Goal: Task Accomplishment & Management: Manage account settings

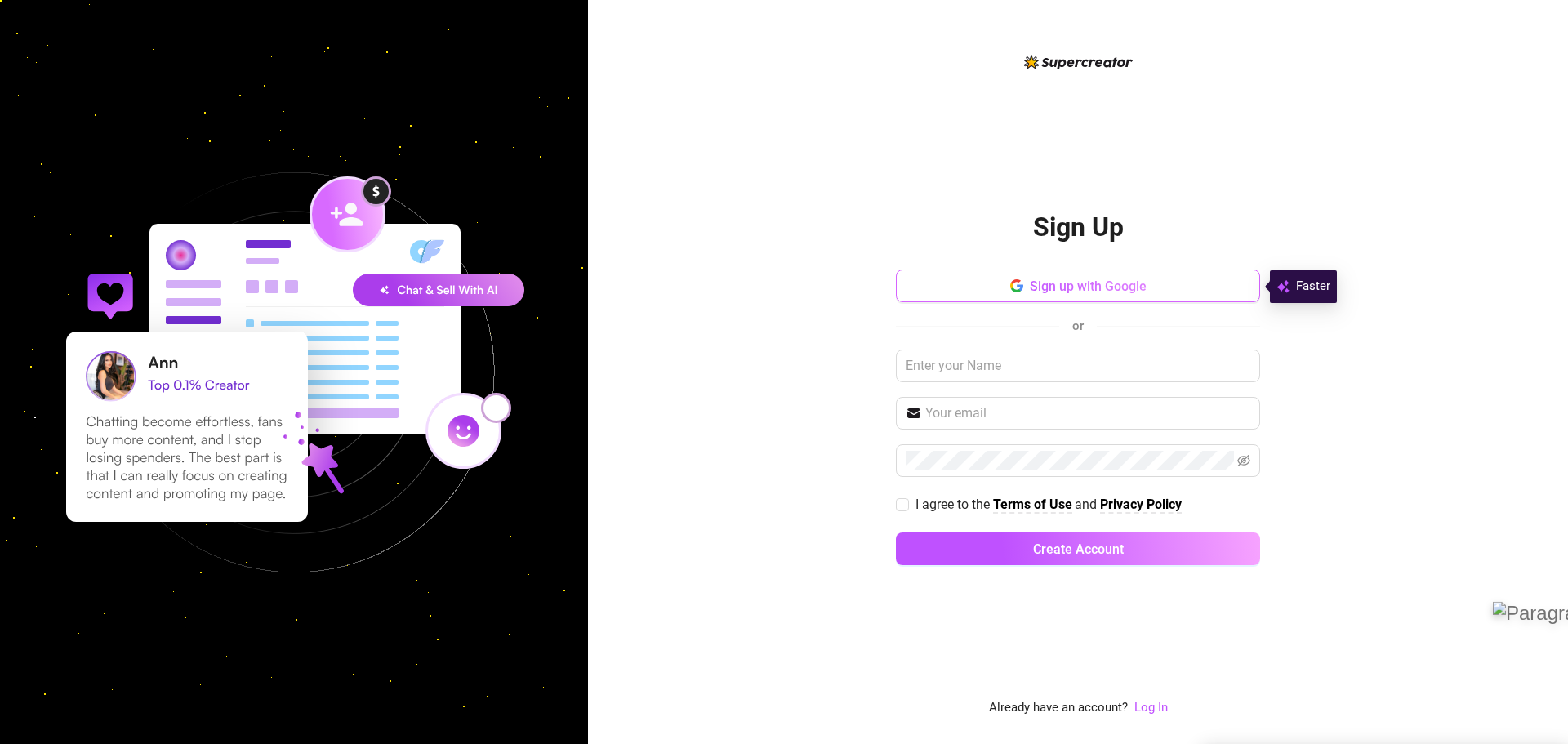
click at [1031, 295] on button "Sign up with Google" at bounding box center [1078, 285] width 364 height 33
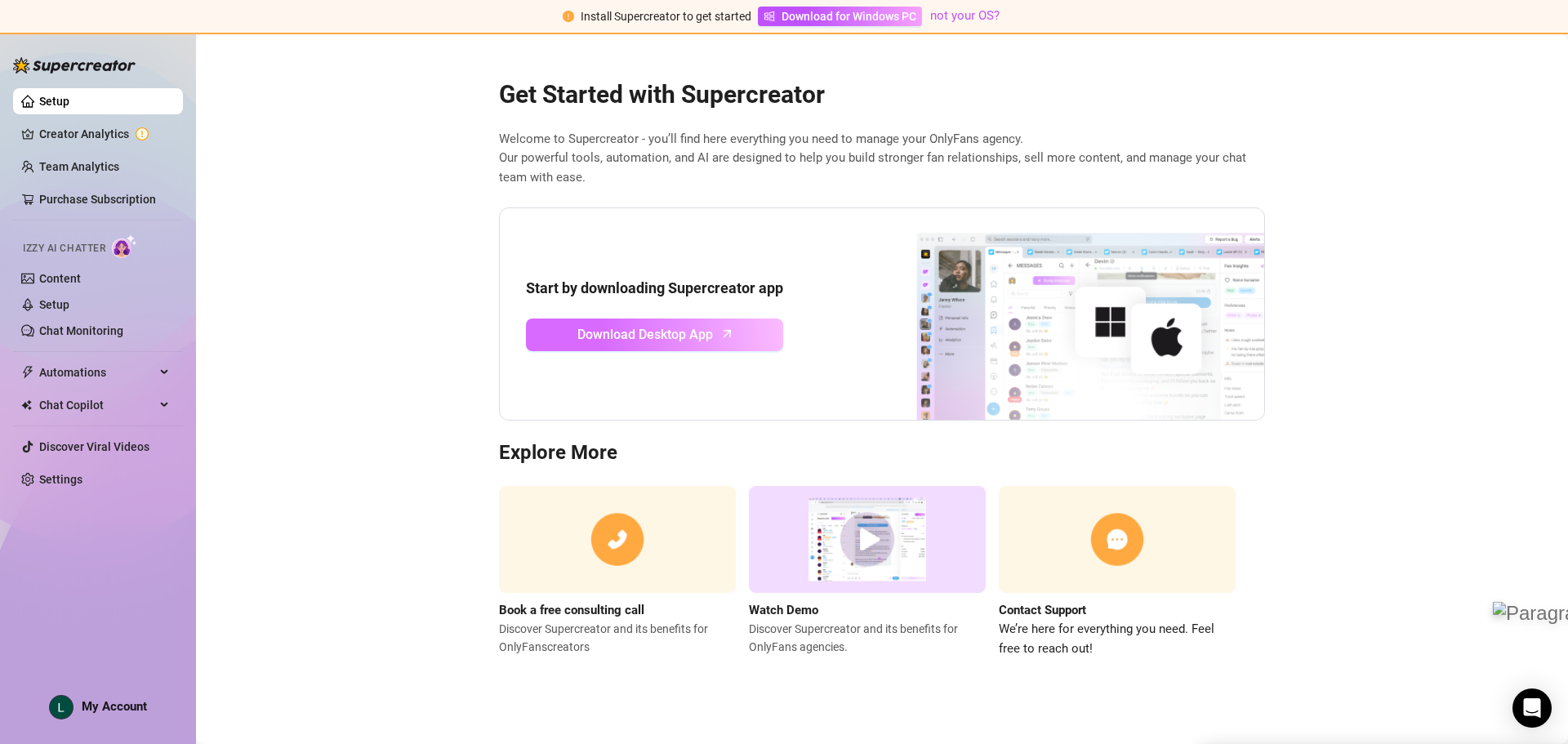
click at [689, 341] on span "Download Desktop App" at bounding box center [645, 334] width 135 height 21
click at [827, 19] on span "Download for Windows PC" at bounding box center [849, 16] width 135 height 18
click at [60, 250] on span "Izzy AI Chatter" at bounding box center [64, 249] width 83 height 16
drag, startPoint x: 68, startPoint y: 305, endPoint x: 76, endPoint y: 309, distance: 8.9
click at [68, 305] on link "Setup" at bounding box center [54, 304] width 30 height 13
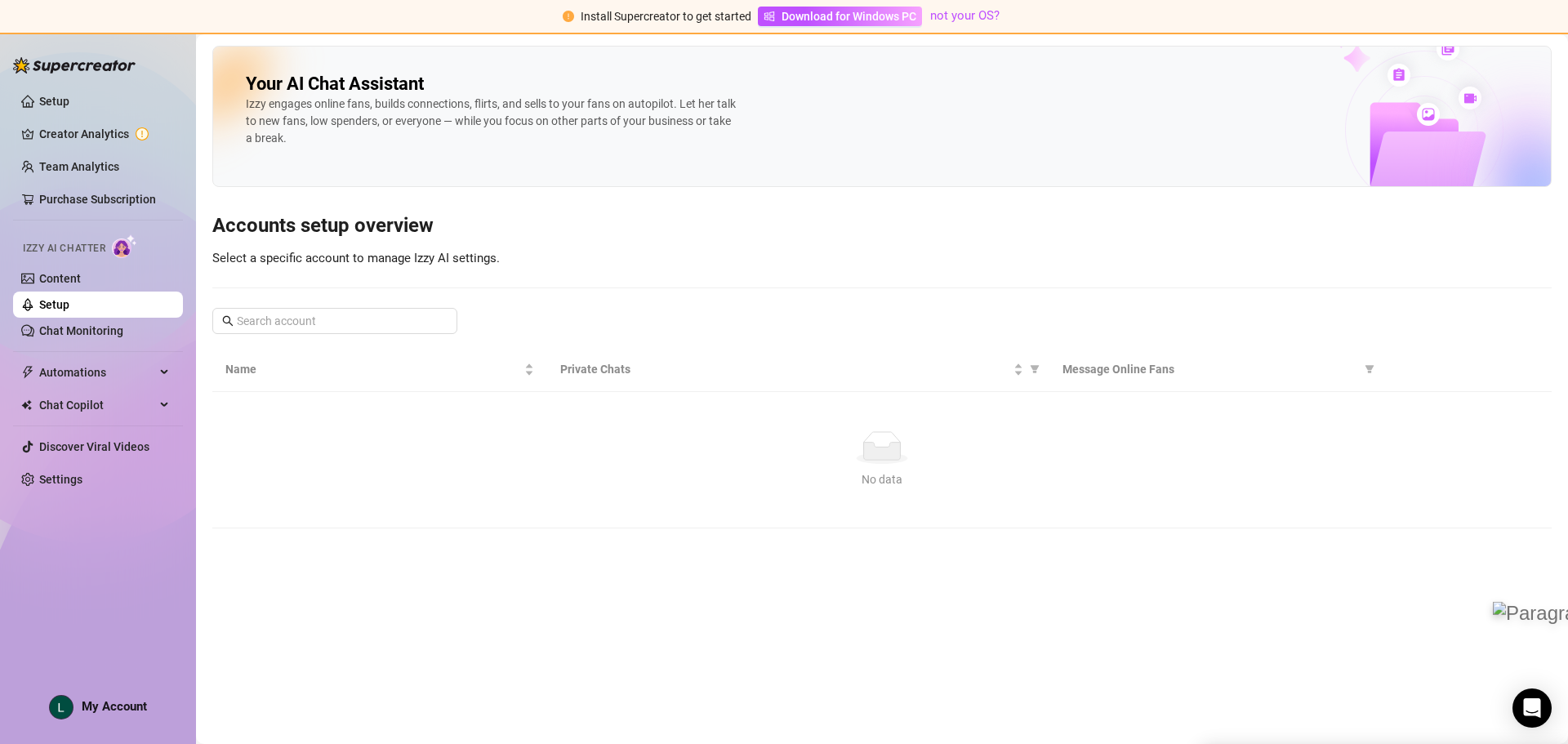
drag, startPoint x: 48, startPoint y: 267, endPoint x: 176, endPoint y: 254, distance: 128.7
click at [48, 273] on link "Content" at bounding box center [60, 279] width 42 height 13
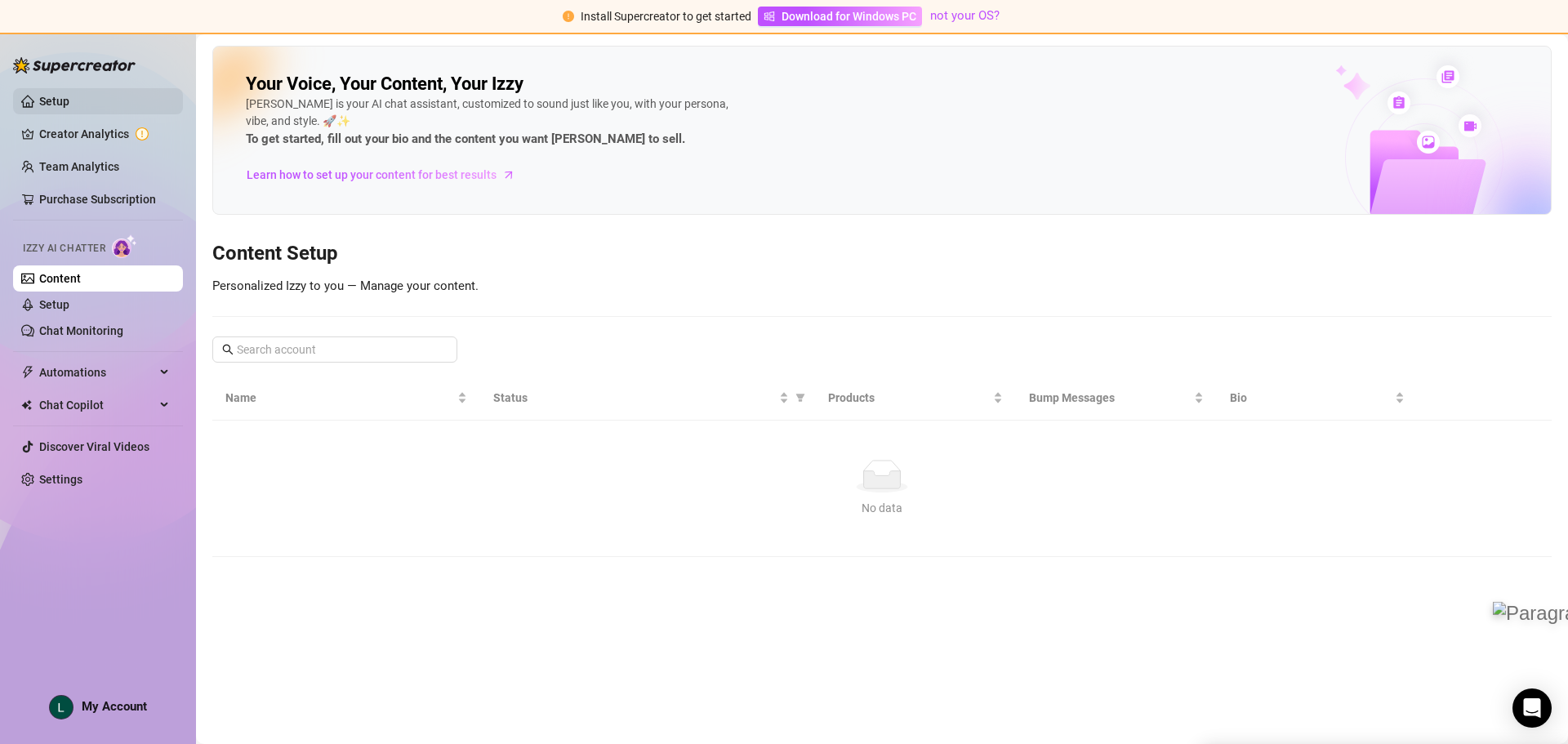
click at [55, 96] on link "Setup" at bounding box center [54, 100] width 30 height 13
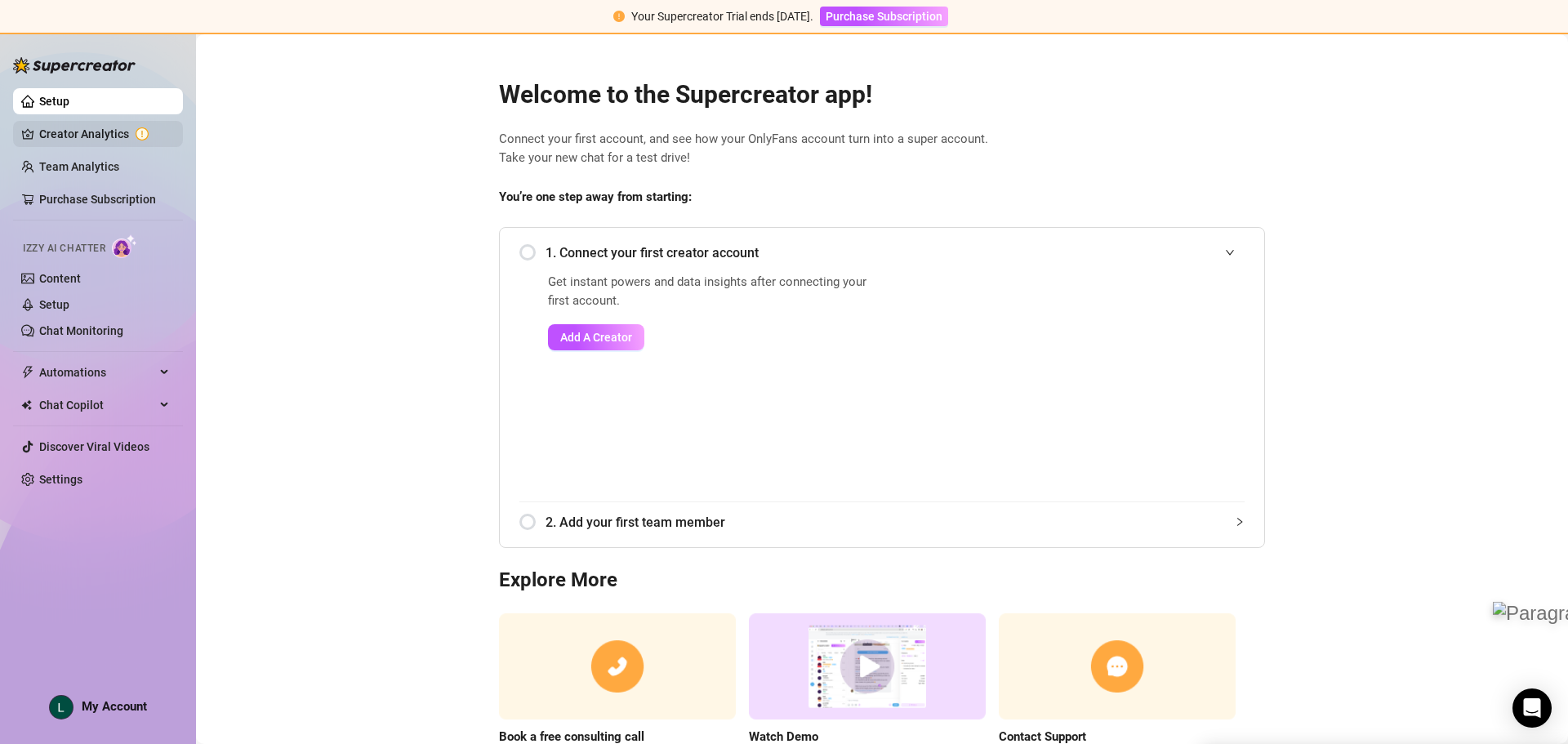
drag, startPoint x: 97, startPoint y: 126, endPoint x: 112, endPoint y: 126, distance: 15.0
click at [97, 126] on link "Creator Analytics" at bounding box center [103, 134] width 130 height 26
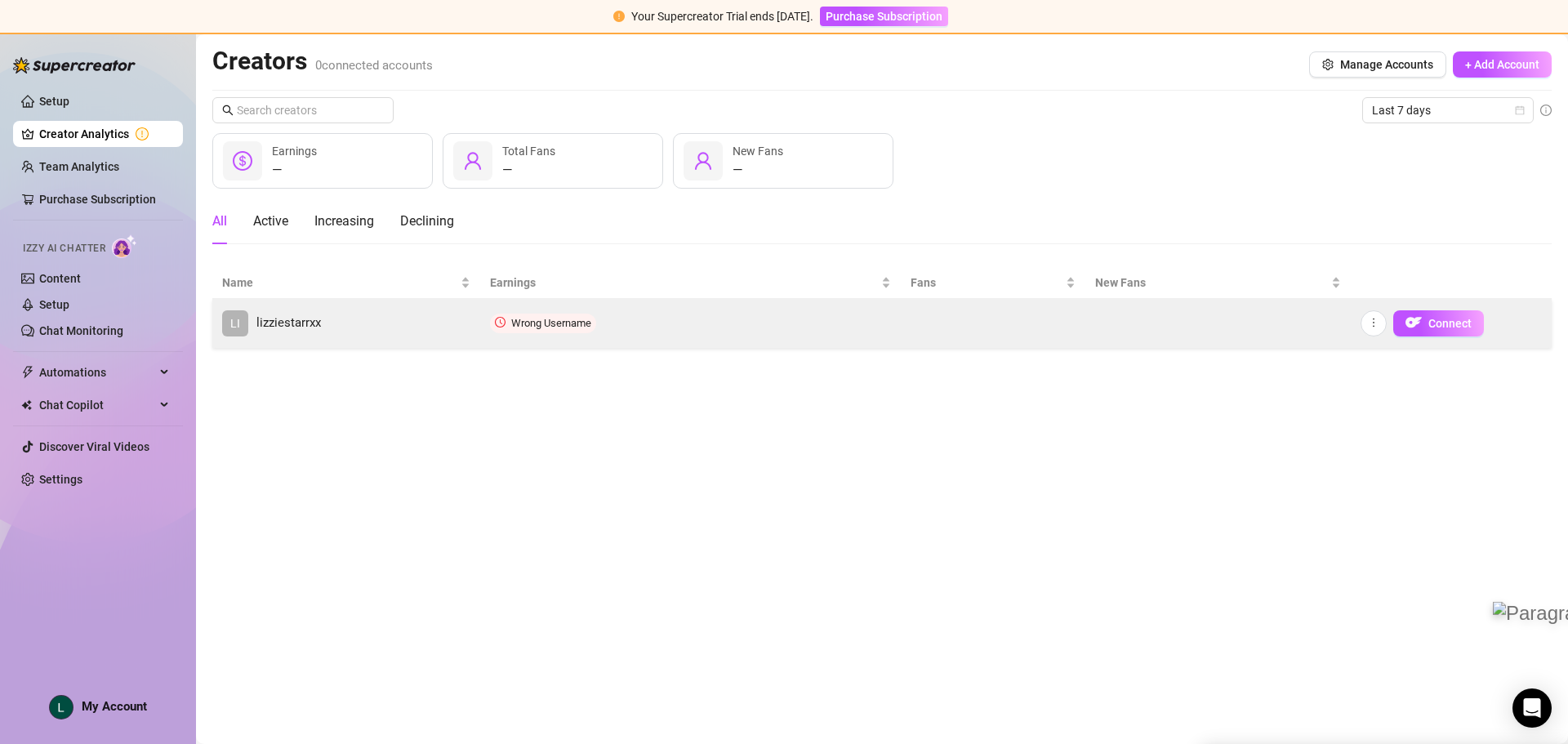
click at [336, 318] on link "LI lizziestarrxx" at bounding box center [346, 323] width 249 height 26
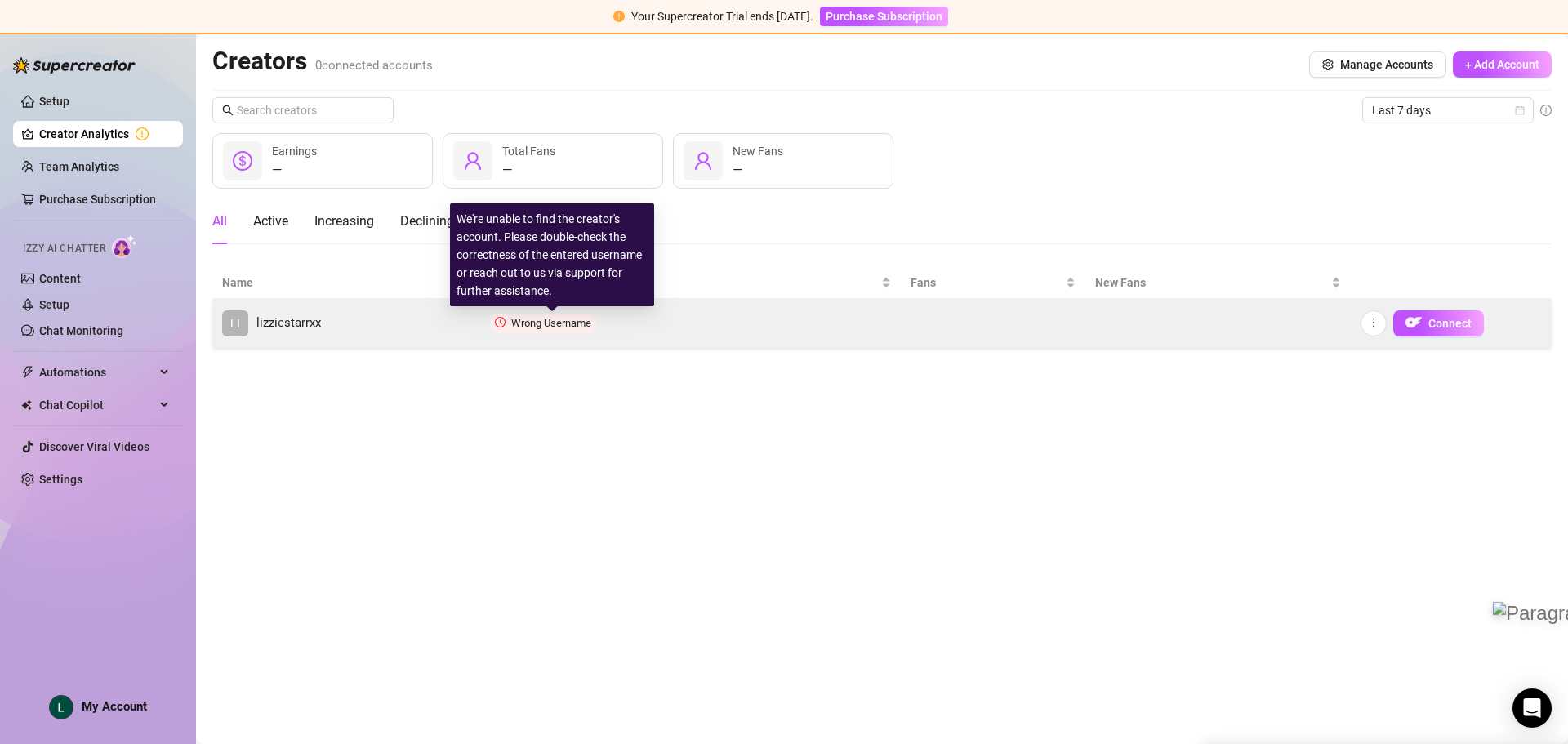
click at [518, 326] on span "Wrong Username" at bounding box center [551, 323] width 81 height 12
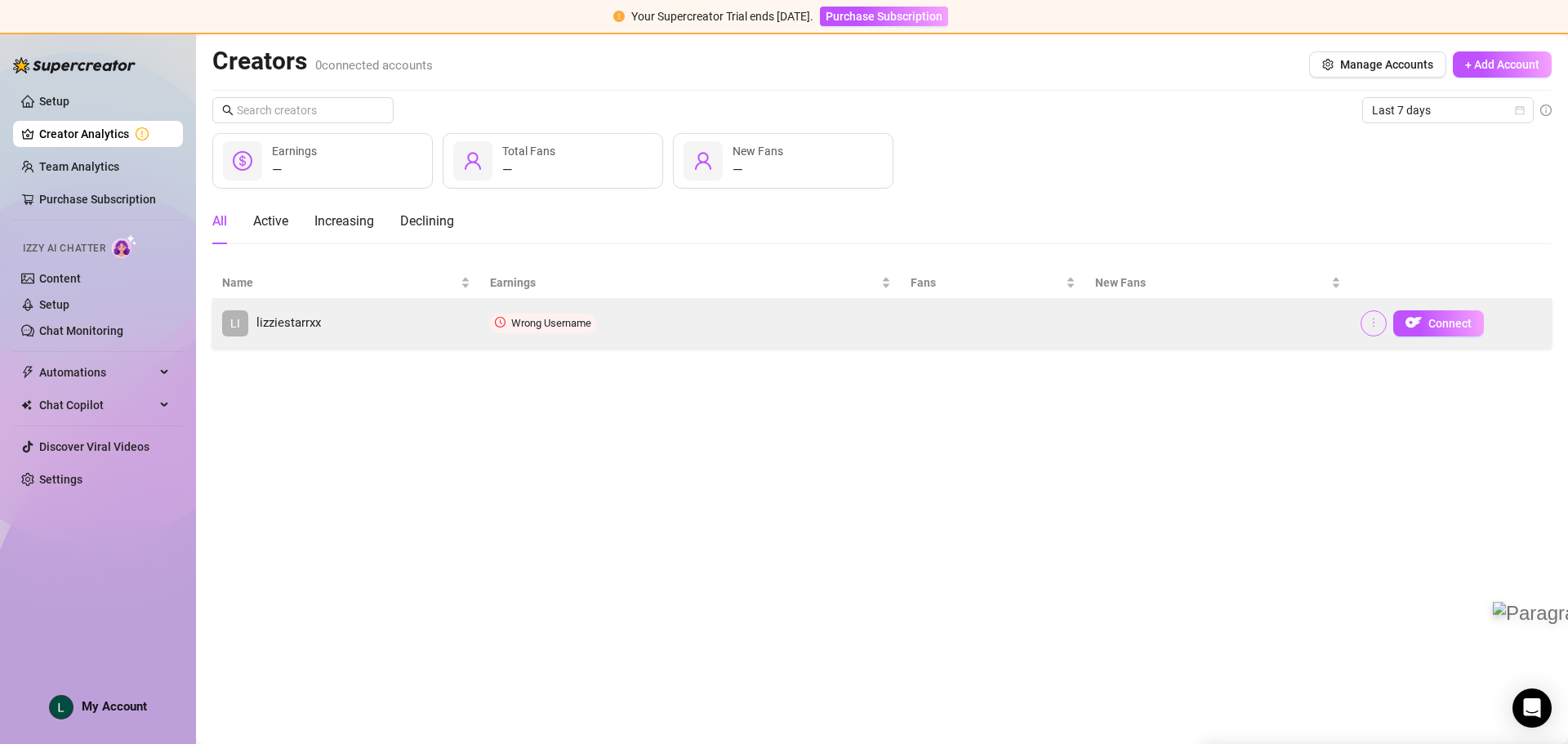
click at [1377, 318] on icon "more" at bounding box center [1374, 323] width 12 height 12
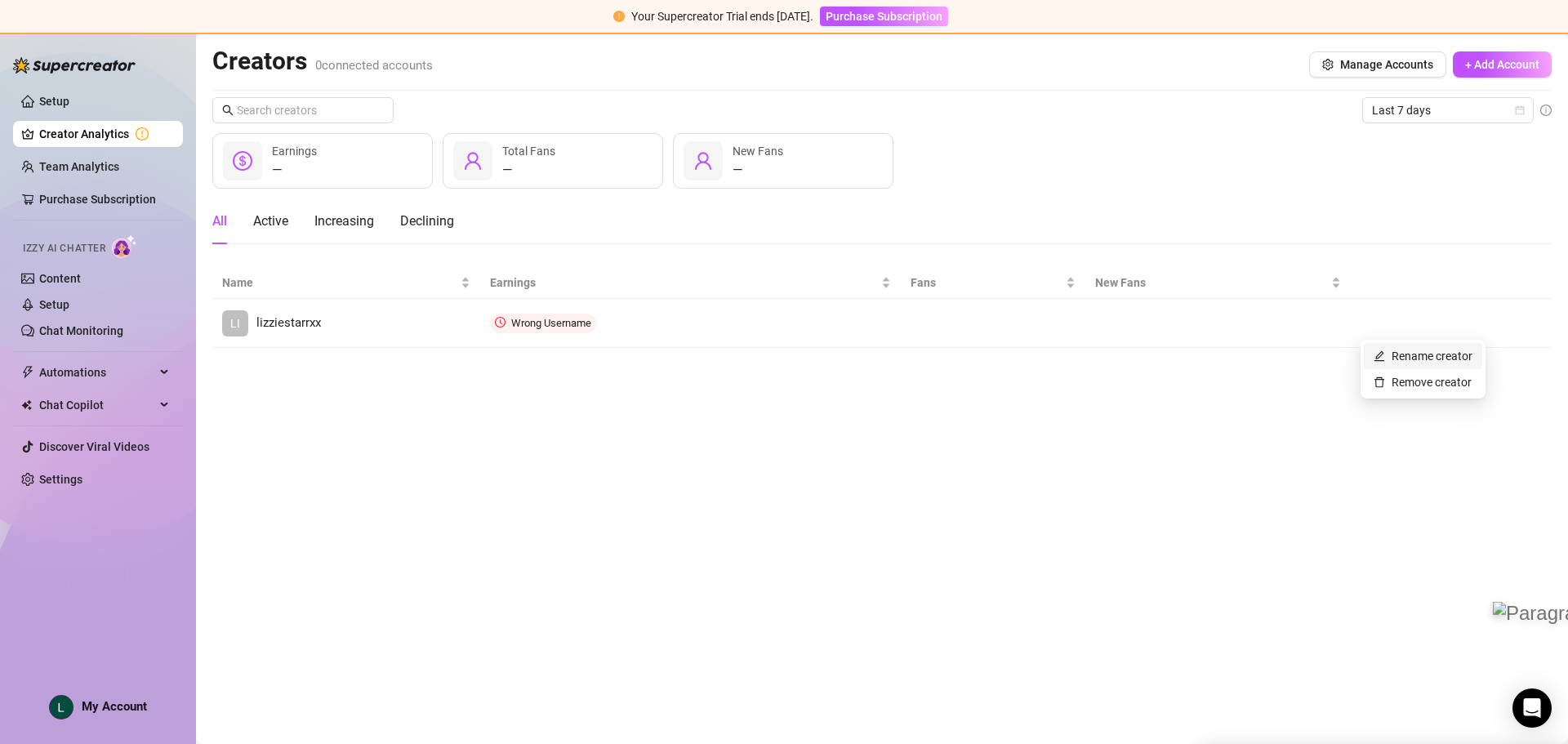
click at [1424, 350] on link "Rename creator" at bounding box center [1423, 356] width 98 height 13
paste input "[URL][DOMAIN_NAME]"
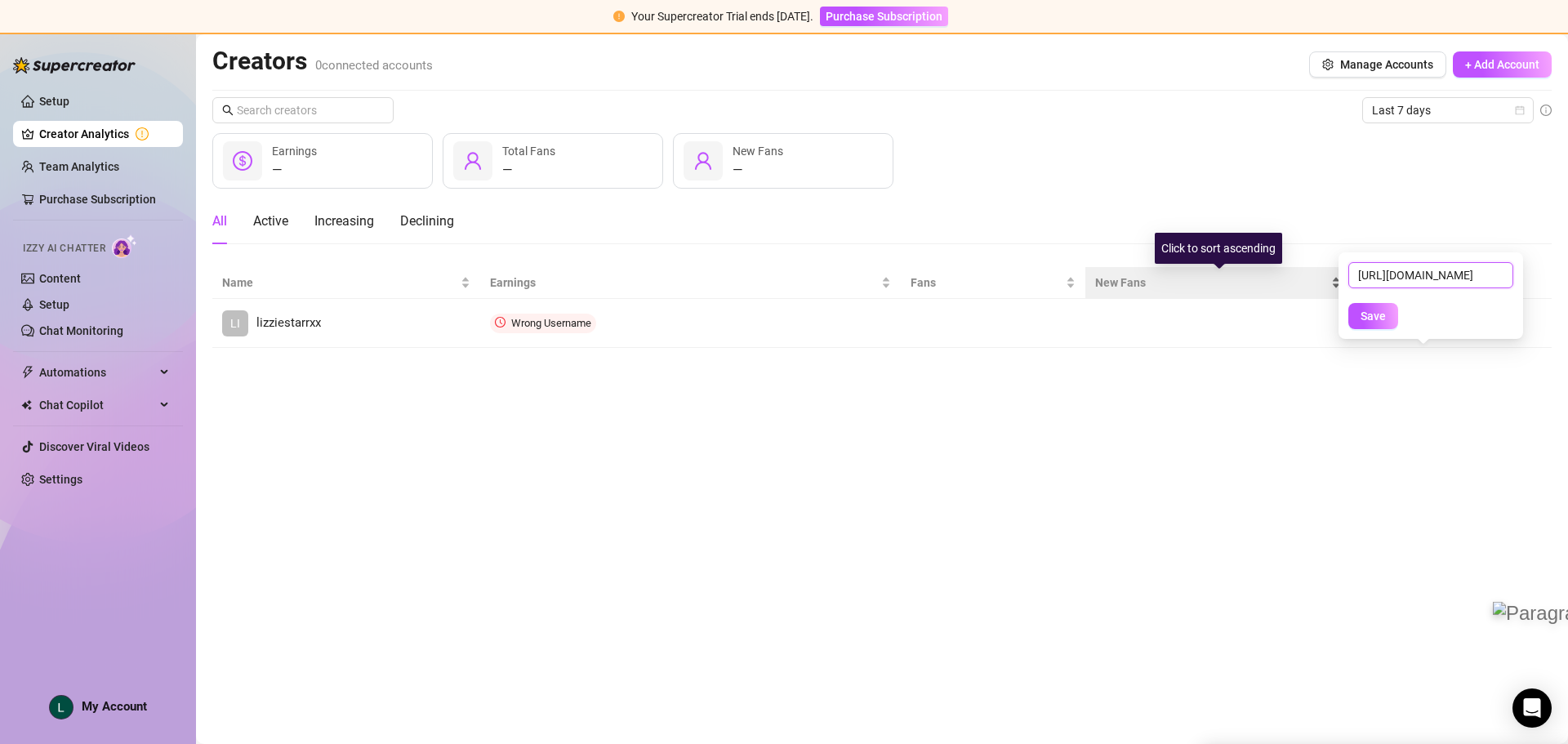
drag, startPoint x: 1422, startPoint y: 280, endPoint x: 1283, endPoint y: 289, distance: 139.3
click at [1284, 288] on body "Your Supercreator Trial ends [DATE]. Purchase Subscription Setup Creator Analyt…" at bounding box center [784, 601] width 1568 height 1202
type input "lizziestarrxxx"
click at [1378, 315] on span "Save" at bounding box center [1373, 315] width 25 height 13
click at [1384, 320] on span "Save" at bounding box center [1373, 315] width 25 height 13
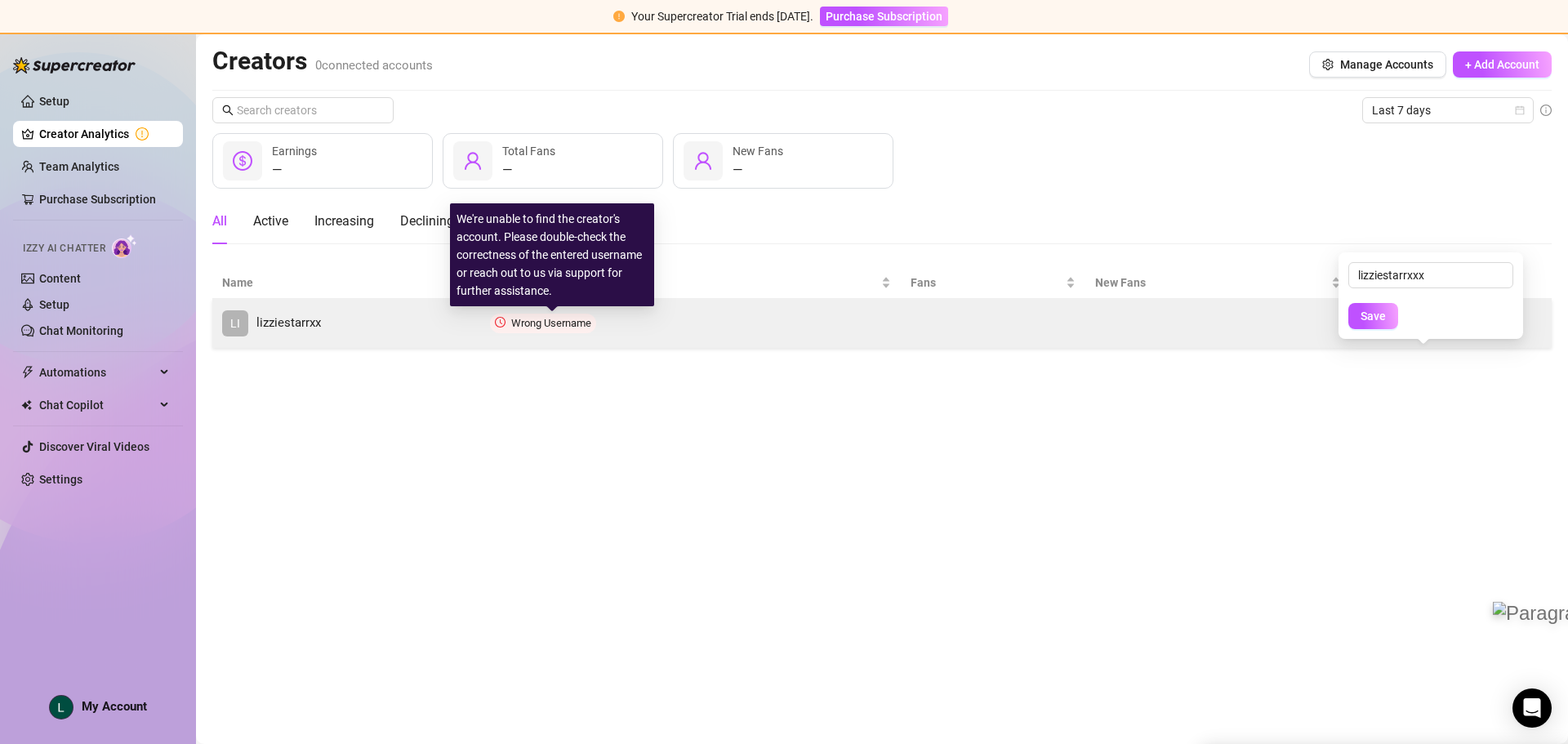
click at [401, 317] on link "LI lizziestarrxx" at bounding box center [346, 323] width 249 height 26
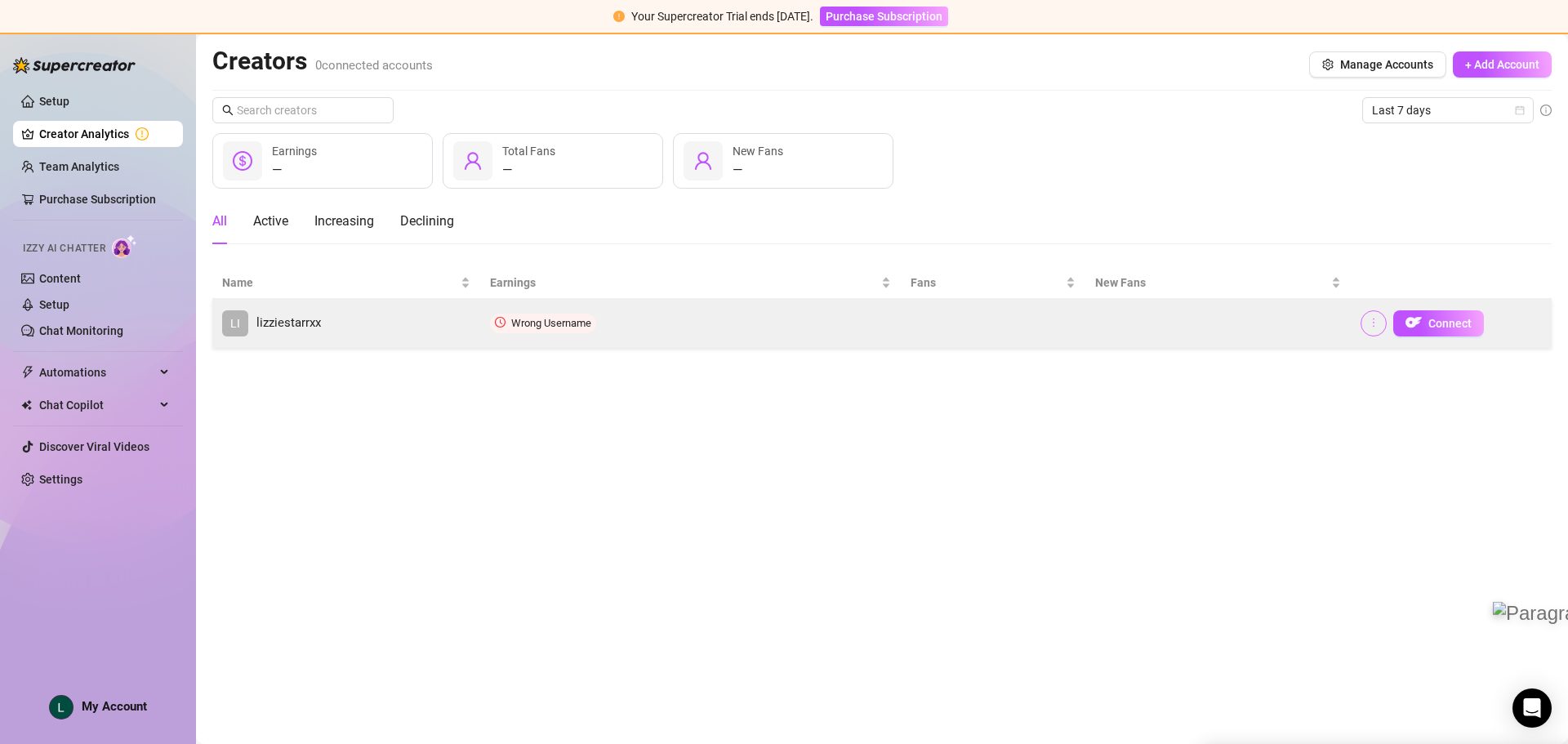
click at [1364, 320] on button "button" at bounding box center [1374, 323] width 26 height 26
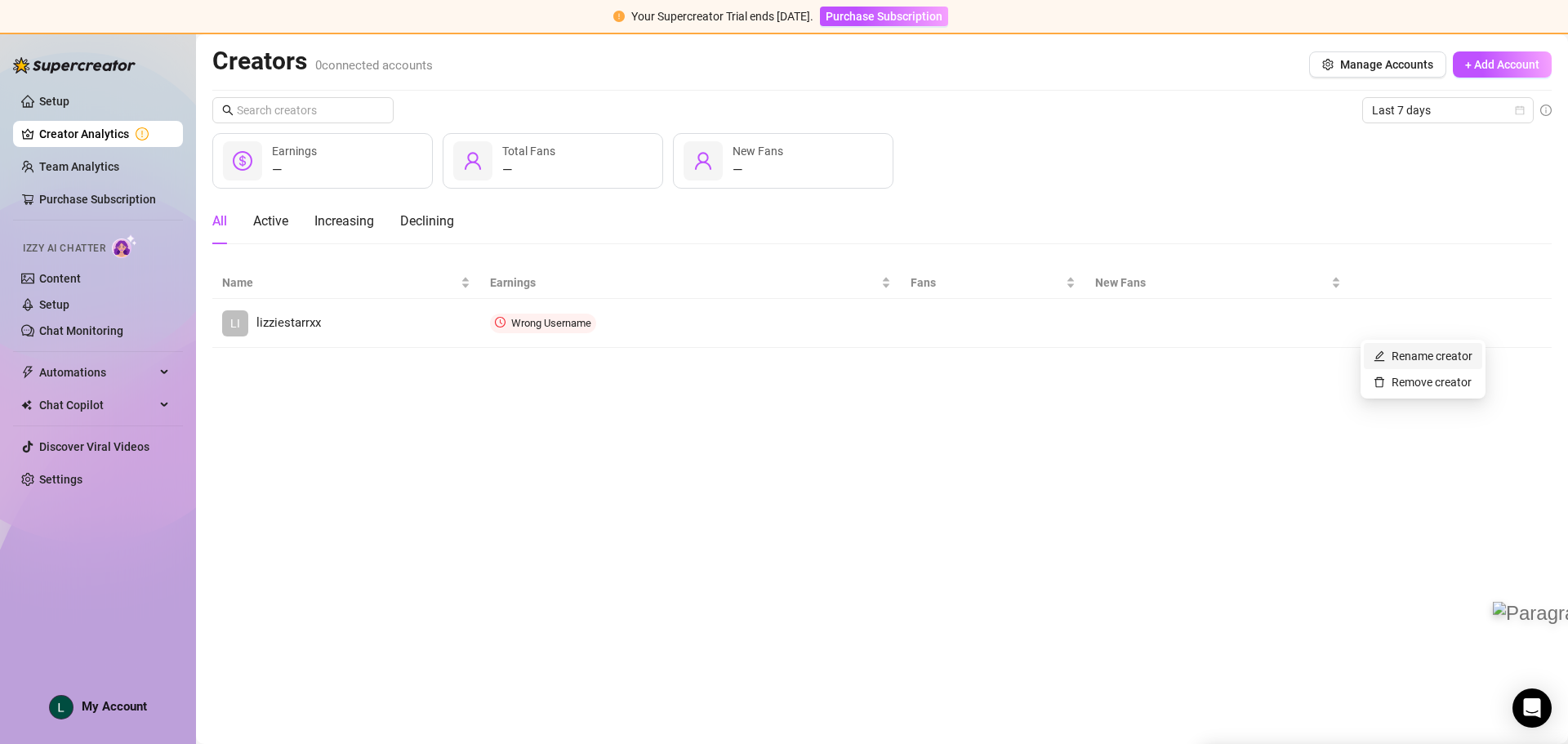
click at [1399, 353] on link "Rename creator" at bounding box center [1423, 356] width 98 height 13
click at [1380, 317] on span "Save" at bounding box center [1373, 315] width 25 height 13
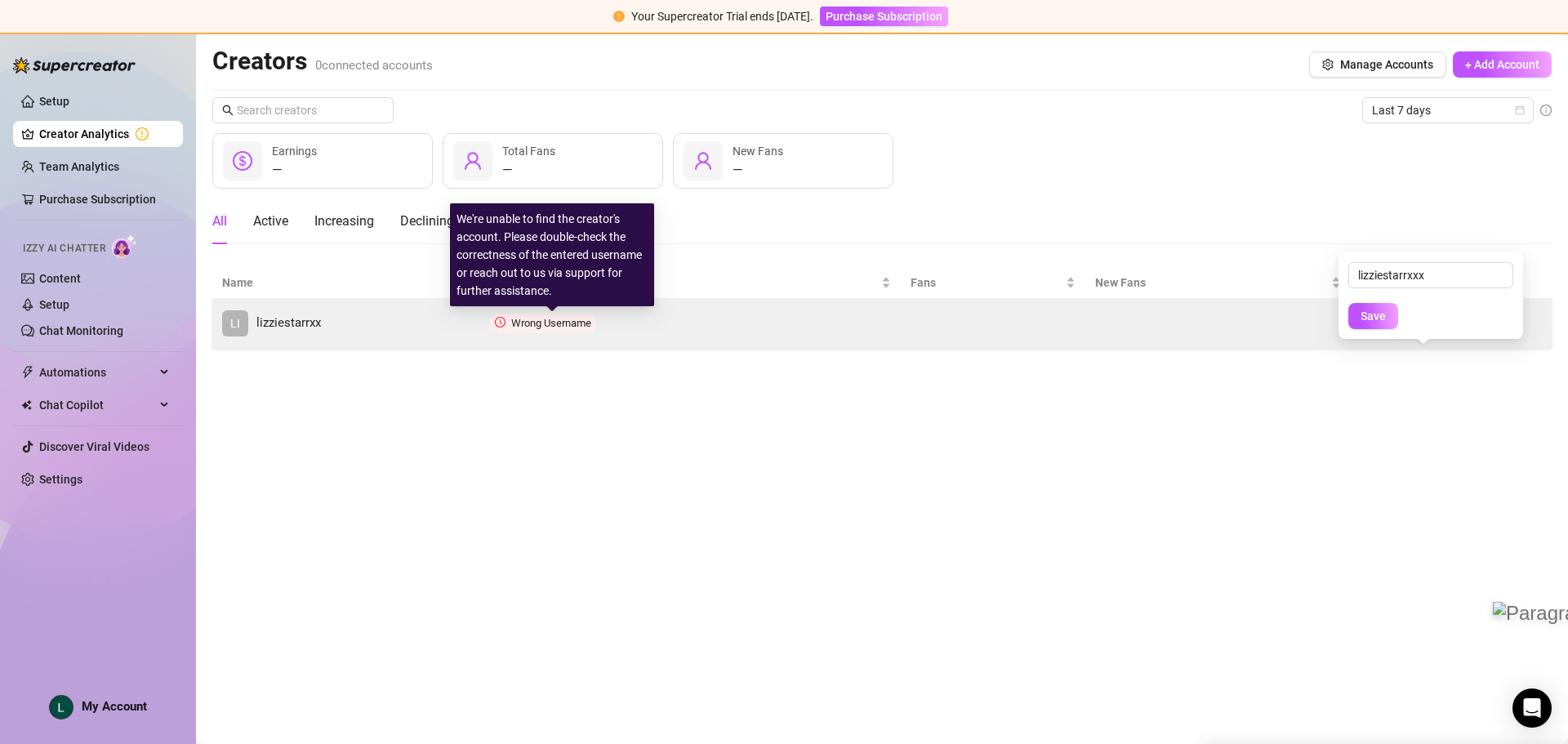
click at [545, 322] on span "Wrong Username" at bounding box center [551, 323] width 81 height 12
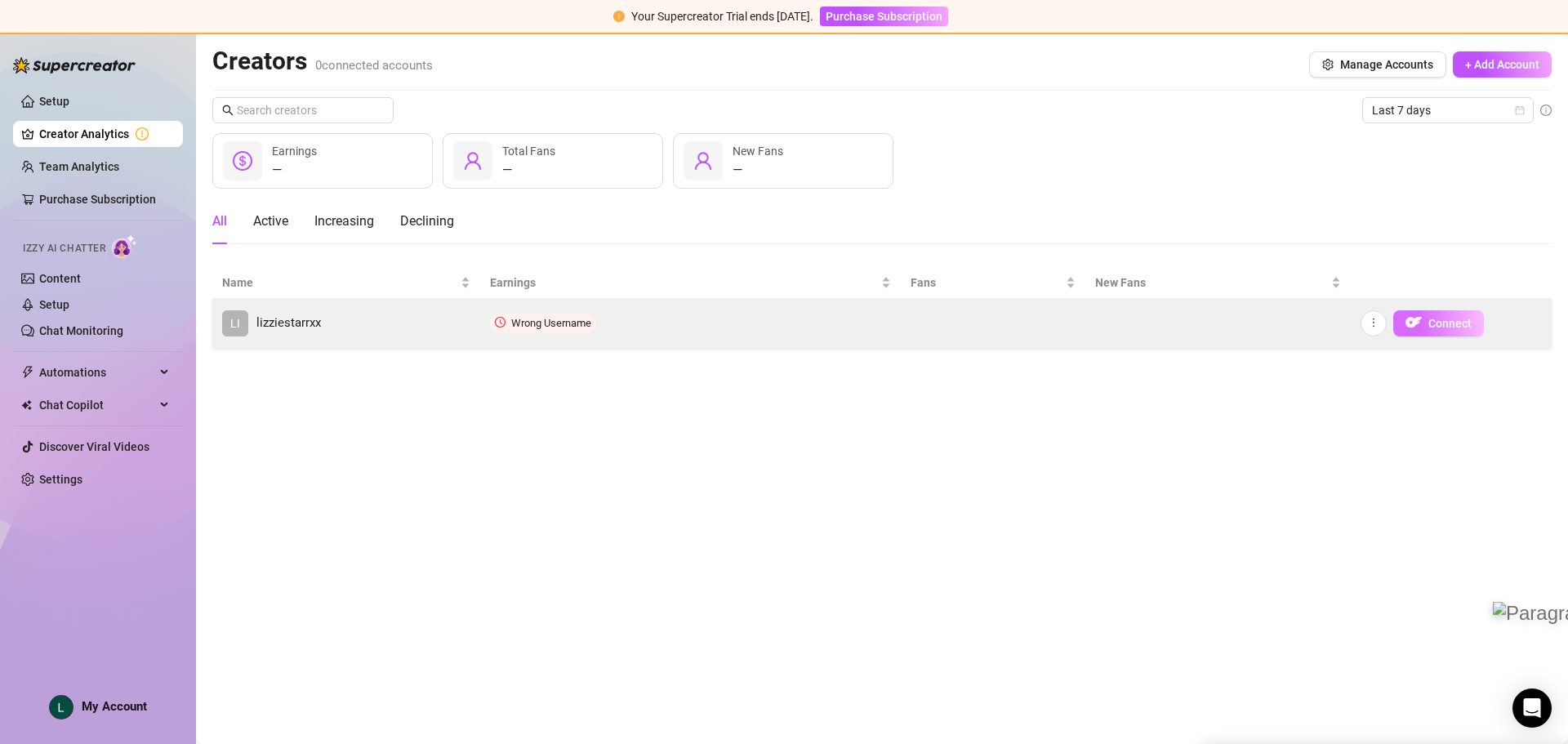
click at [1417, 311] on button "Connect" at bounding box center [1438, 323] width 90 height 26
click at [1372, 325] on icon "more" at bounding box center [1374, 323] width 12 height 12
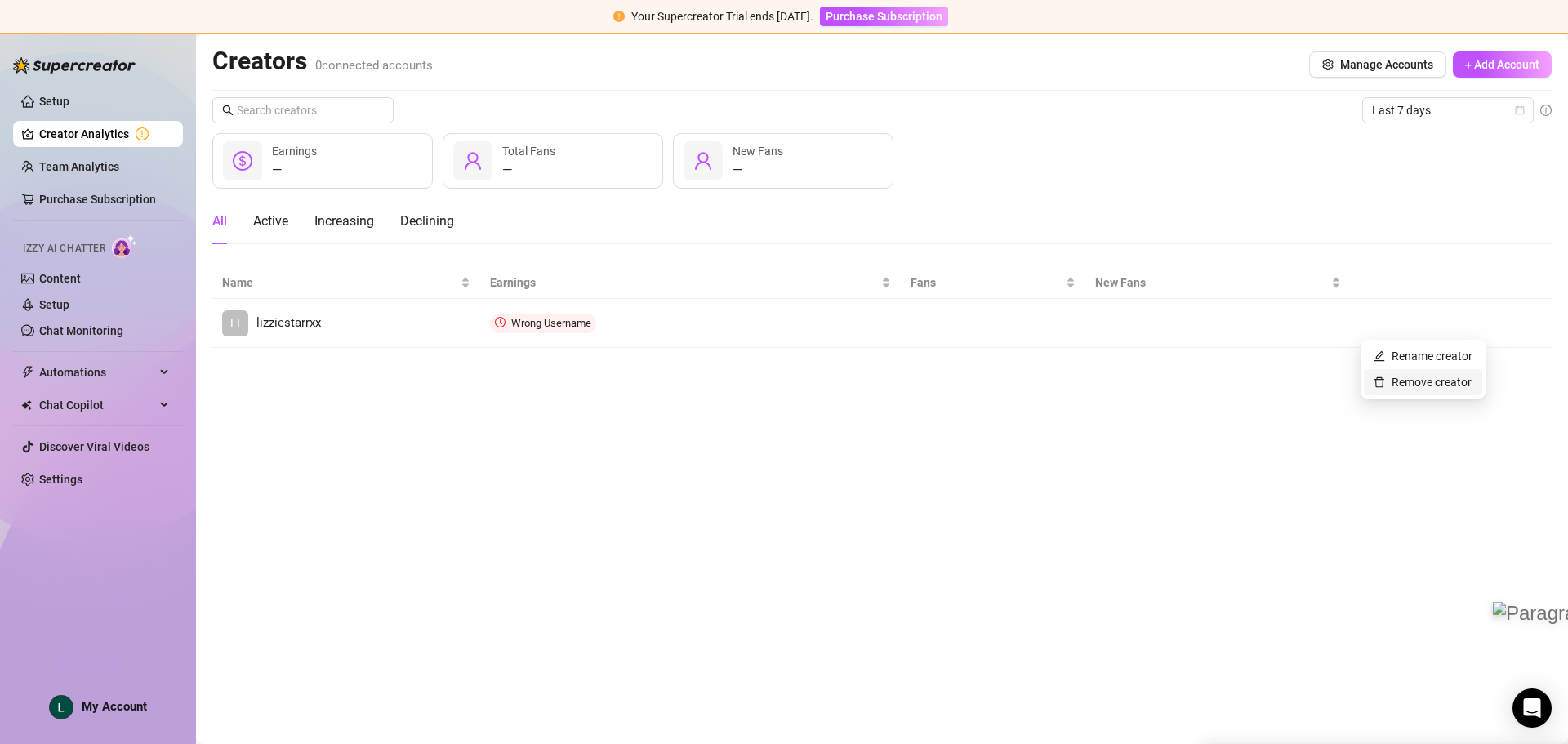
click at [1411, 376] on link "Remove creator" at bounding box center [1423, 382] width 98 height 13
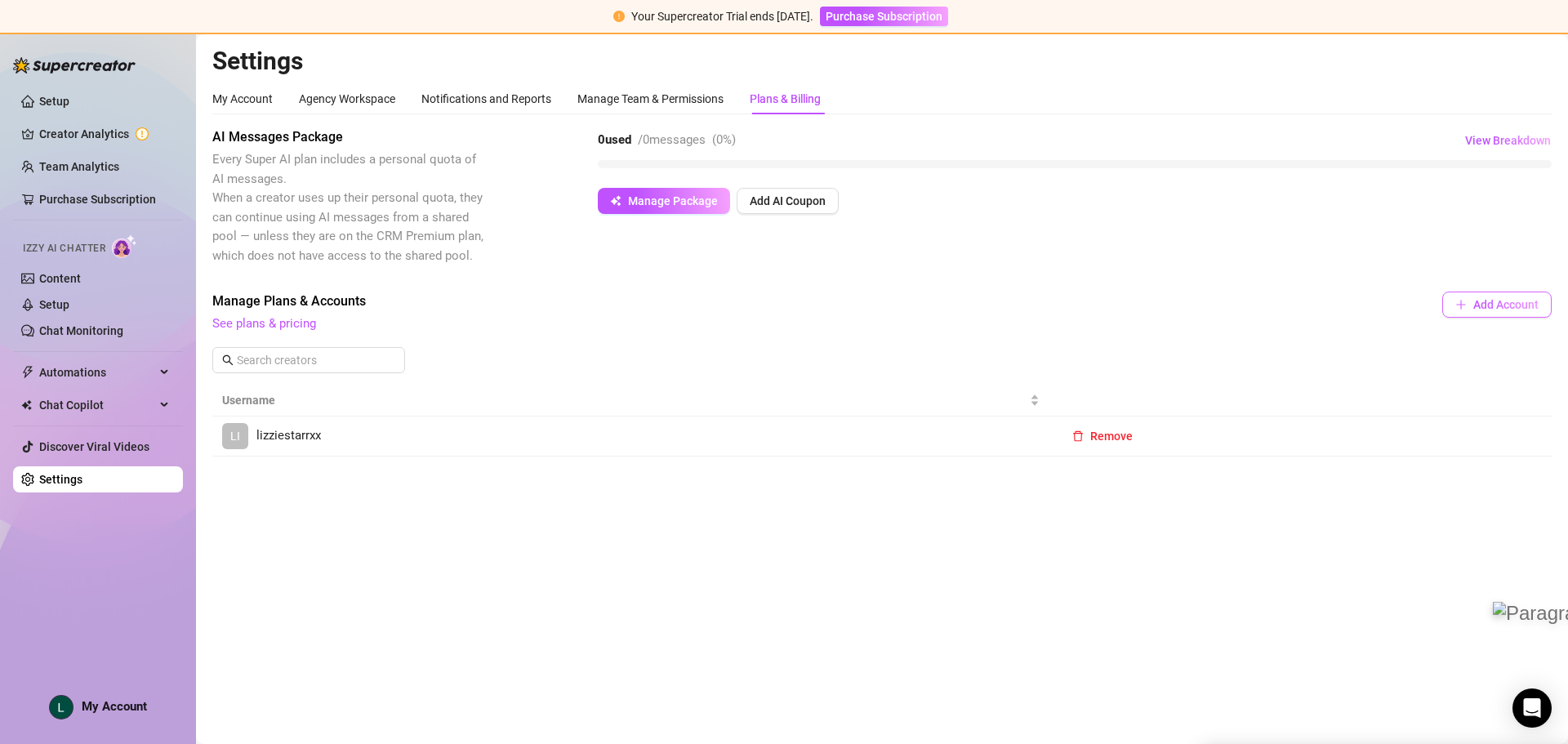
click at [1473, 312] on button "Add Account" at bounding box center [1497, 304] width 109 height 26
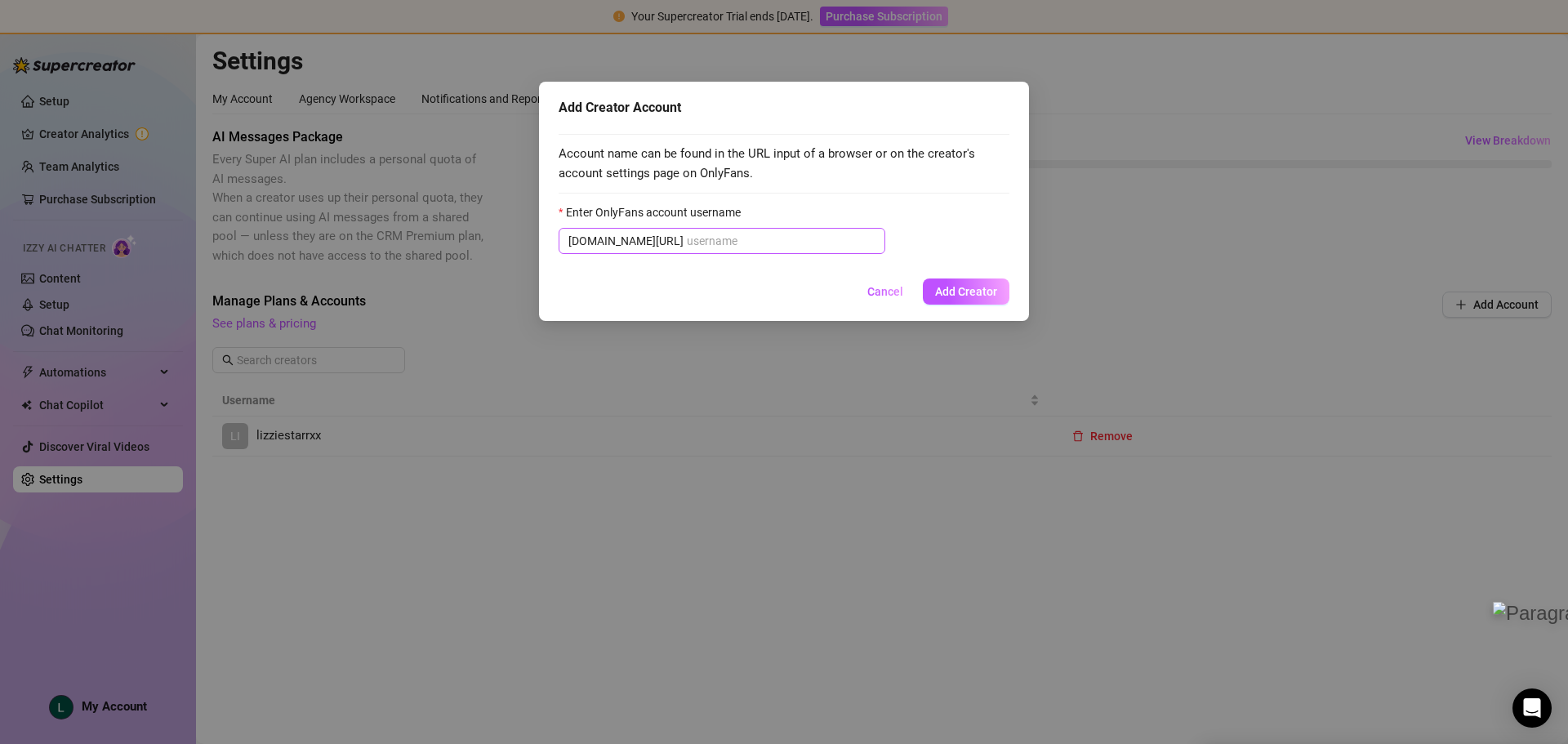
drag, startPoint x: 645, startPoint y: 242, endPoint x: 712, endPoint y: 231, distance: 67.9
drag, startPoint x: 712, startPoint y: 231, endPoint x: 680, endPoint y: 241, distance: 33.5
paste input "lizziestarrxxx"
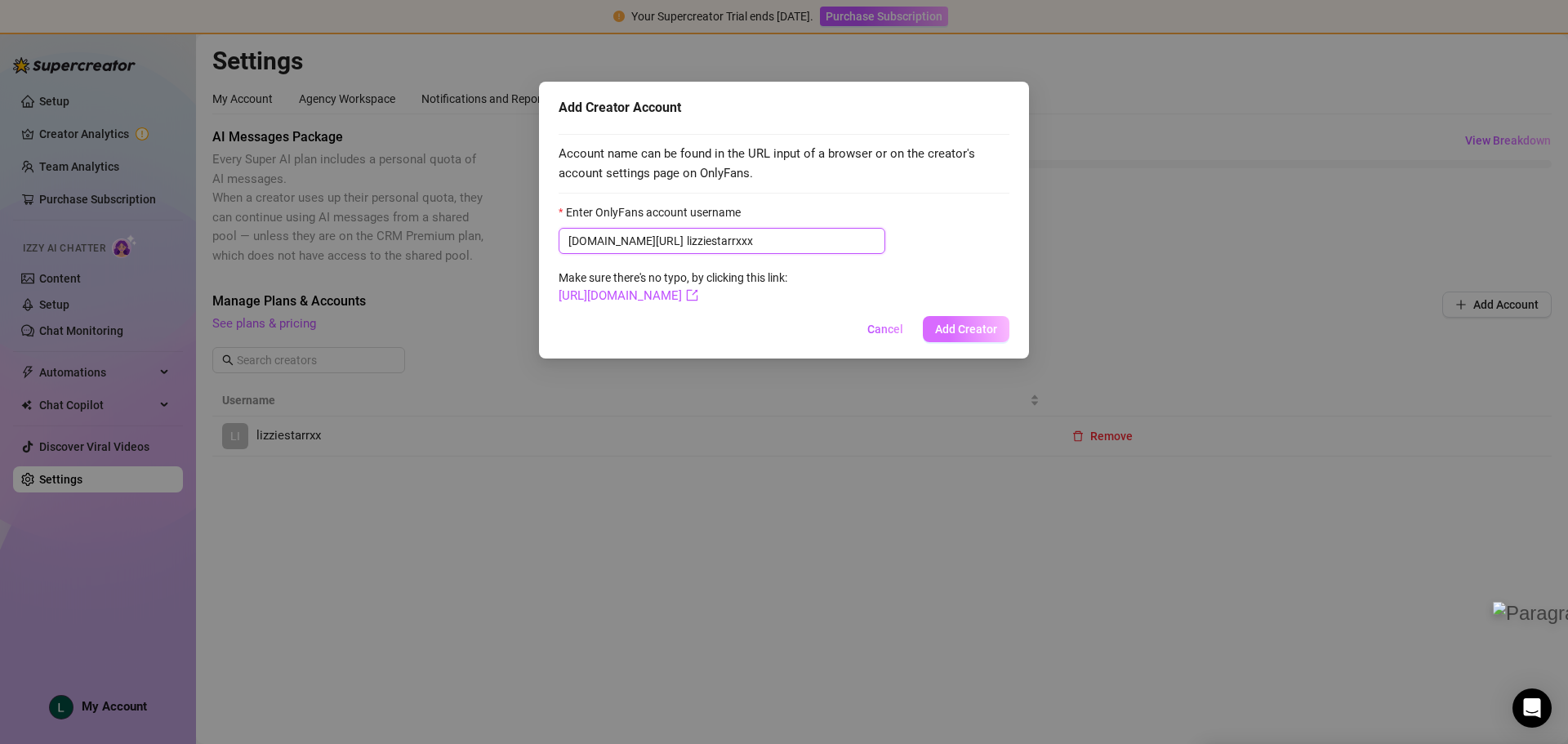
type input "lizziestarrxxx"
click at [962, 332] on span "Add Creator" at bounding box center [966, 328] width 62 height 13
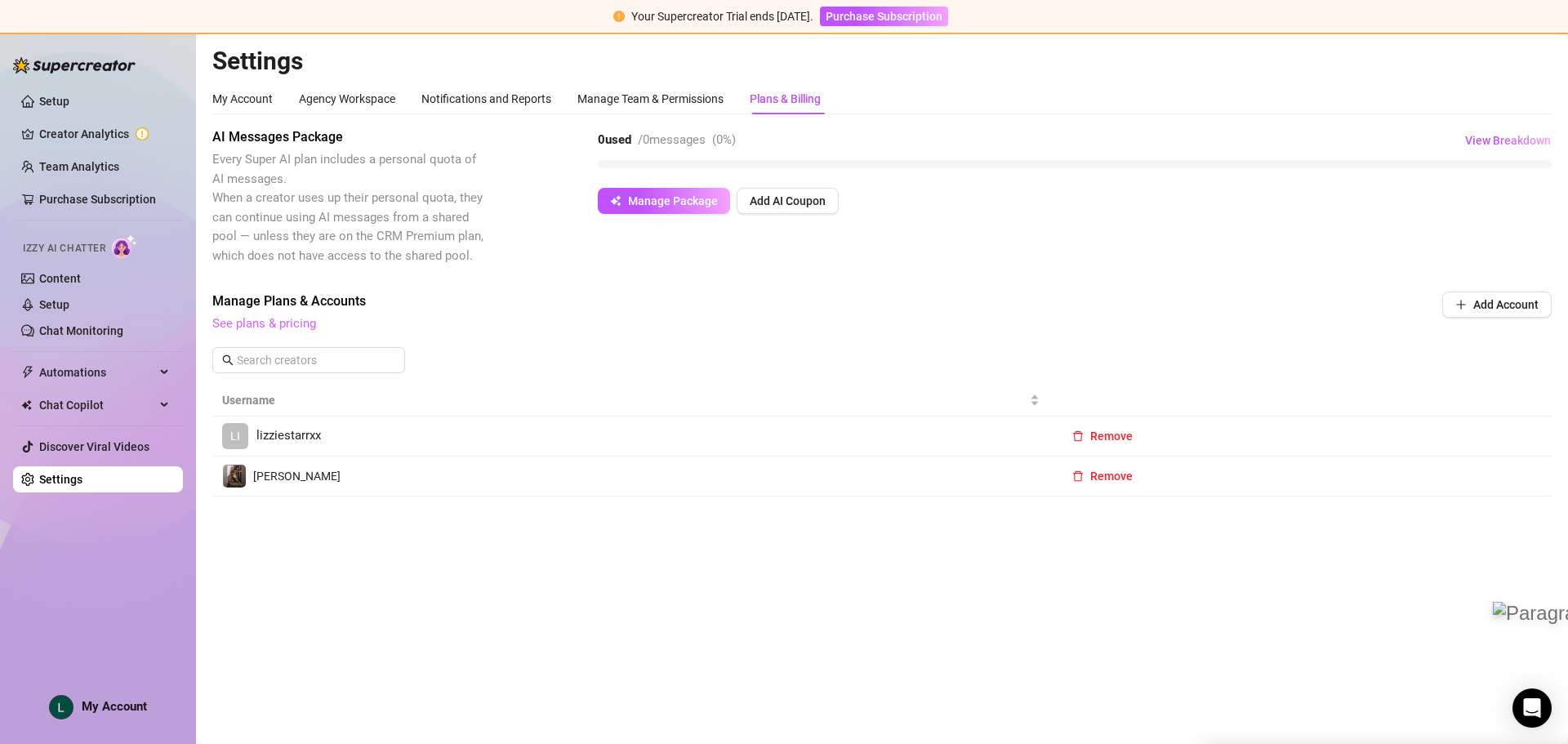
click at [286, 321] on link "See plans & pricing" at bounding box center [264, 323] width 103 height 15
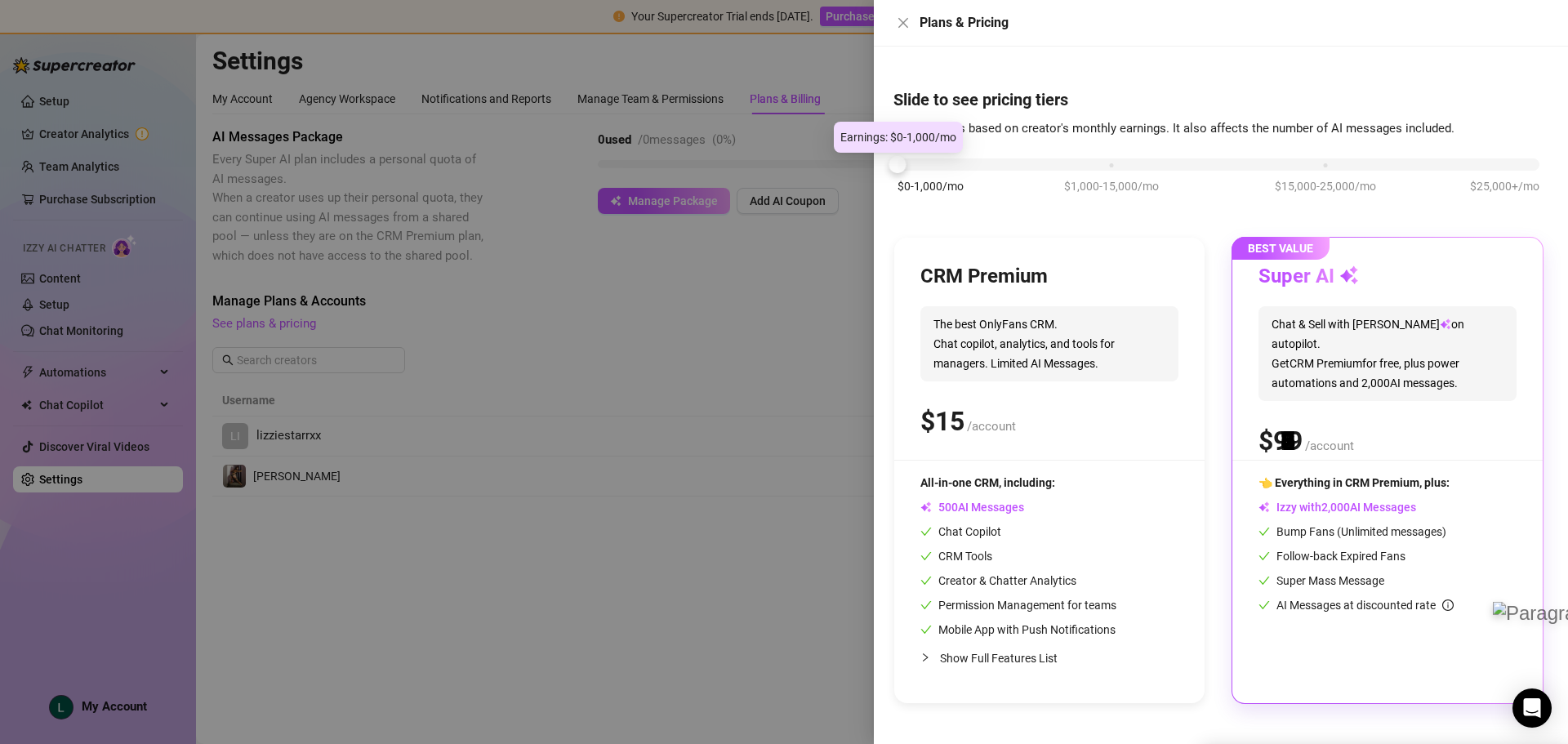
drag, startPoint x: 1110, startPoint y: 167, endPoint x: 899, endPoint y: 144, distance: 212.2
click at [900, 144] on body "Your Supercreator Trial ends [DATE]. Purchase Subscription Setup Creator Analyt…" at bounding box center [784, 601] width 1568 height 1202
drag, startPoint x: 1288, startPoint y: 313, endPoint x: 1252, endPoint y: 304, distance: 37.1
click at [1288, 313] on span "Chat & Sell with Izzy on autopilot. Get CRM Premium for free, plus power automa…" at bounding box center [1388, 353] width 259 height 94
drag, startPoint x: 904, startPoint y: 162, endPoint x: 912, endPoint y: 164, distance: 8.2
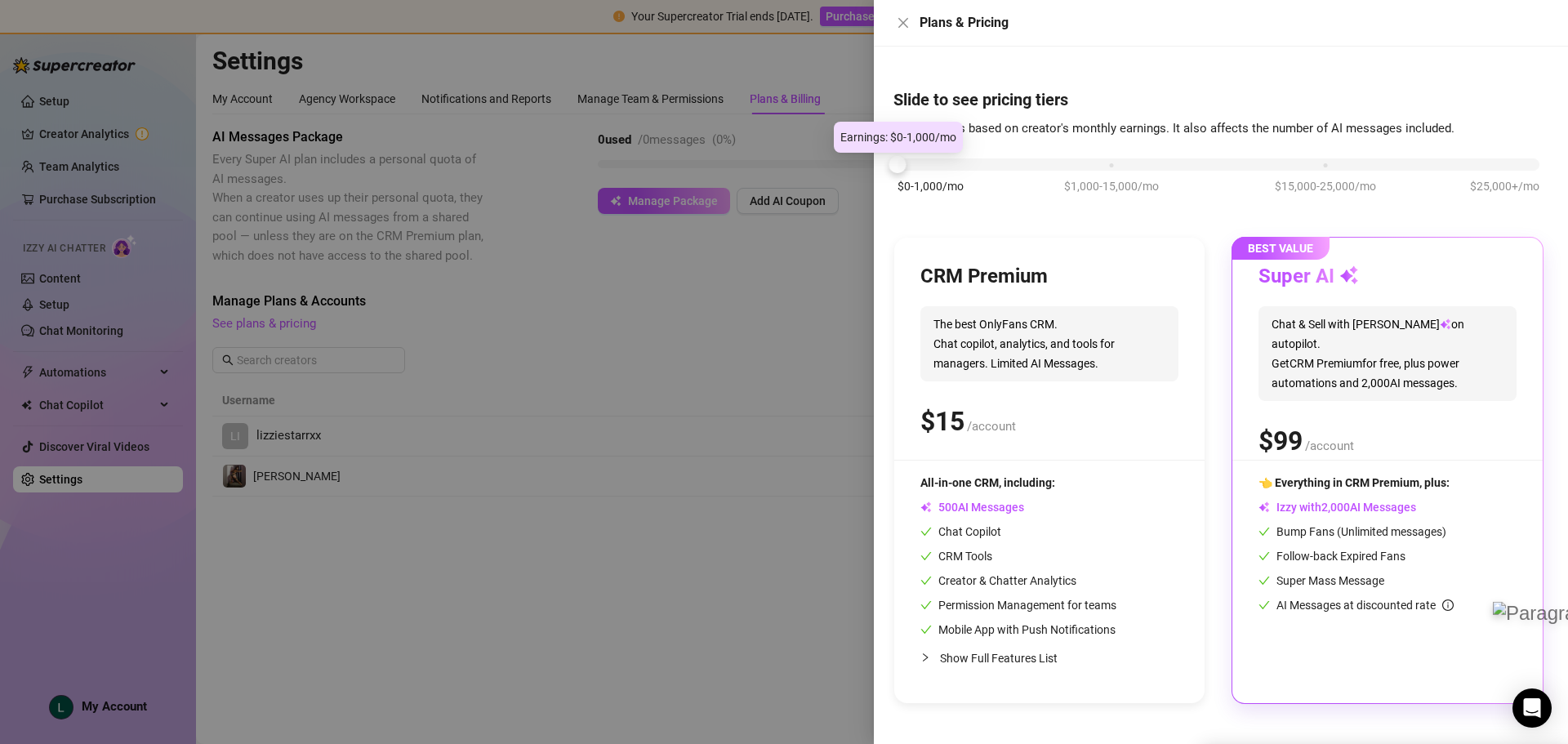
click at [929, 163] on div "$0-1,000/mo $1,000-15,000/mo $15,000-25,000/mo $25,000+/mo" at bounding box center [1219, 160] width 642 height 10
drag, startPoint x: 907, startPoint y: 164, endPoint x: 930, endPoint y: 168, distance: 23.3
click at [907, 164] on div at bounding box center [1219, 164] width 642 height 12
drag, startPoint x: 930, startPoint y: 167, endPoint x: 927, endPoint y: 181, distance: 14.3
click at [930, 167] on div at bounding box center [1219, 164] width 642 height 12
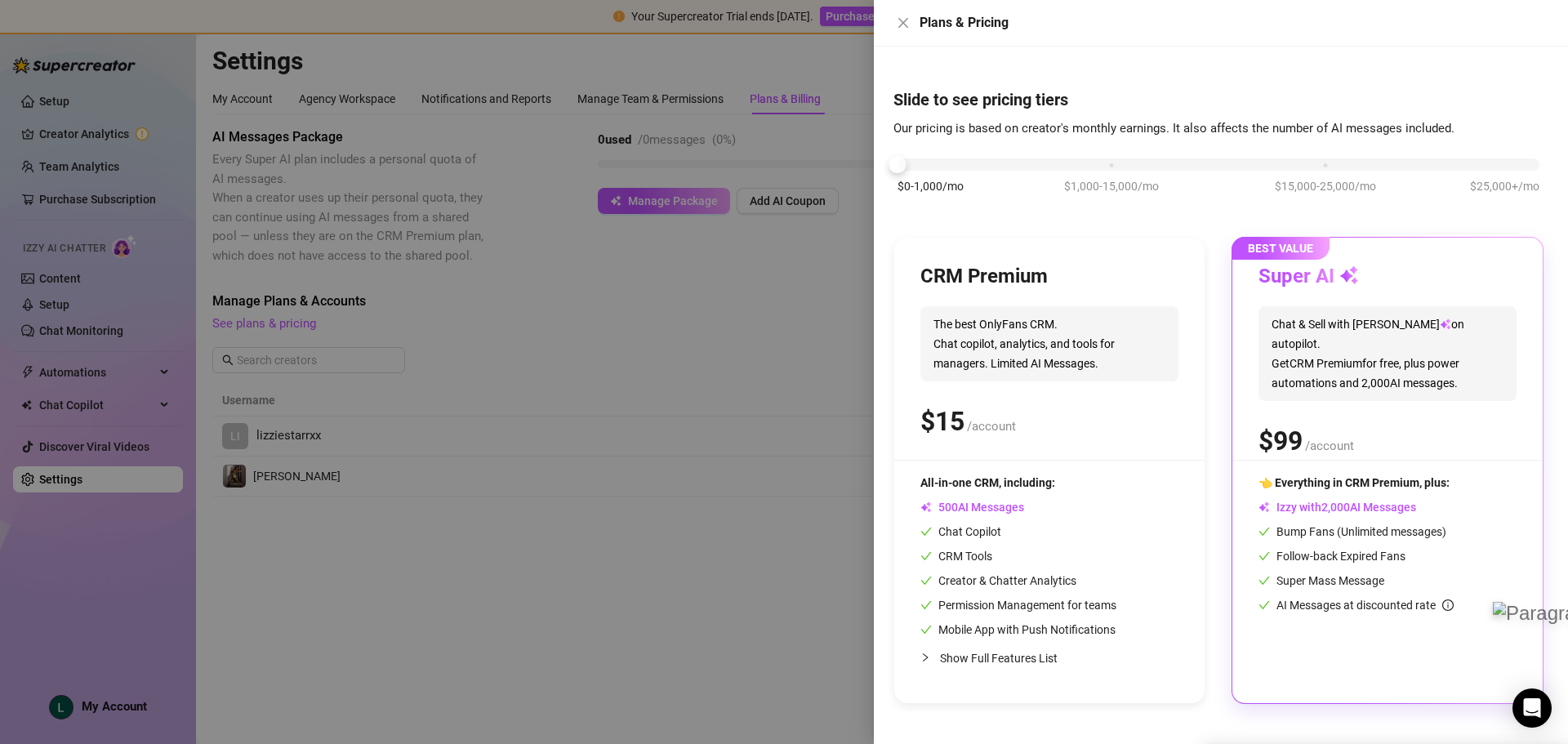
click at [1375, 449] on div "Super AI Chat & Sell with Izzy on autopilot. Get CRM Premium for free, plus pow…" at bounding box center [1388, 361] width 259 height 196
click at [912, 16] on button "Close" at bounding box center [904, 23] width 20 height 20
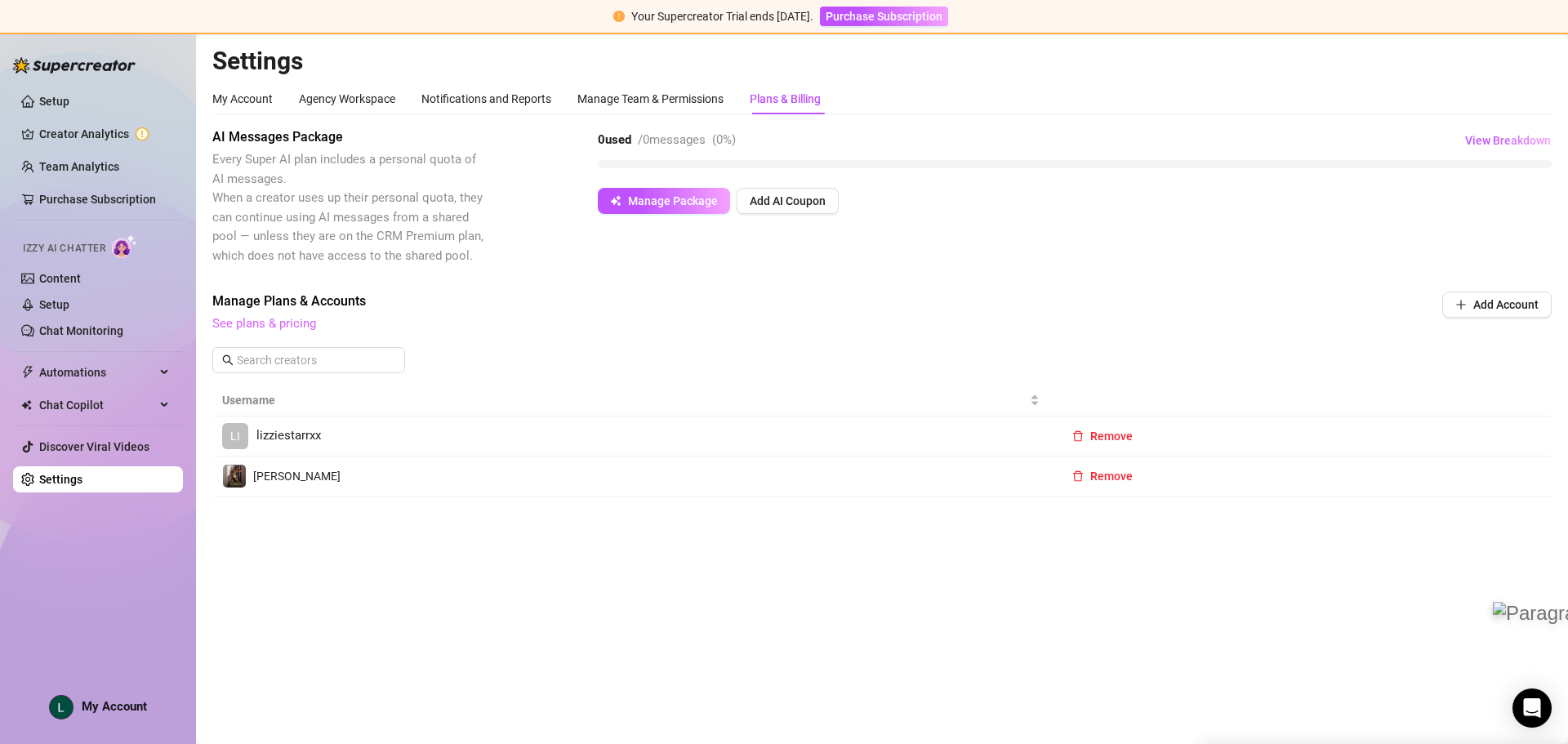
click at [252, 319] on link "See plans & pricing" at bounding box center [264, 323] width 103 height 15
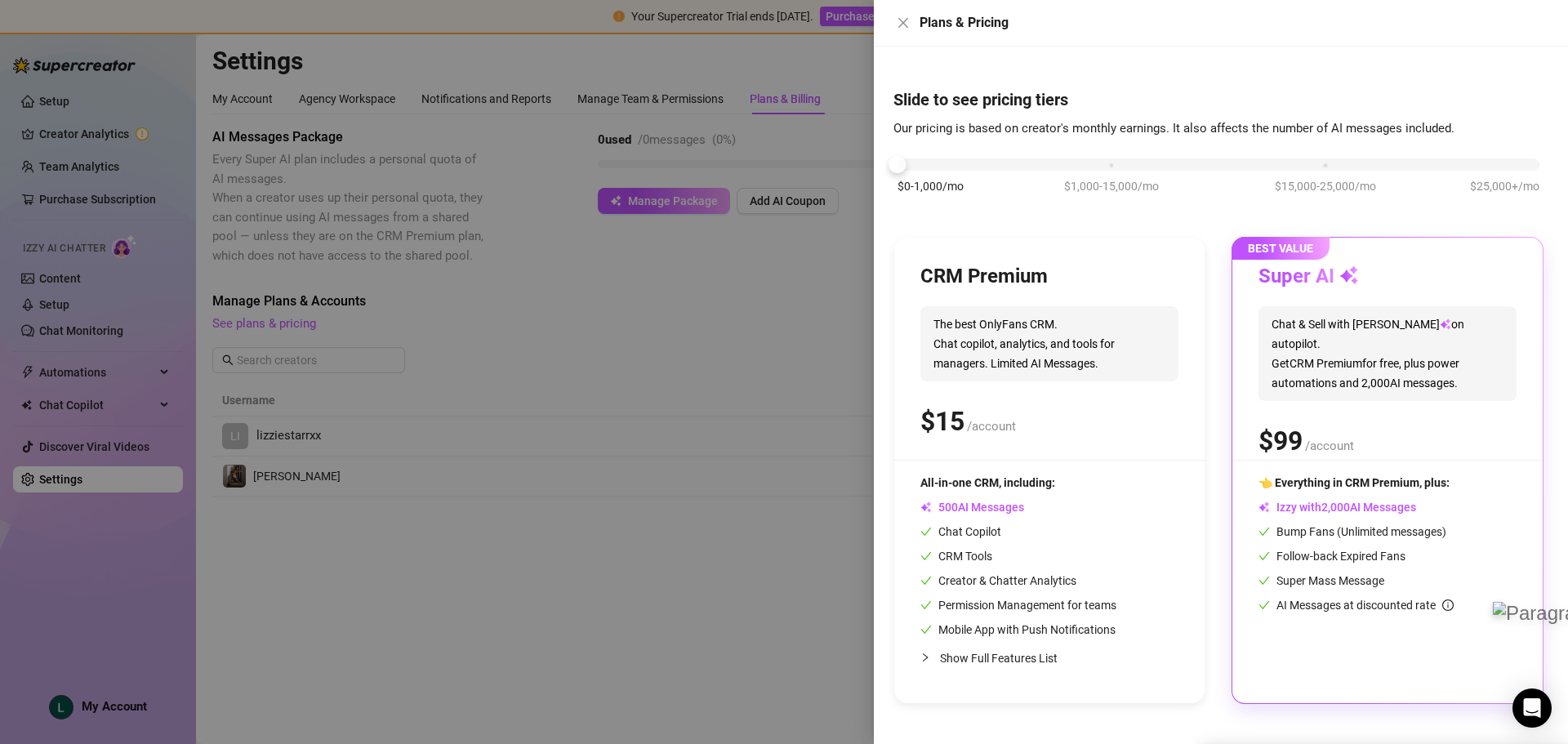
drag, startPoint x: 1009, startPoint y: 618, endPoint x: 1010, endPoint y: 629, distance: 11.0
click at [1009, 618] on div "All-in-one CRM, including: AI Messages Chat Copilot CRM Tools Creator & Chatter…" at bounding box center [1018, 556] width 196 height 165
click at [1338, 319] on span "Chat & Sell with Izzy on autopilot. Get CRM Premium for free, plus power automa…" at bounding box center [1388, 353] width 259 height 94
click at [1067, 321] on span "The best OnlyFans CRM. Chat copilot, analytics, and tools for managers. Limited…" at bounding box center [1050, 344] width 259 height 76
click at [904, 161] on div at bounding box center [898, 164] width 17 height 17
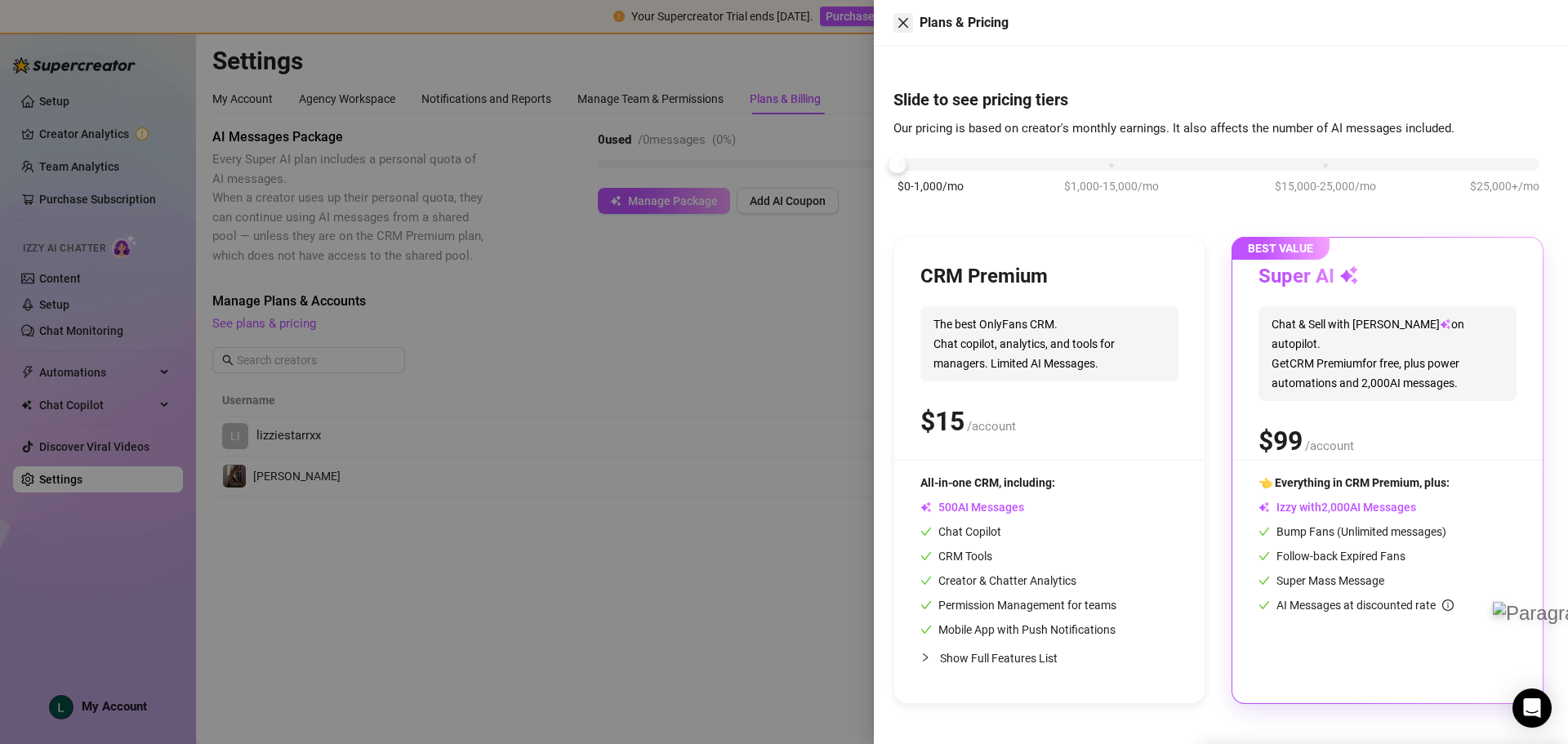
drag, startPoint x: 915, startPoint y: 47, endPoint x: 895, endPoint y: 16, distance: 36.9
click at [907, 40] on div "Plans & Pricing Slide to see pricing tiers Our pricing is based on creator's mo…" at bounding box center [1221, 372] width 694 height 744
click at [895, 16] on button "Close" at bounding box center [904, 23] width 20 height 20
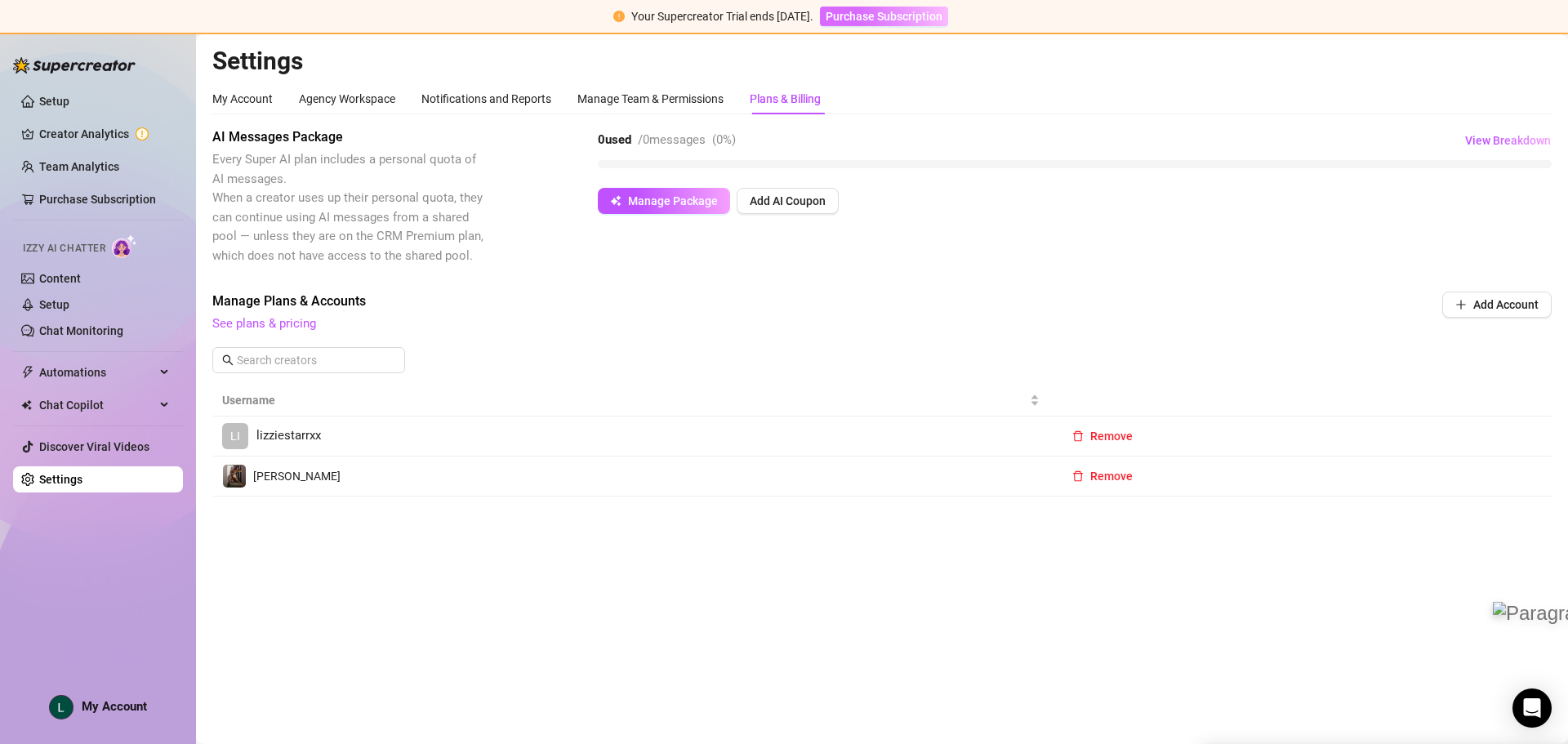
click at [845, 15] on span "Purchase Subscription" at bounding box center [884, 16] width 116 height 13
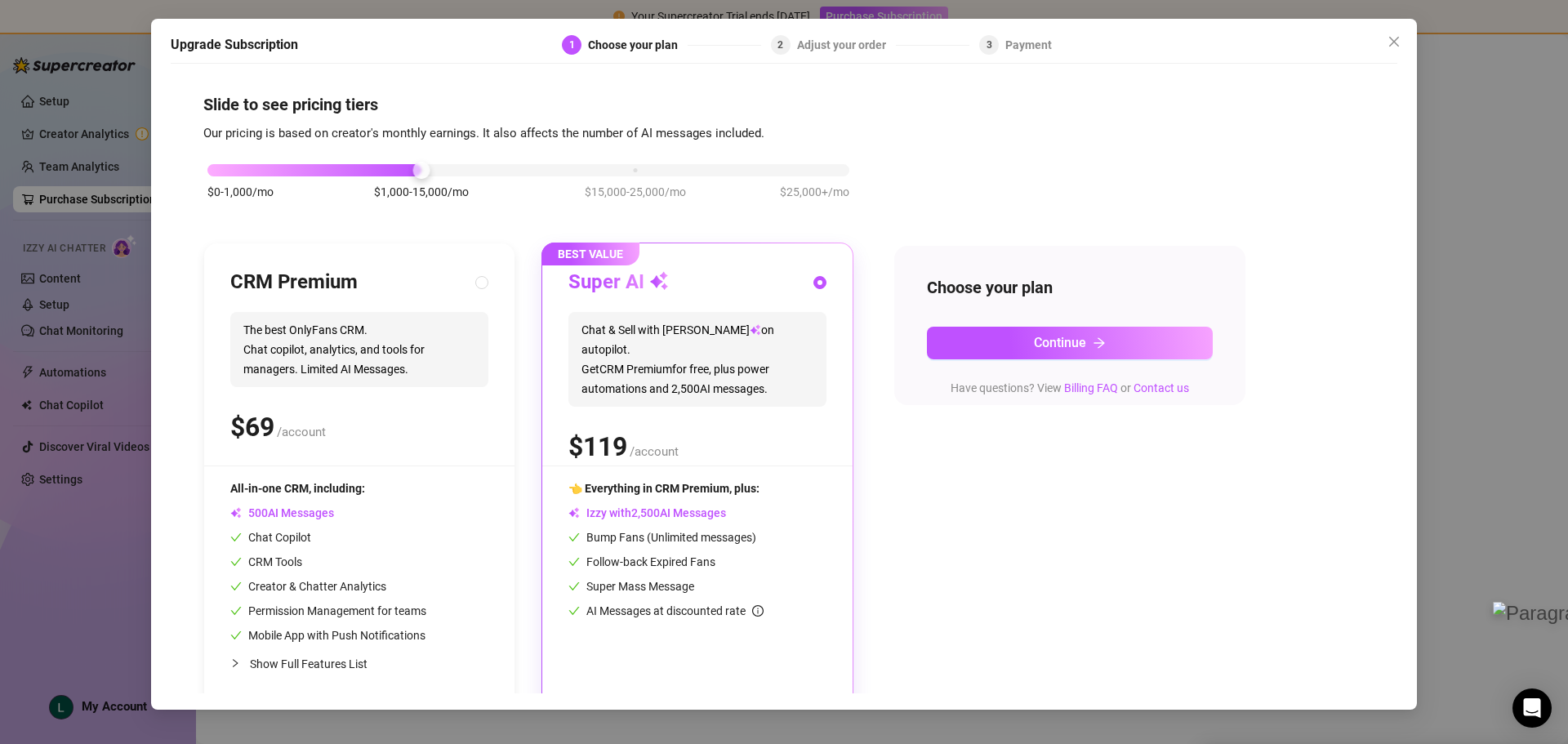
click at [448, 458] on div "CRM Premium The best OnlyFans CRM. Chat copilot, analytics, and tools for manag…" at bounding box center [360, 367] width 259 height 196
radio input "true"
radio input "false"
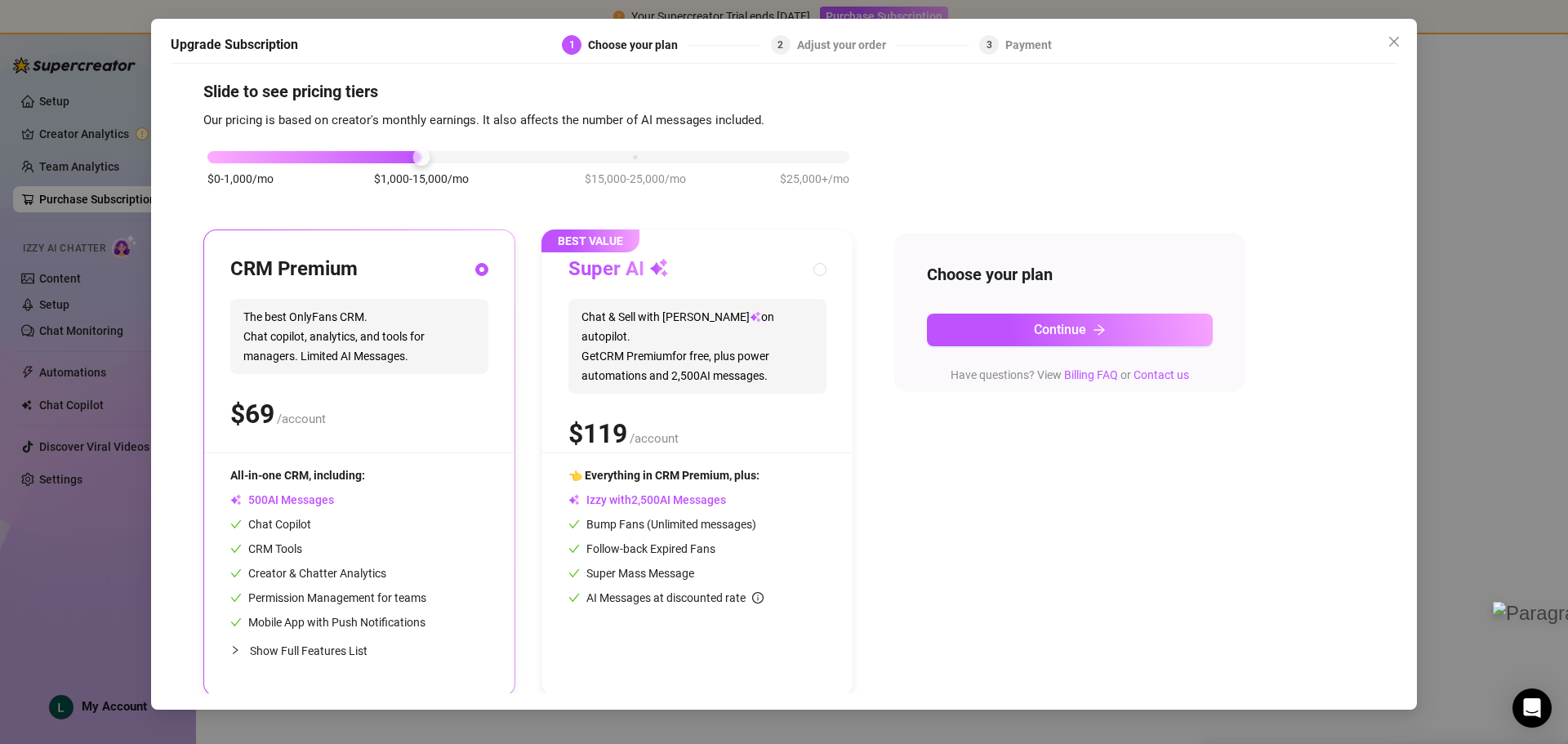
scroll to position [17, 0]
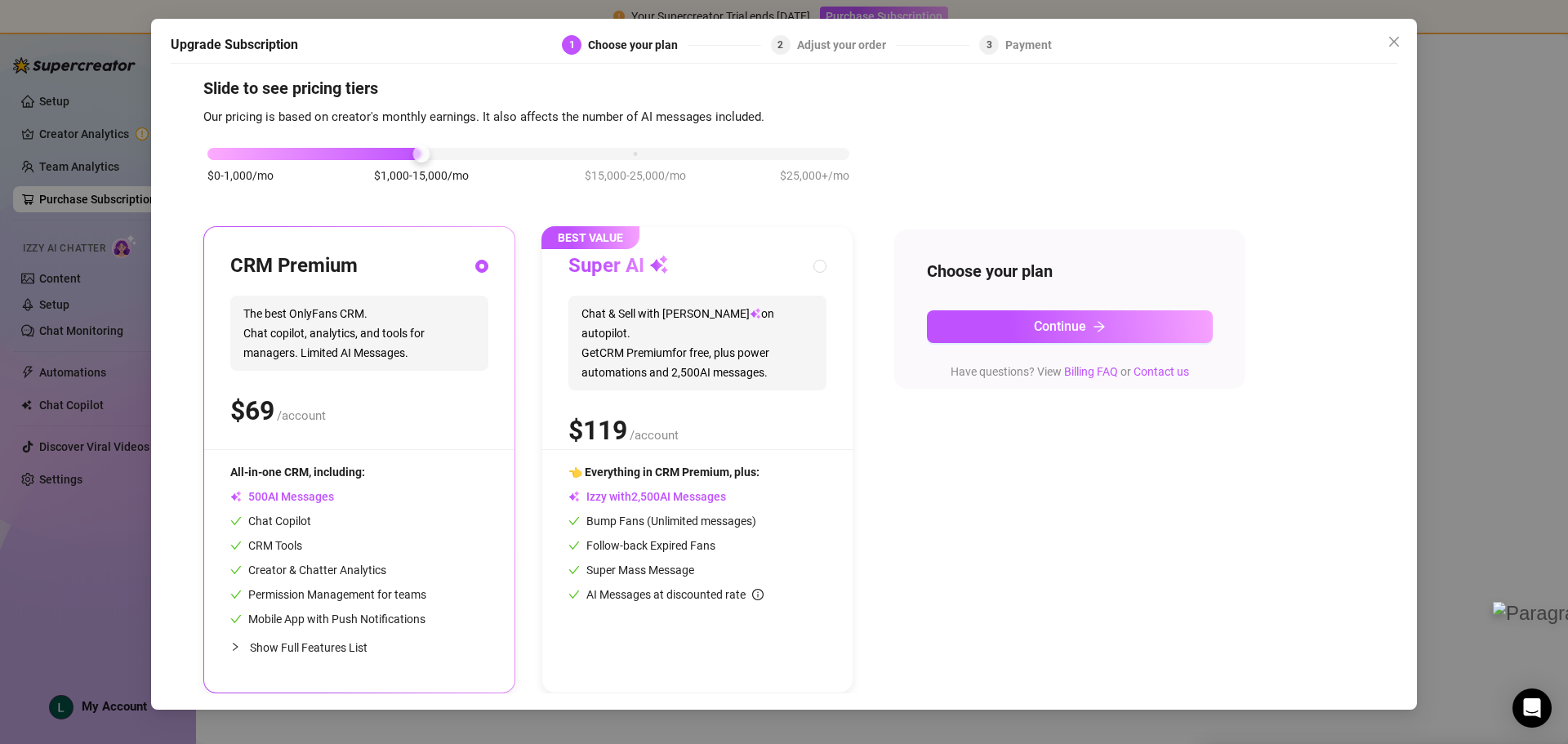
click at [744, 410] on div "$ /account" at bounding box center [698, 430] width 259 height 41
radio input "false"
radio input "true"
click at [1004, 321] on button "Continue" at bounding box center [1070, 326] width 286 height 33
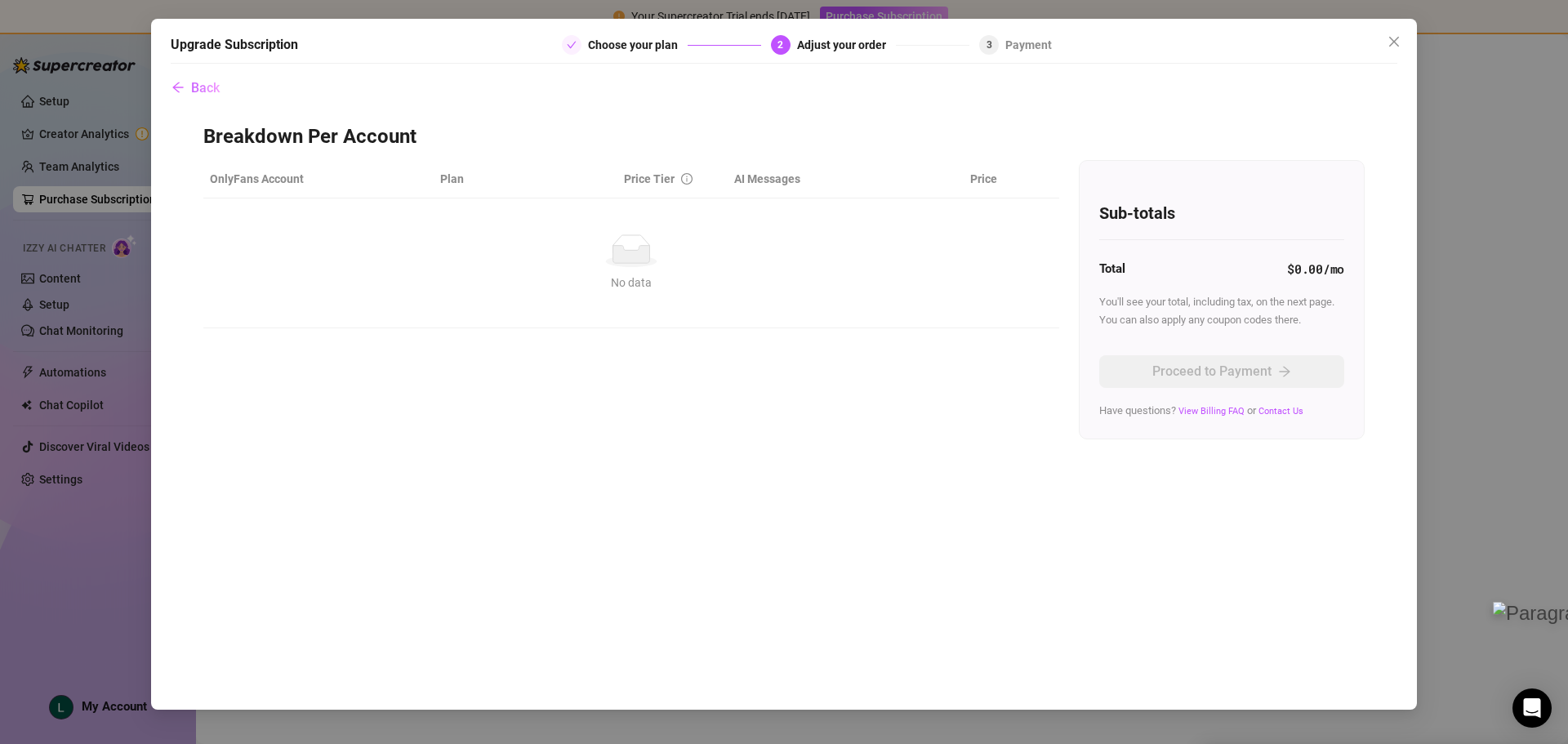
scroll to position [0, 0]
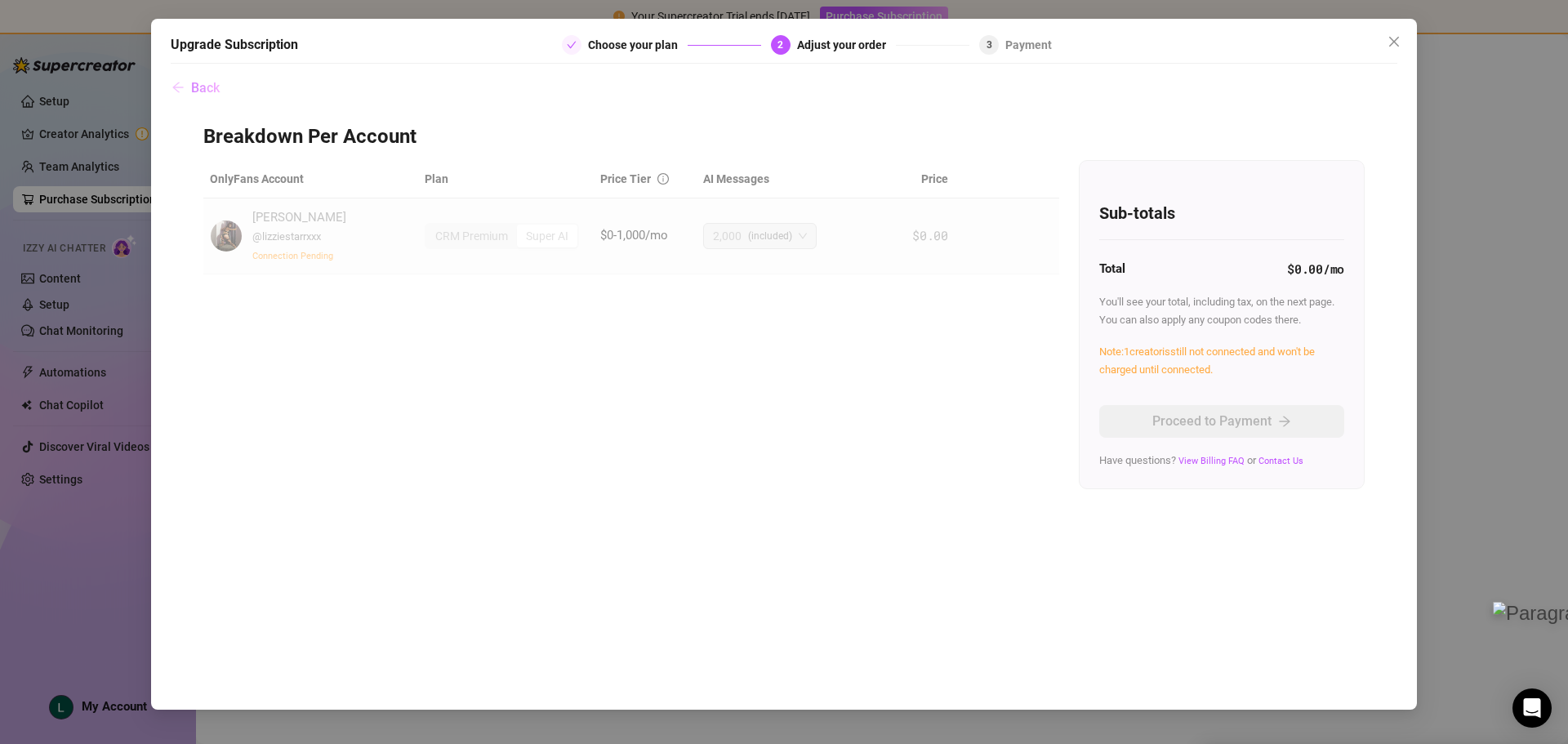
click at [196, 85] on span "Back" at bounding box center [205, 89] width 29 height 16
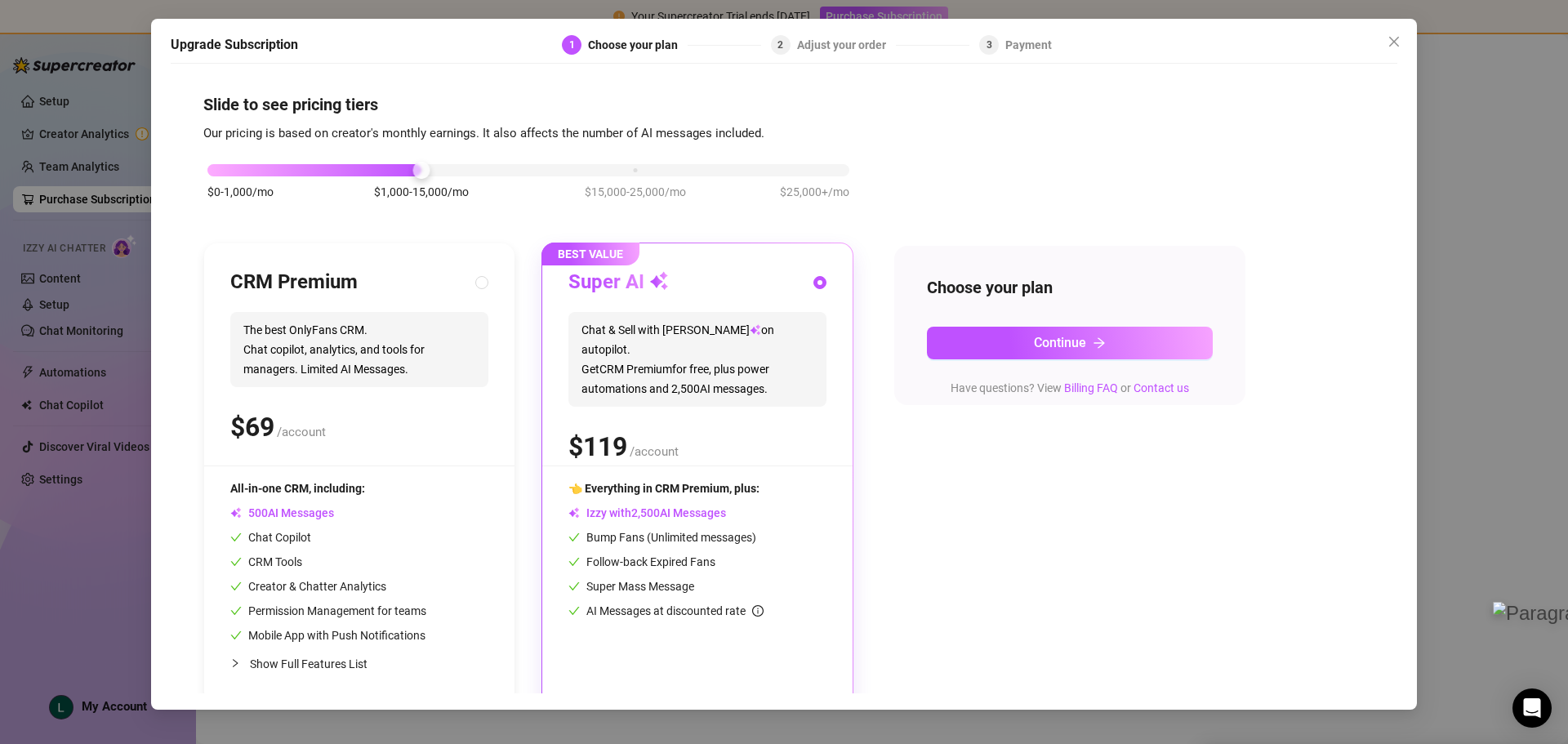
click at [1537, 105] on div "Upgrade Subscription 1 Choose your plan 2 Adjust your order 3 Payment Slide to …" at bounding box center [784, 372] width 1568 height 744
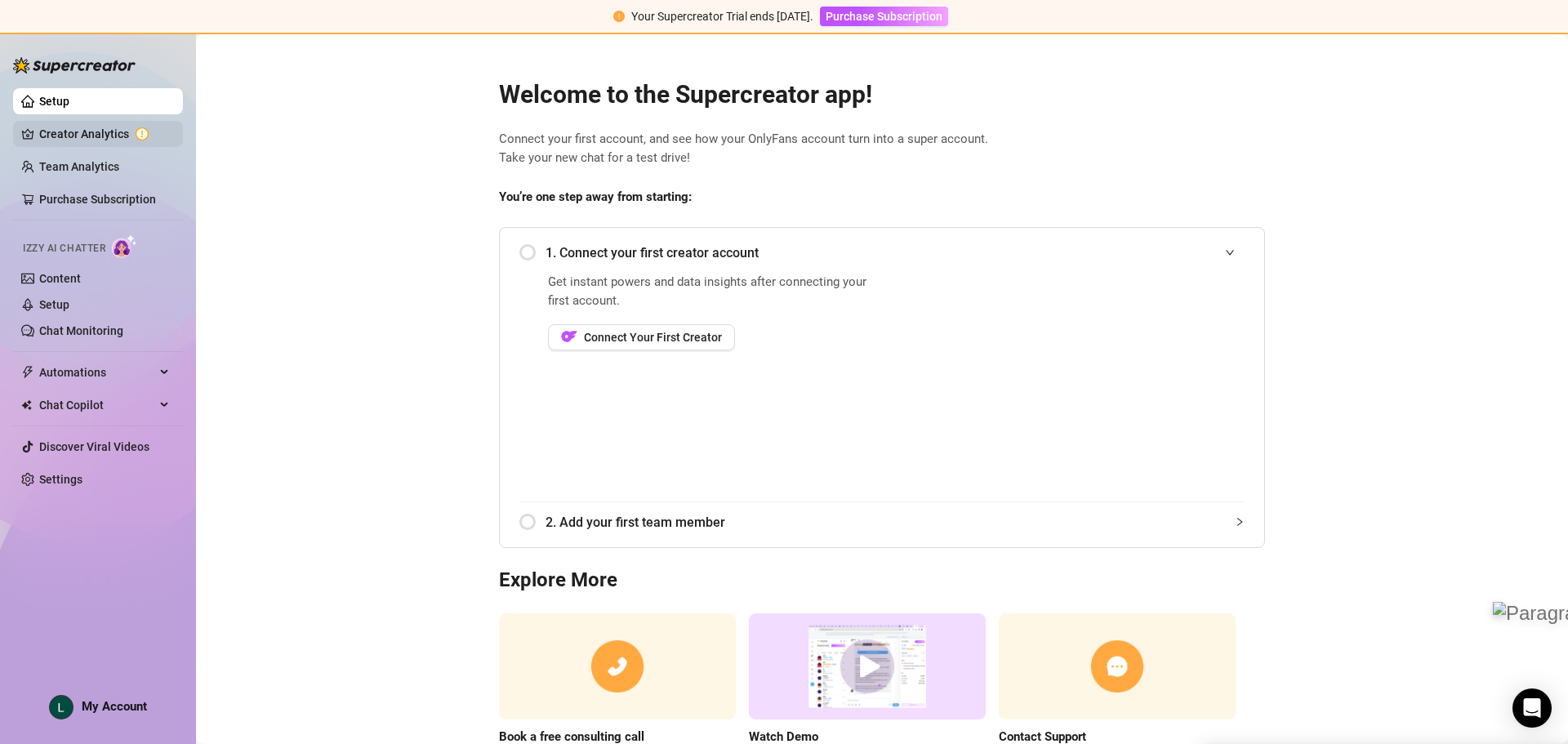
click at [46, 128] on link "Creator Analytics" at bounding box center [103, 134] width 130 height 26
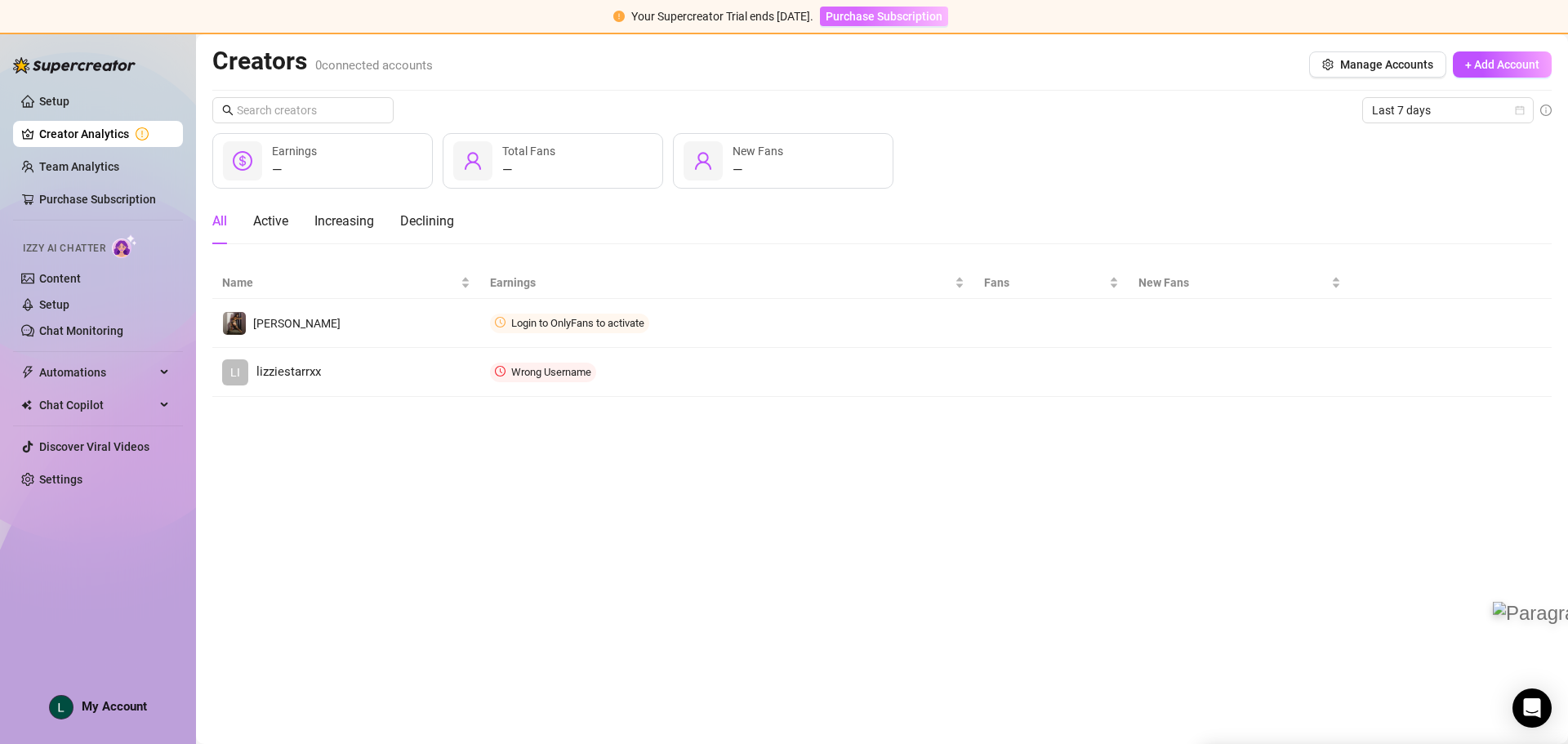
click at [858, 18] on span "Purchase Subscription" at bounding box center [884, 16] width 116 height 13
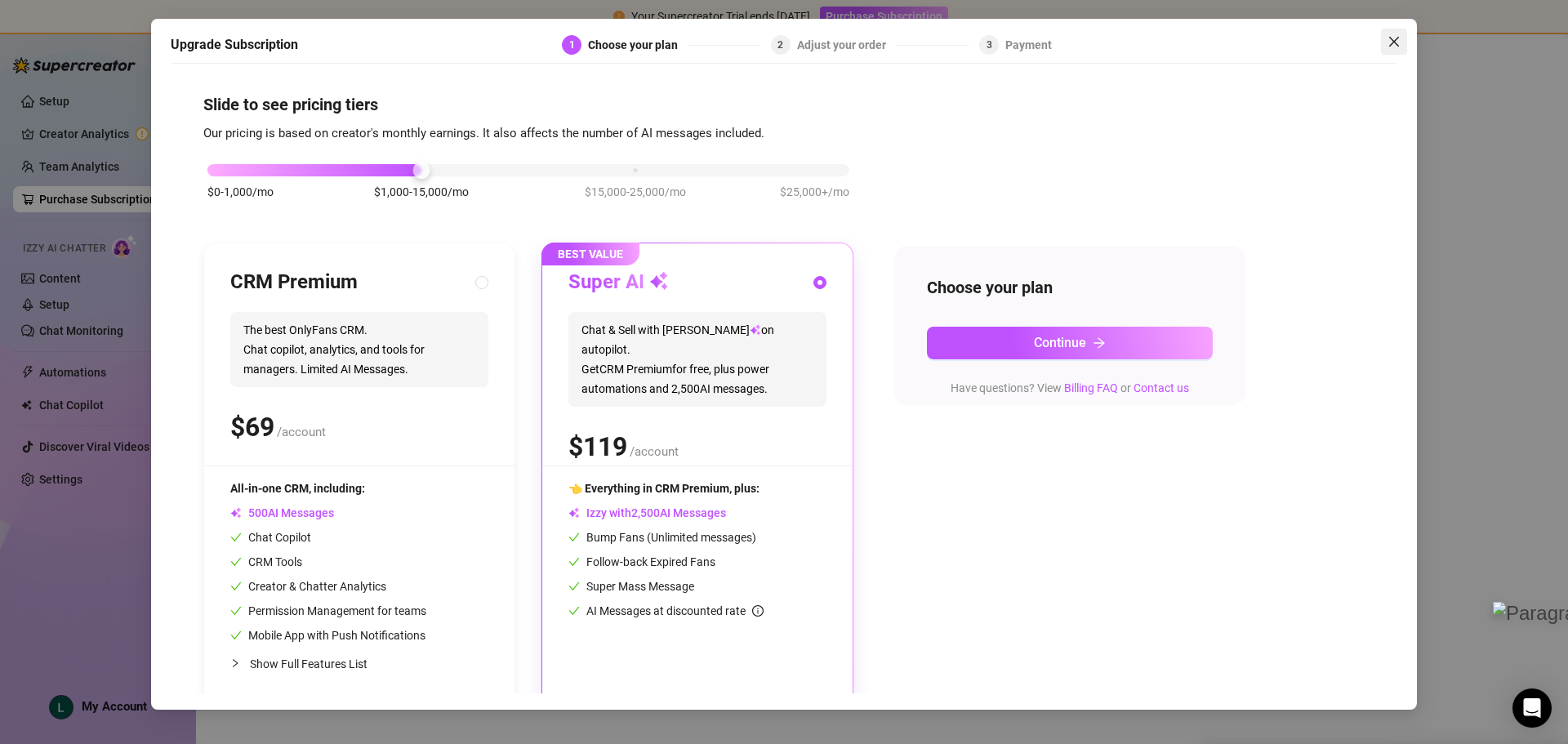
click at [1397, 41] on icon "close" at bounding box center [1394, 41] width 13 height 13
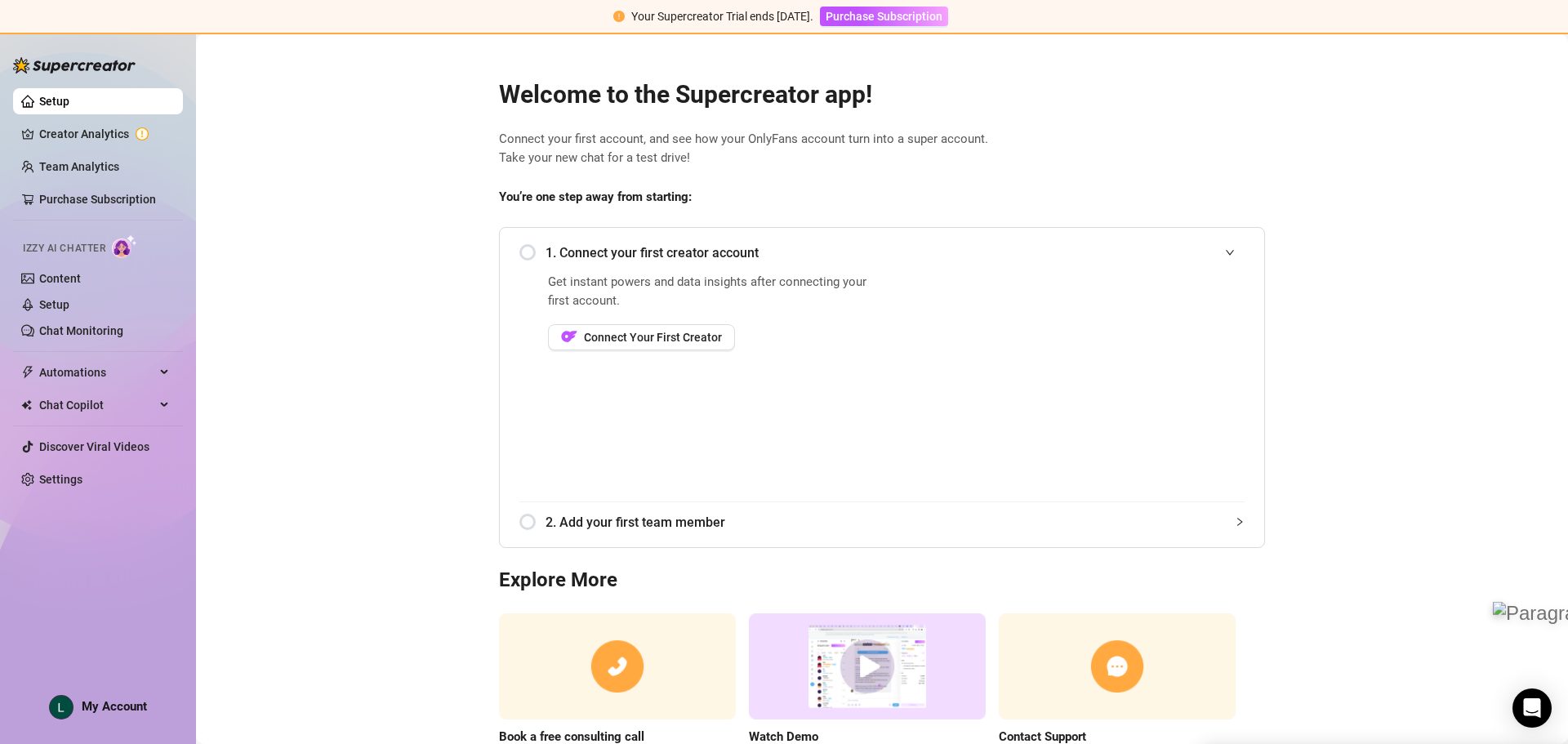
click at [49, 95] on link "Setup" at bounding box center [54, 100] width 30 height 13
click at [41, 250] on span "Izzy AI Chatter" at bounding box center [64, 249] width 83 height 16
click at [58, 134] on link "Creator Analytics" at bounding box center [103, 134] width 130 height 26
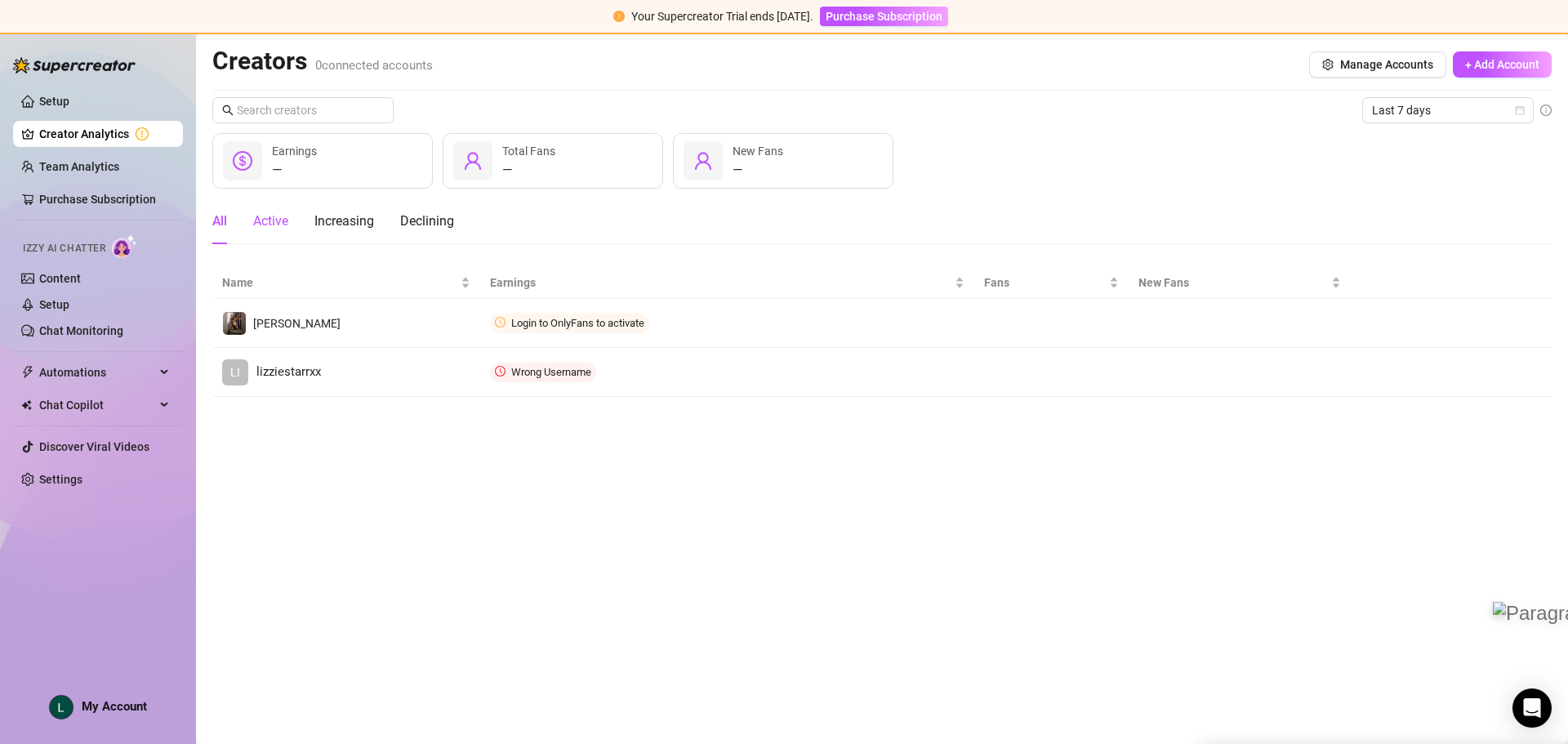
click at [275, 217] on div "Active" at bounding box center [270, 222] width 35 height 20
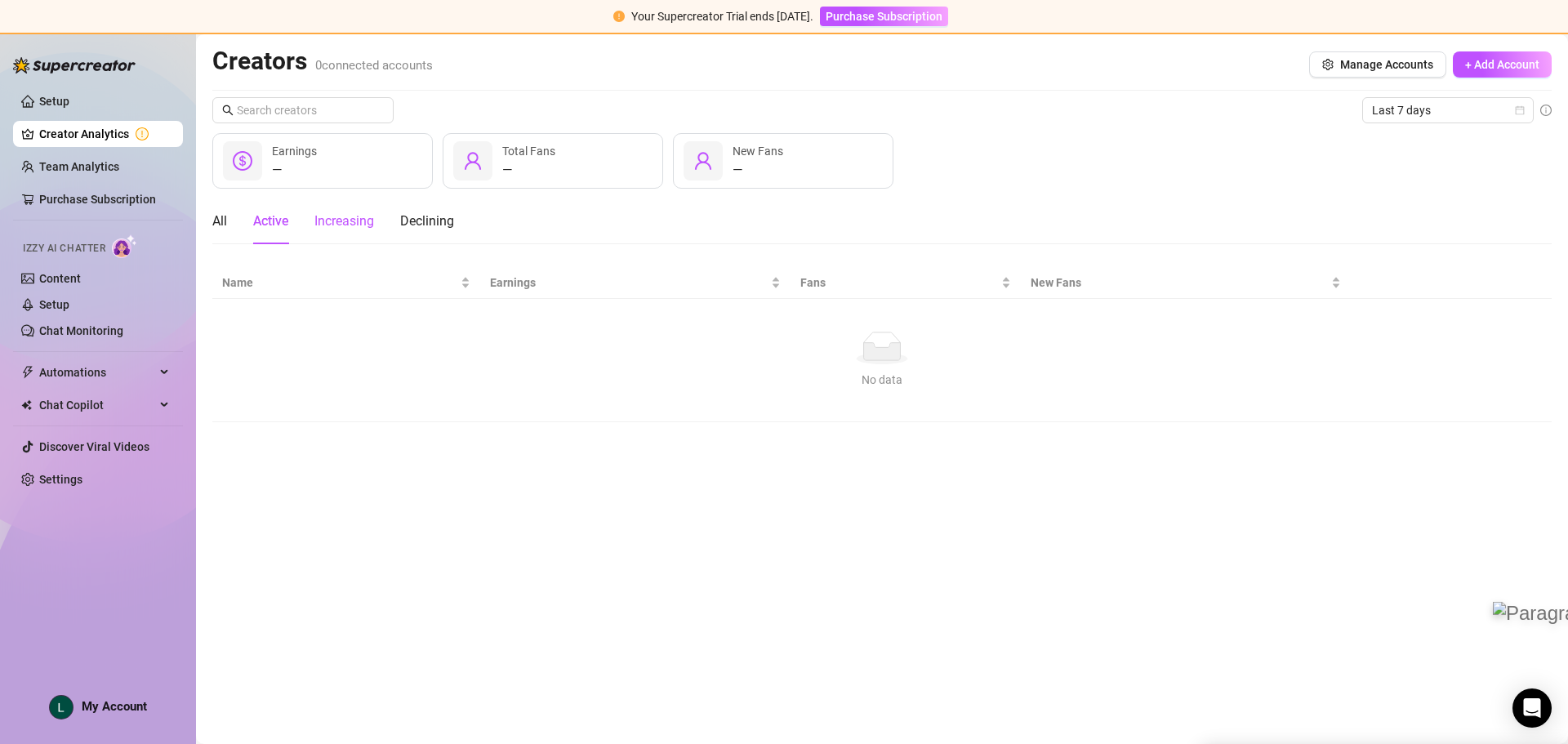
click at [337, 215] on div "Increasing" at bounding box center [344, 222] width 60 height 20
click at [223, 226] on div "All" at bounding box center [220, 222] width 15 height 20
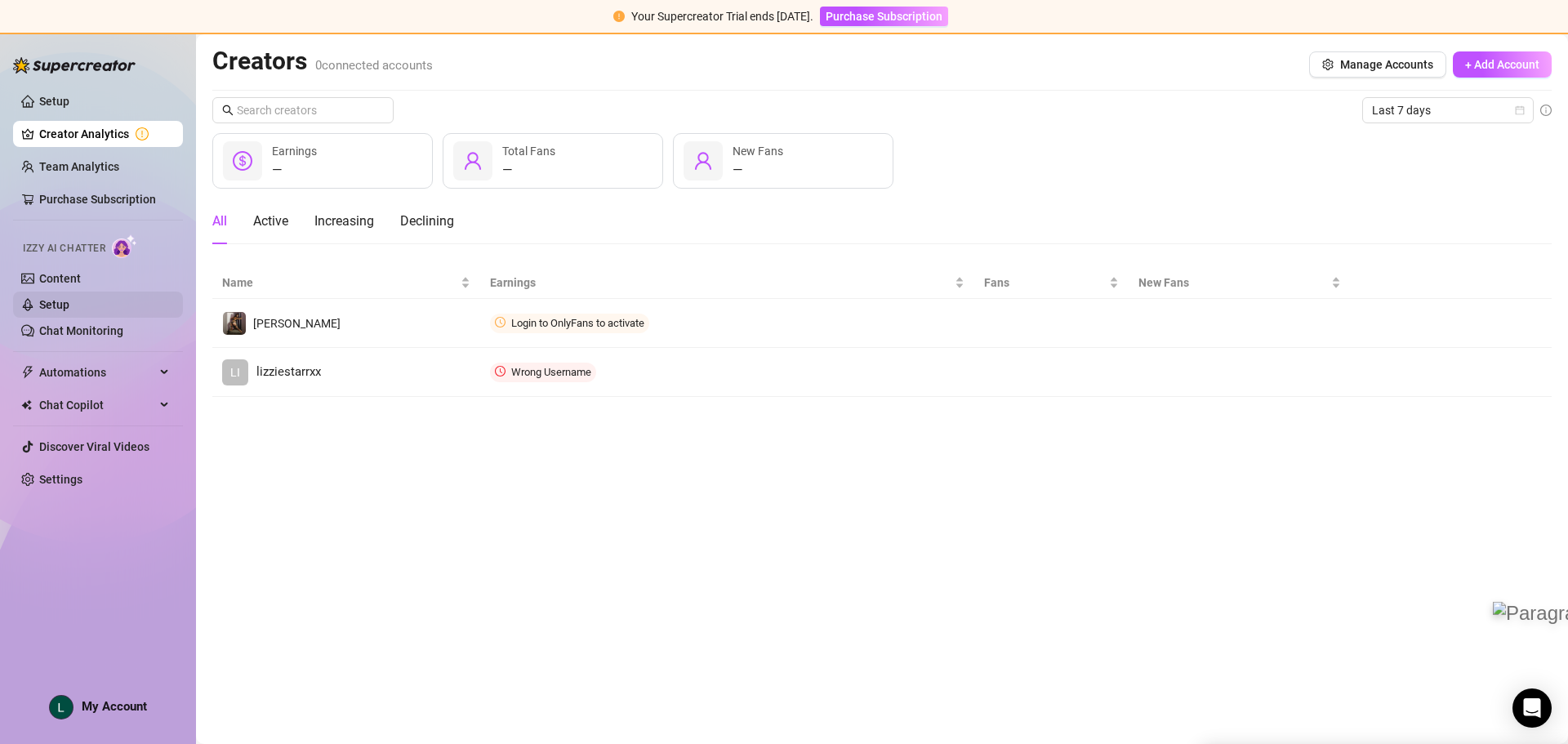
click at [54, 306] on link "Setup" at bounding box center [54, 304] width 30 height 13
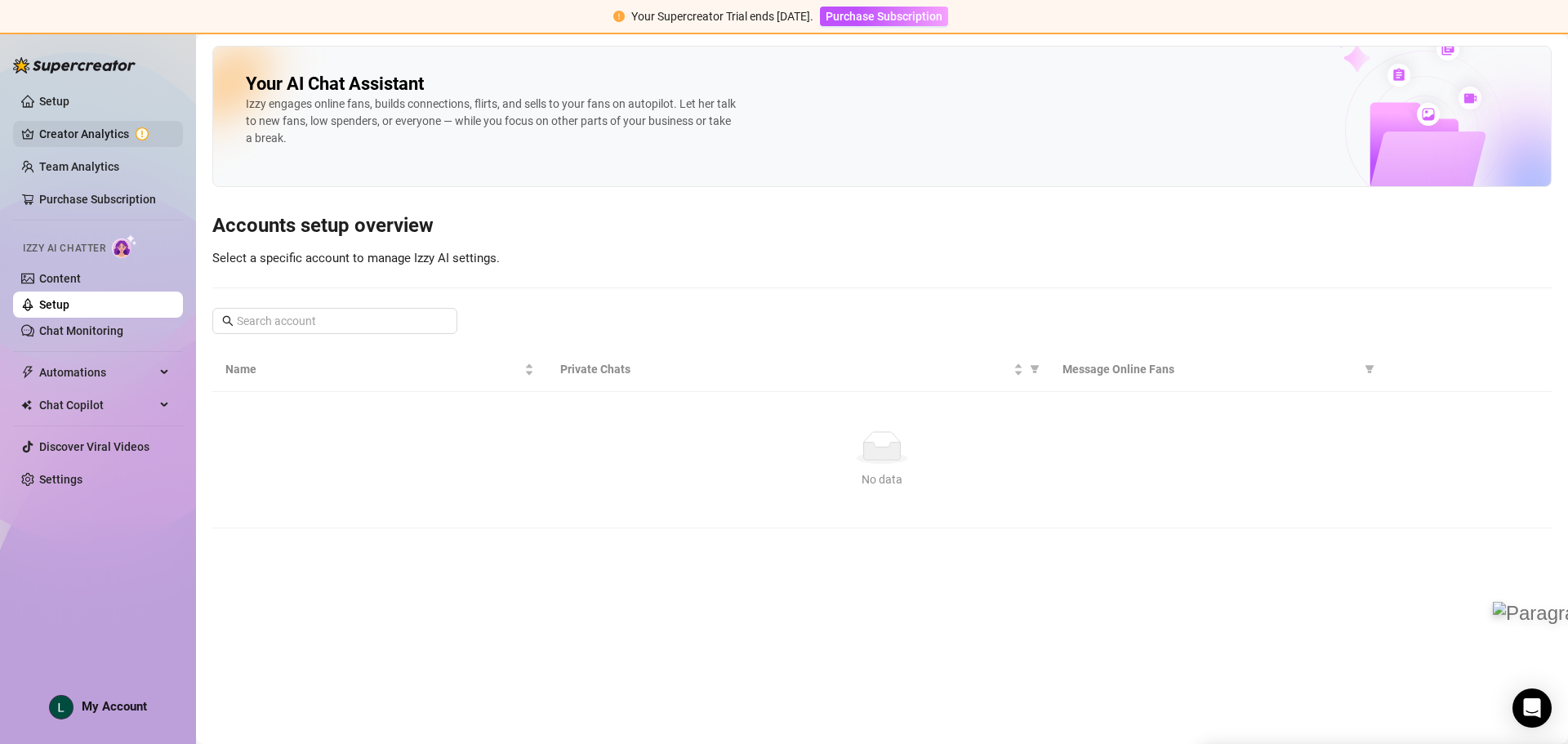
drag, startPoint x: 44, startPoint y: 114, endPoint x: 49, endPoint y: 127, distance: 13.9
click at [44, 107] on link "Setup" at bounding box center [54, 100] width 30 height 13
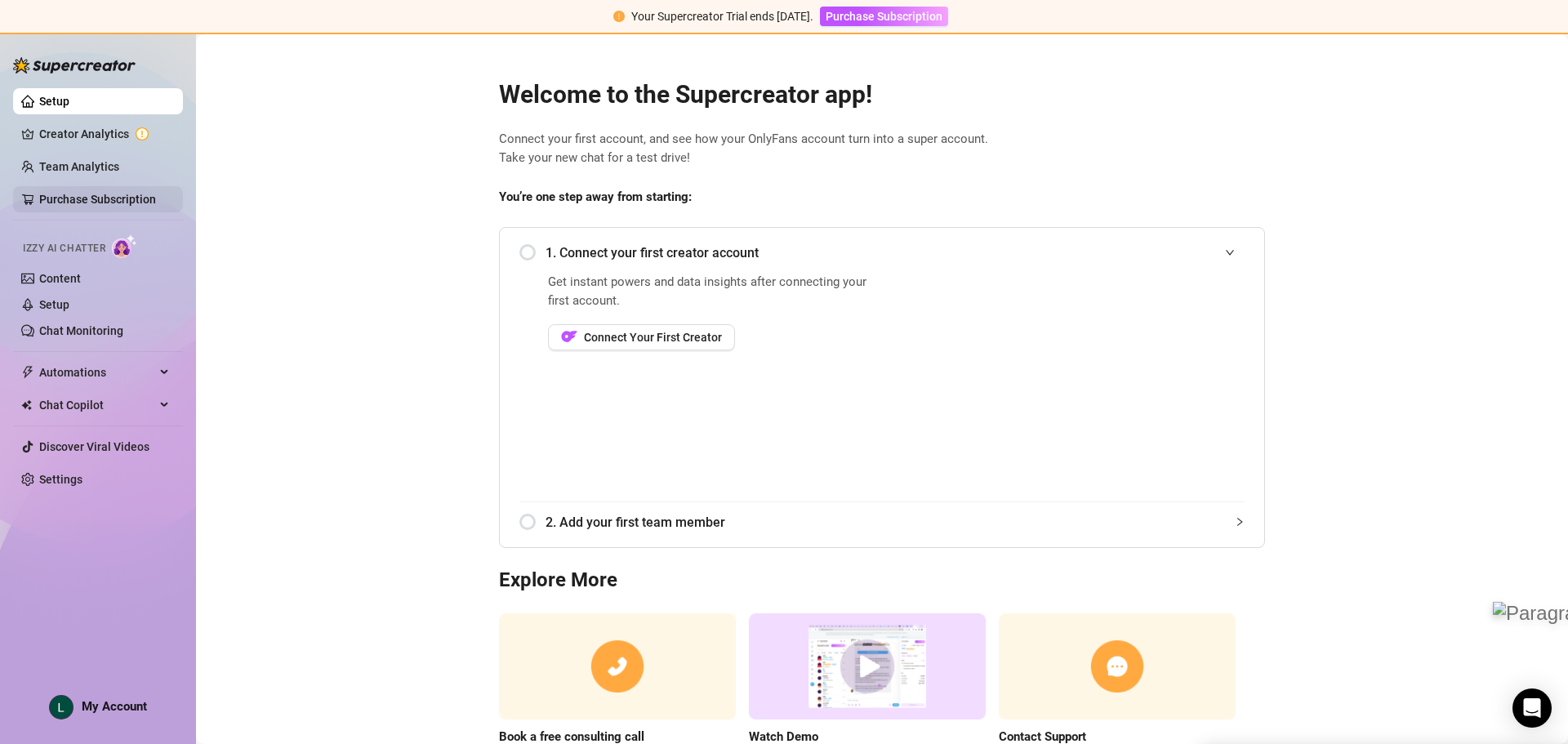
click at [76, 195] on link "Purchase Subscription" at bounding box center [96, 199] width 116 height 13
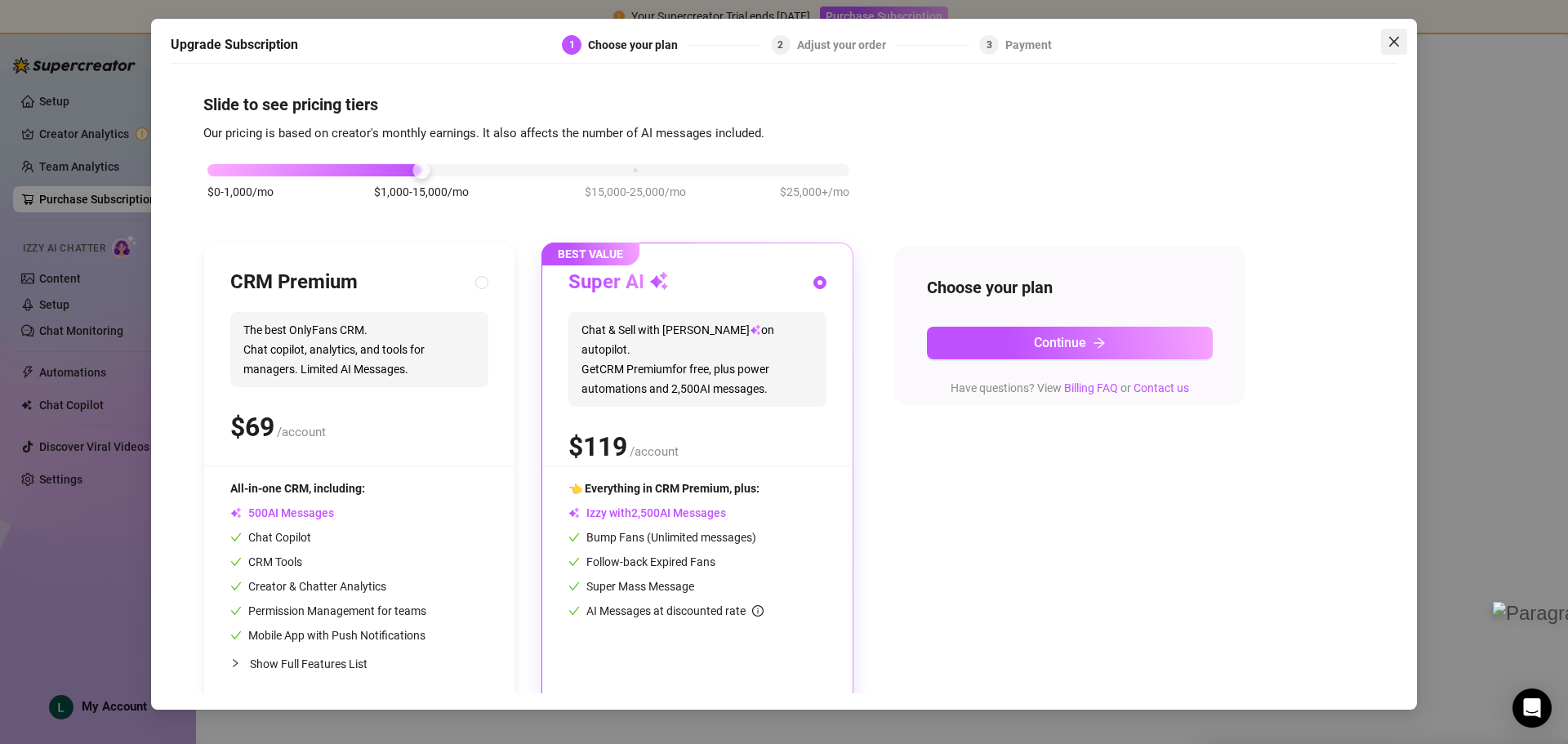
click at [1398, 40] on icon "close" at bounding box center [1394, 41] width 13 height 13
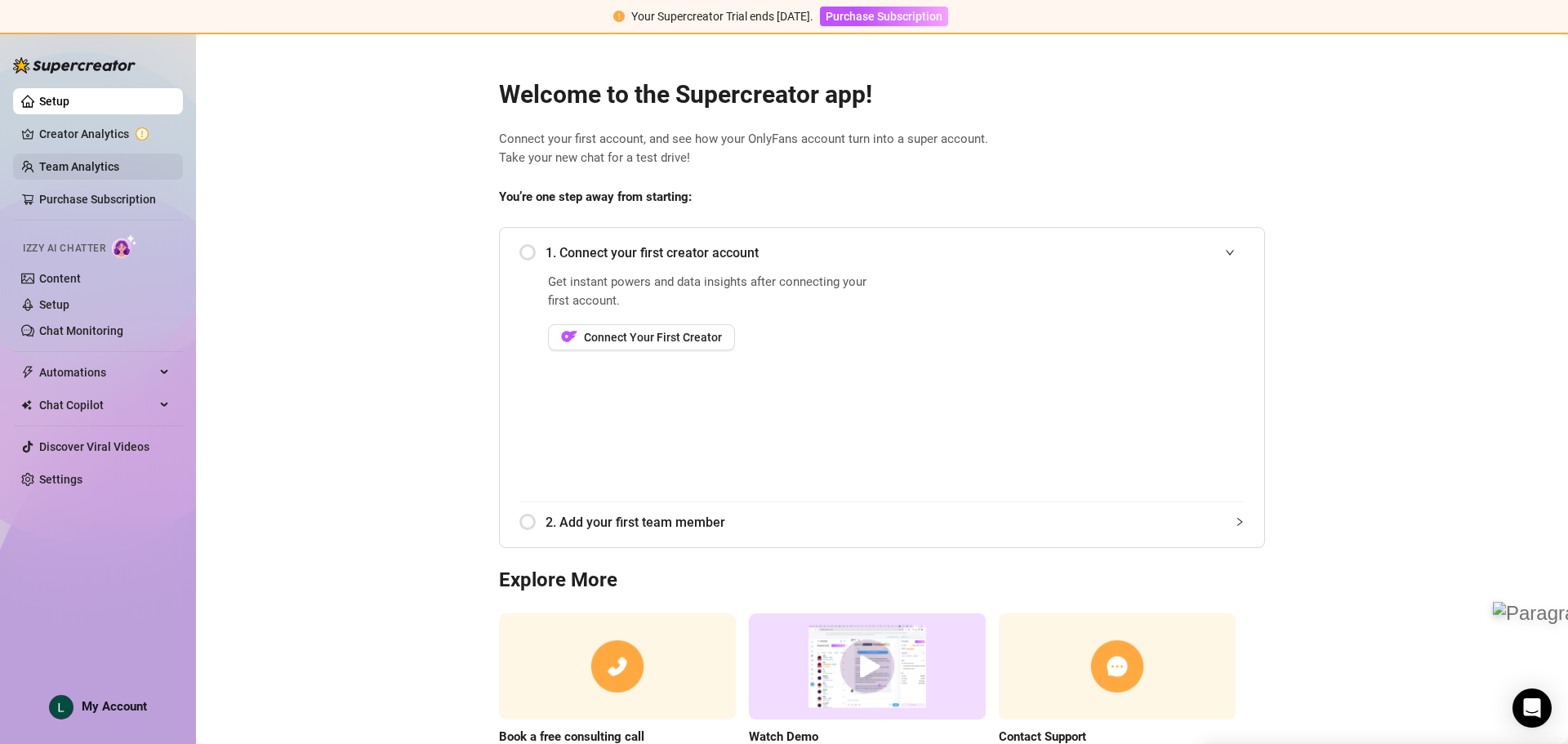
drag, startPoint x: 58, startPoint y: 138, endPoint x: 95, endPoint y: 161, distance: 43.6
click at [58, 138] on link "Creator Analytics" at bounding box center [103, 134] width 130 height 26
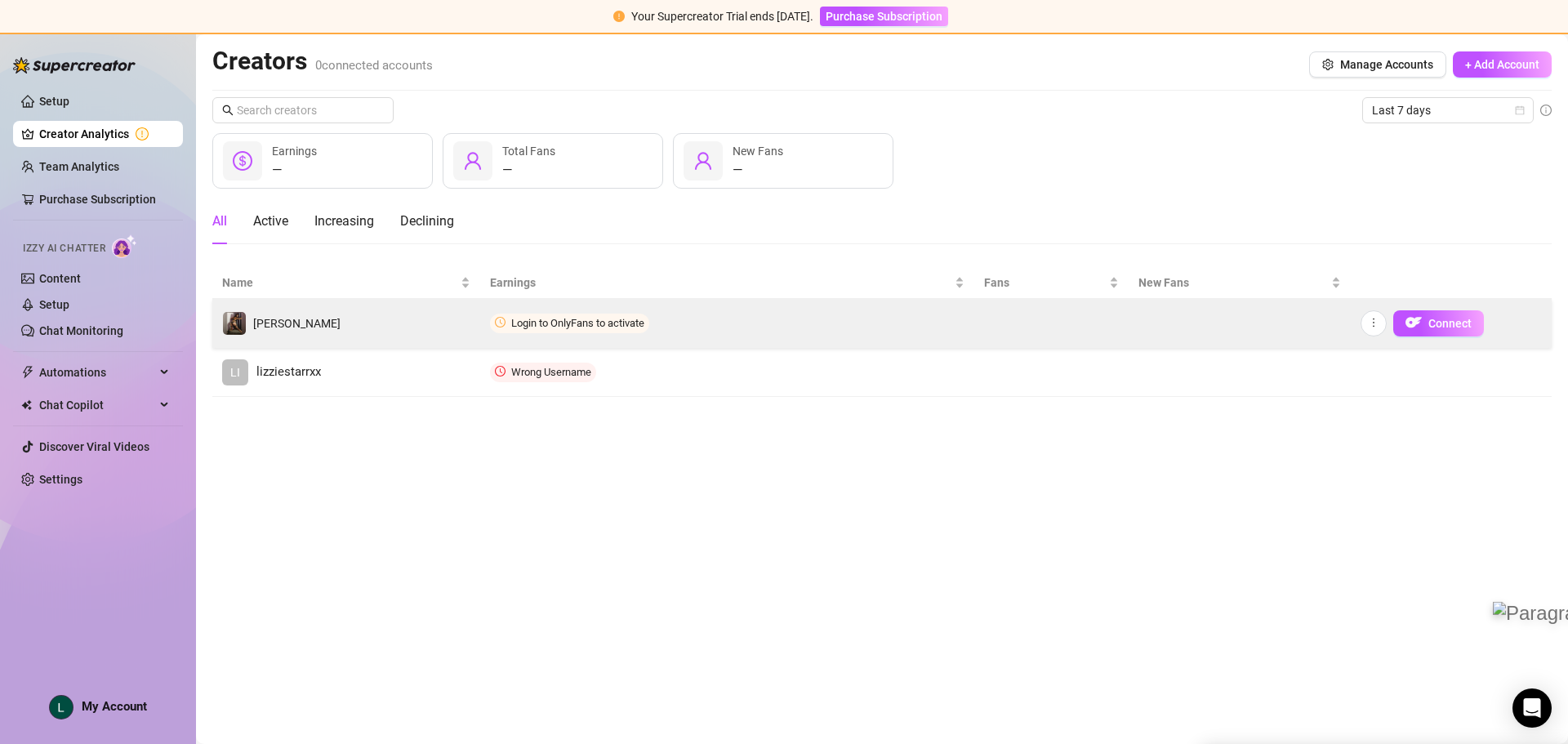
click at [755, 304] on td "Login to OnlyFans to activate" at bounding box center [727, 323] width 494 height 49
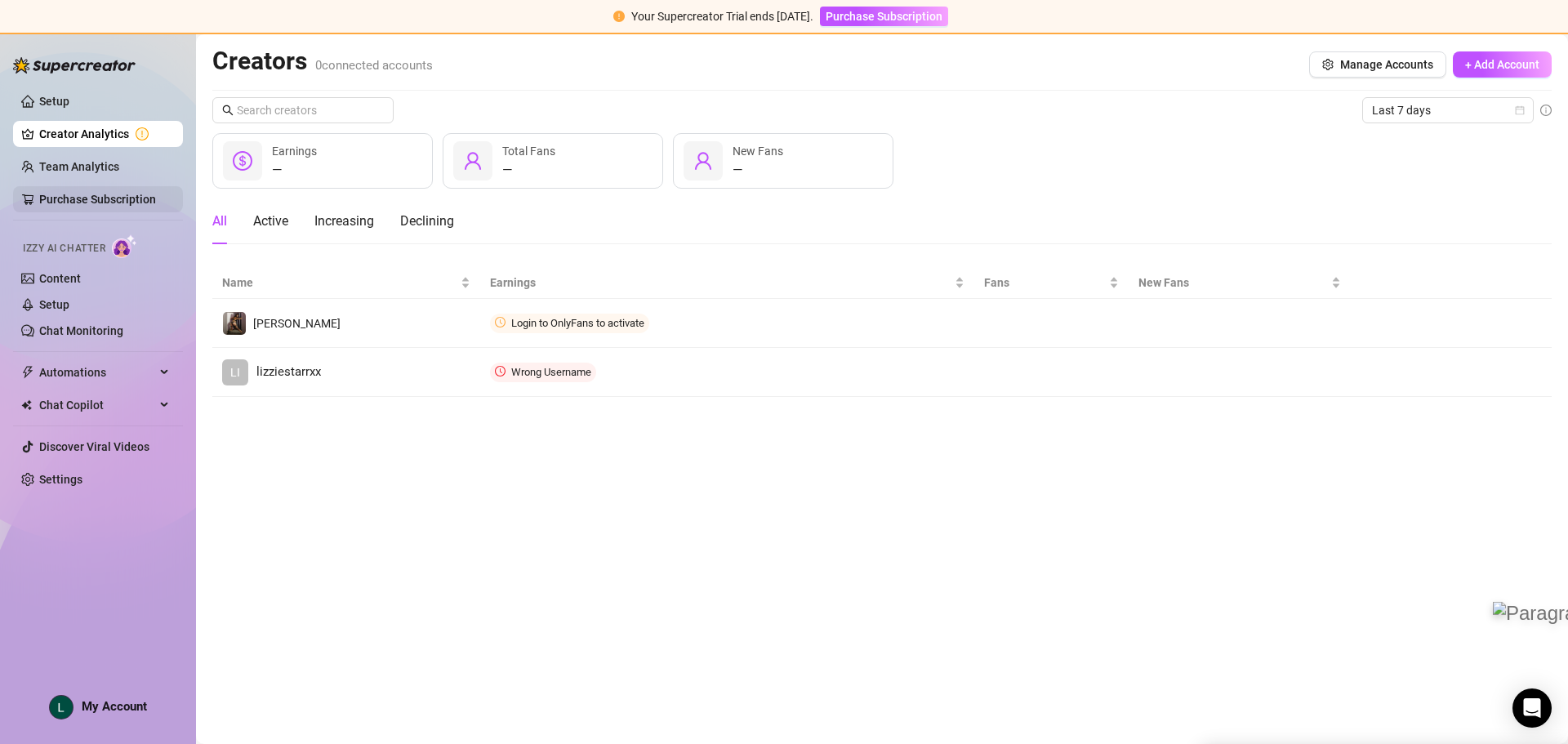
drag, startPoint x: 58, startPoint y: 172, endPoint x: 55, endPoint y: 205, distance: 33.1
click at [58, 172] on link "Team Analytics" at bounding box center [79, 166] width 81 height 13
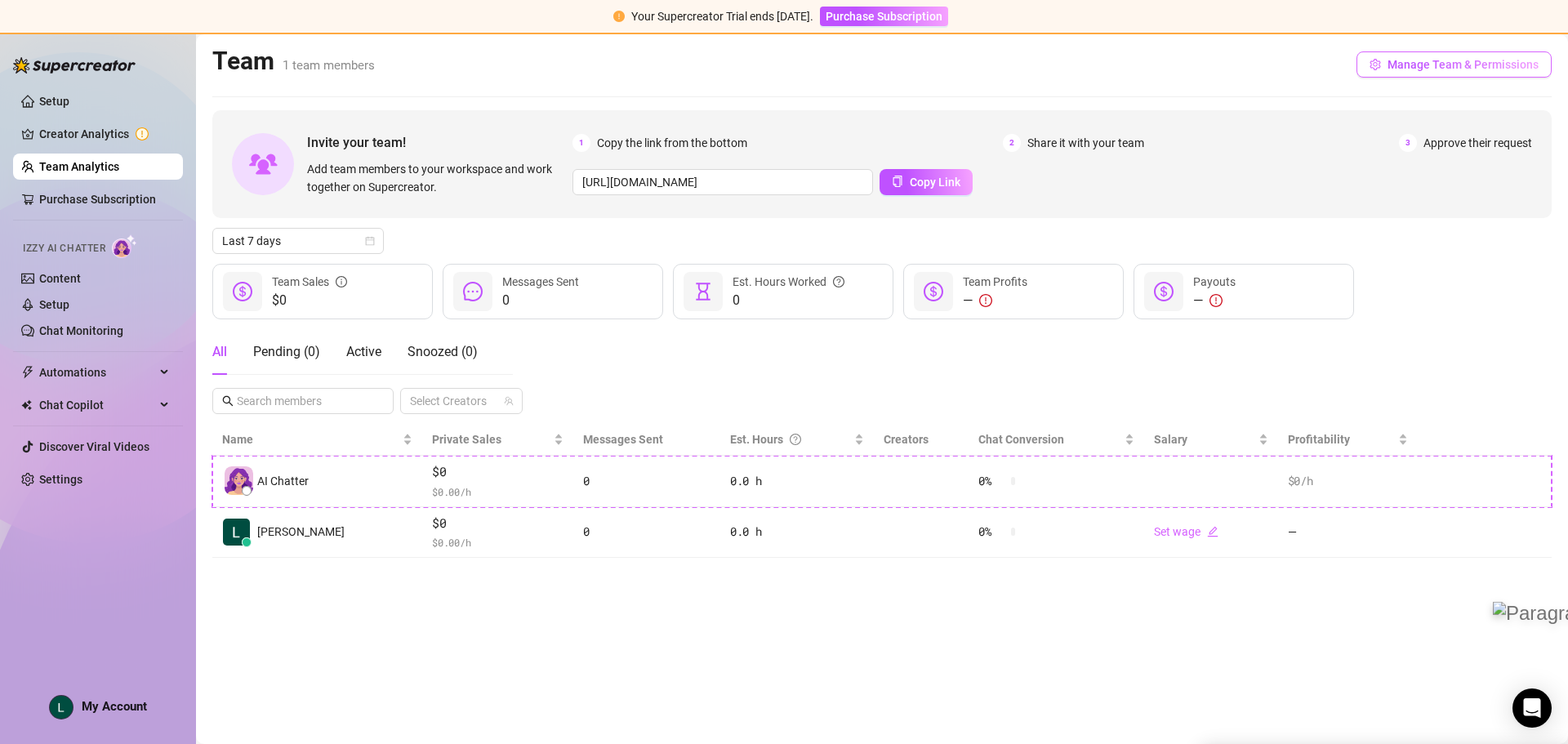
click at [1453, 60] on span "Manage Team & Permissions" at bounding box center [1464, 64] width 151 height 13
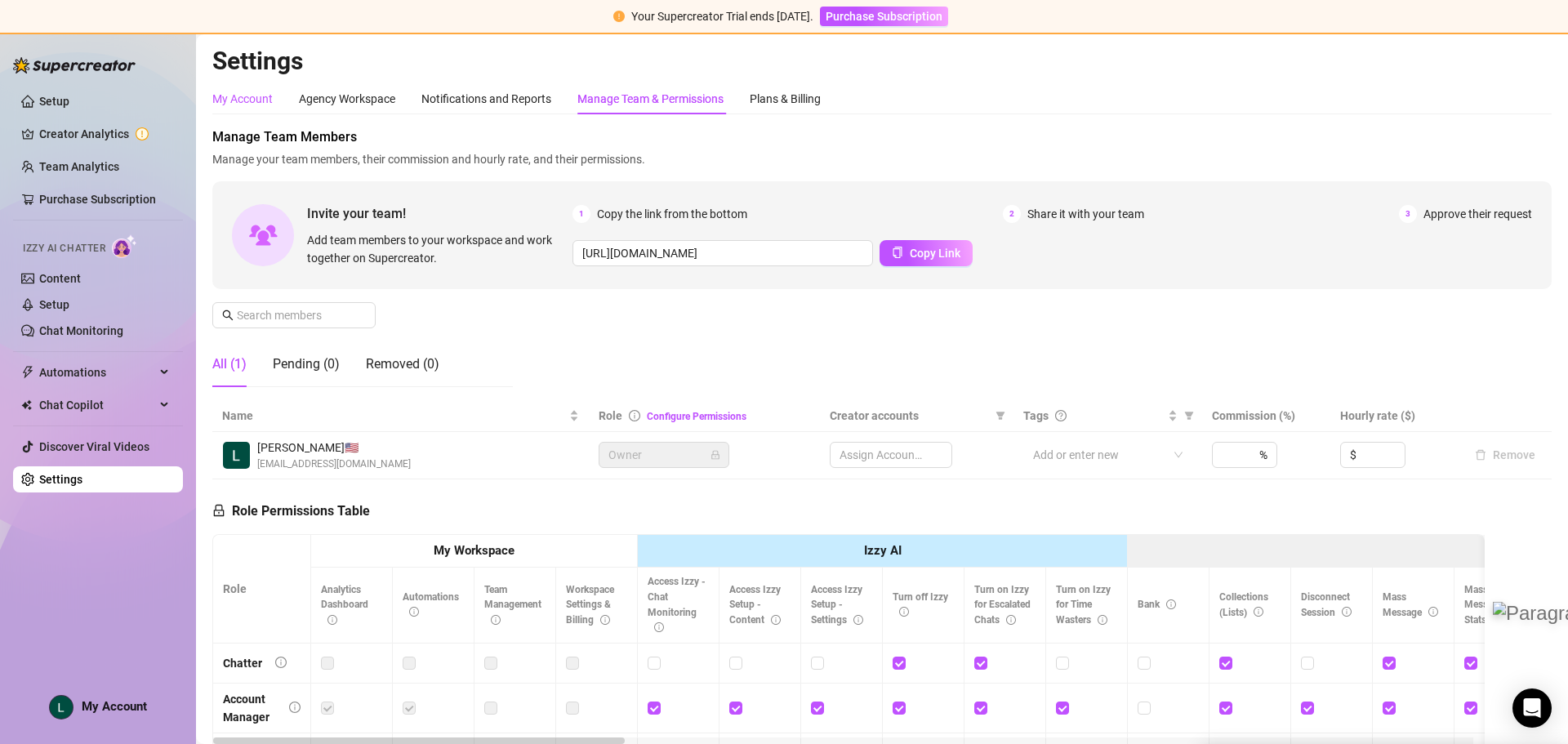
click at [223, 93] on div "My Account" at bounding box center [243, 98] width 61 height 18
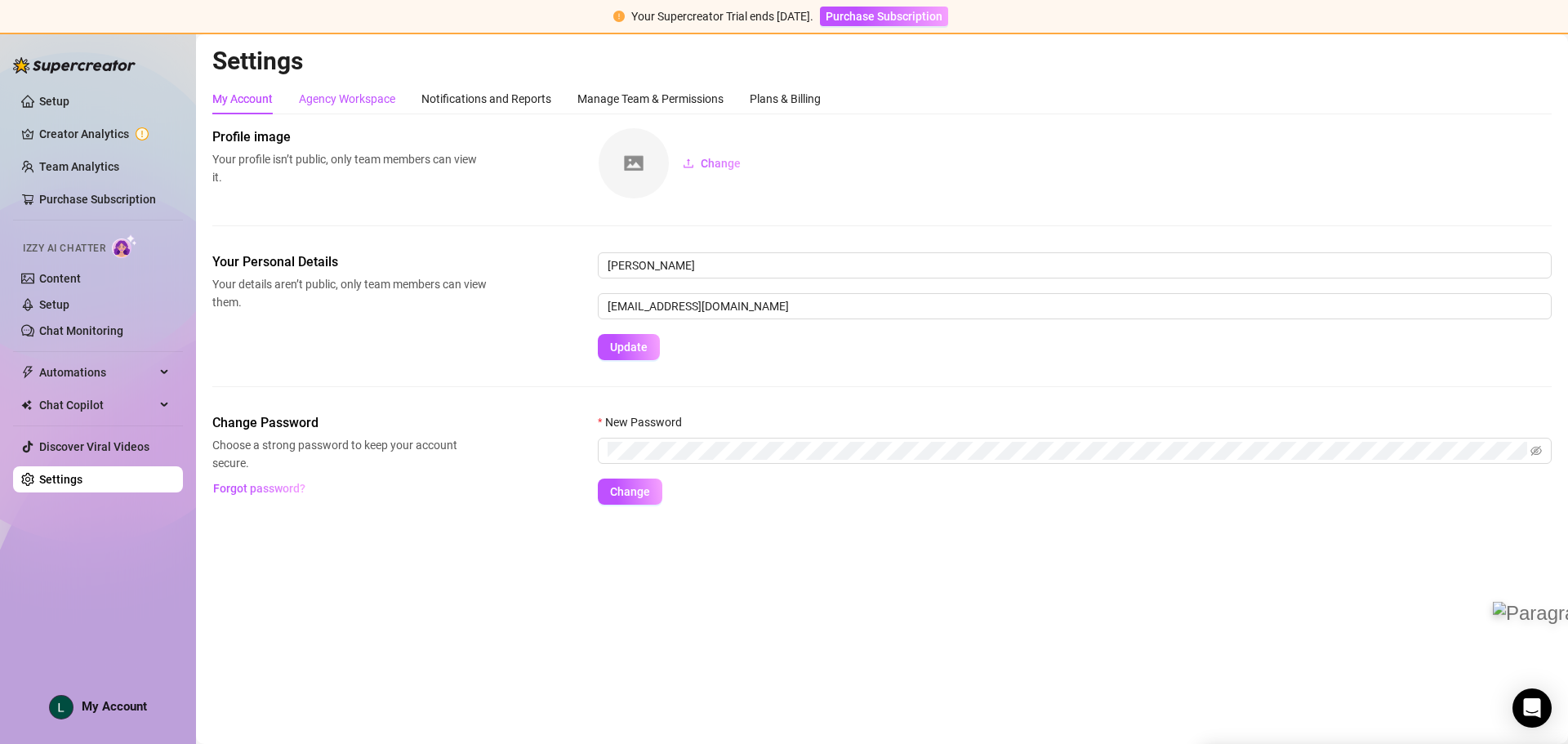
drag, startPoint x: 335, startPoint y: 103, endPoint x: 325, endPoint y: 111, distance: 12.8
click at [335, 105] on div "Agency Workspace" at bounding box center [347, 98] width 96 height 18
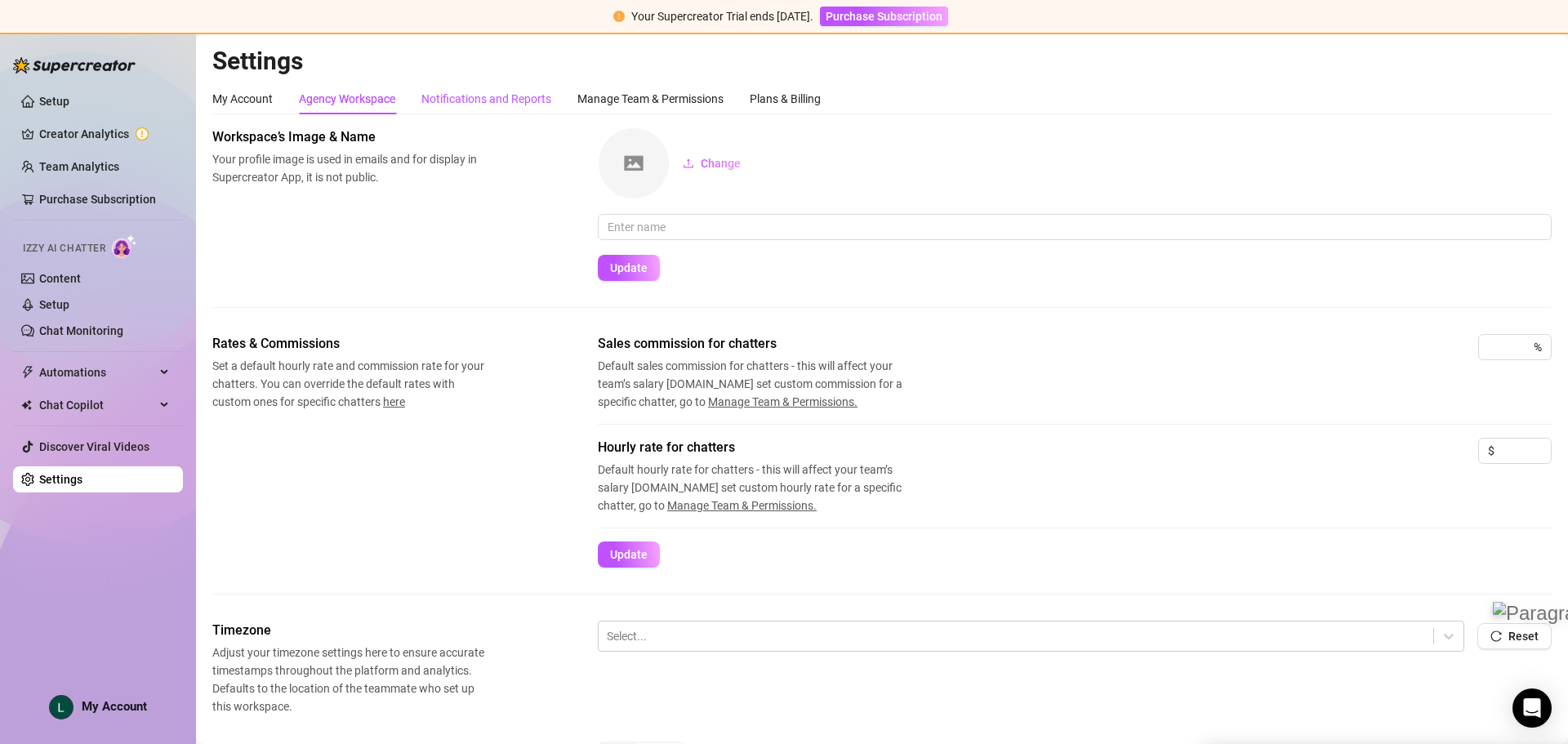
click at [468, 90] on div "Notifications and Reports" at bounding box center [486, 98] width 130 height 18
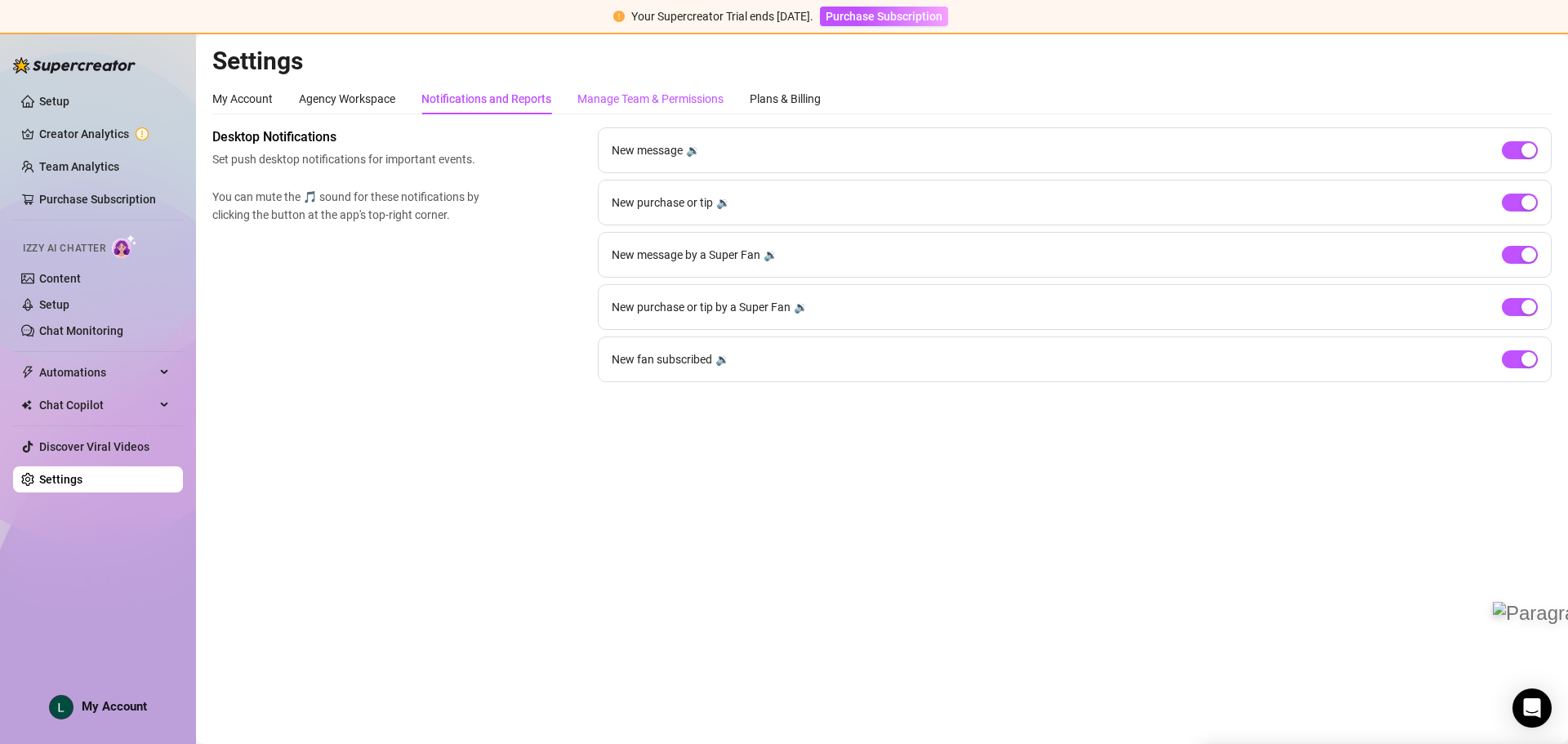
click at [631, 93] on div "Manage Team & Permissions" at bounding box center [650, 98] width 146 height 18
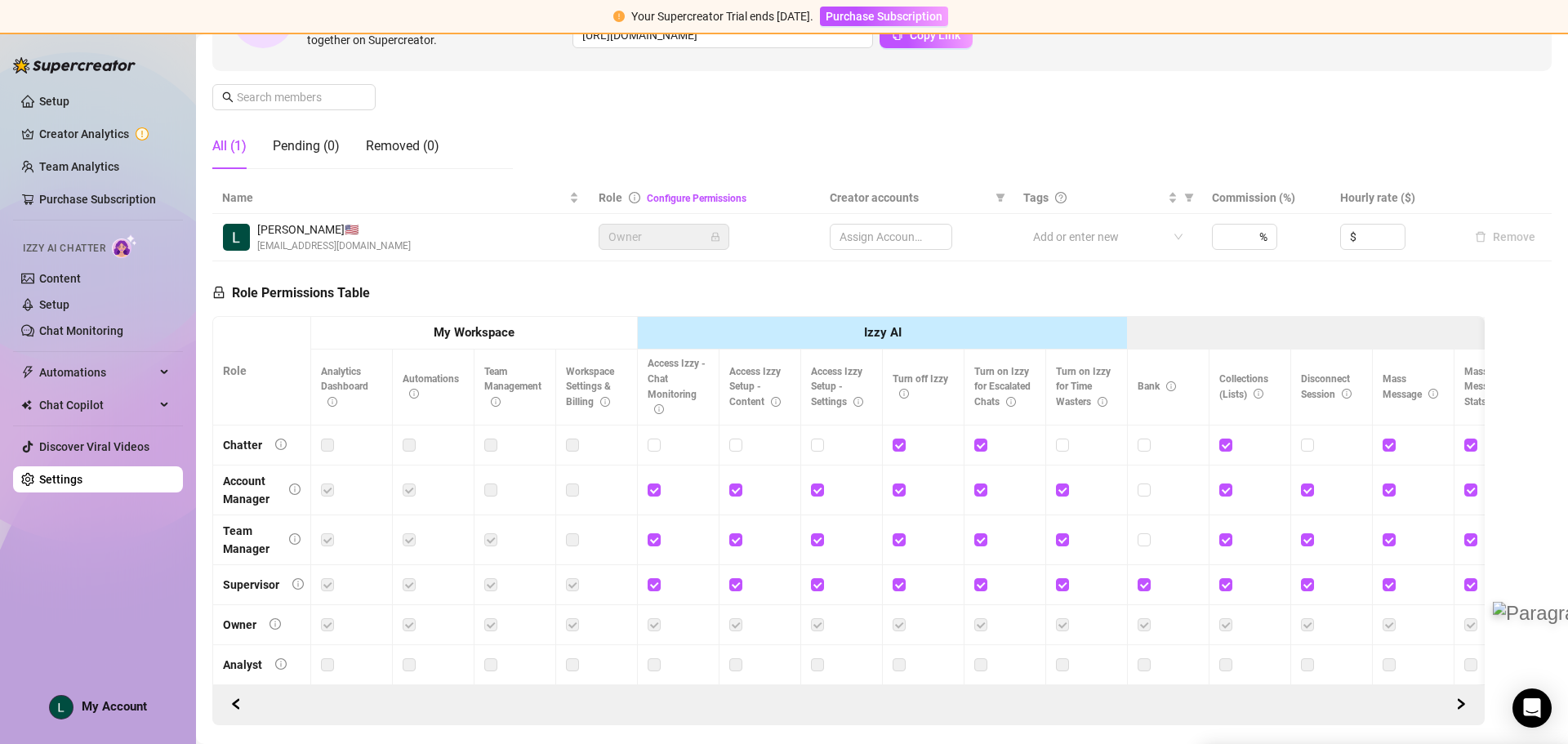
scroll to position [280, 0]
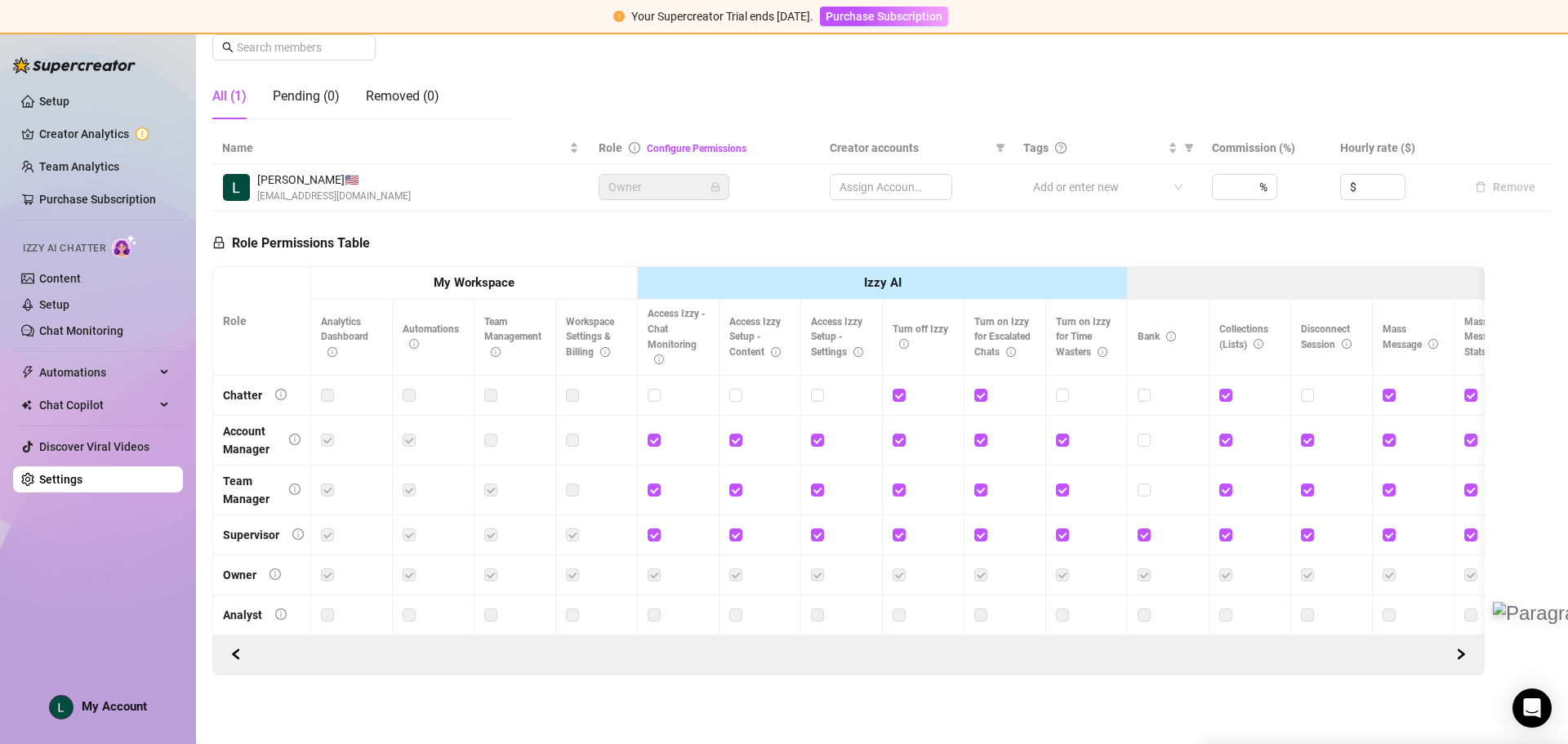
click at [651, 395] on div at bounding box center [678, 395] width 62 height 26
click at [656, 389] on input "checkbox" at bounding box center [653, 395] width 12 height 12
checkbox input "false"
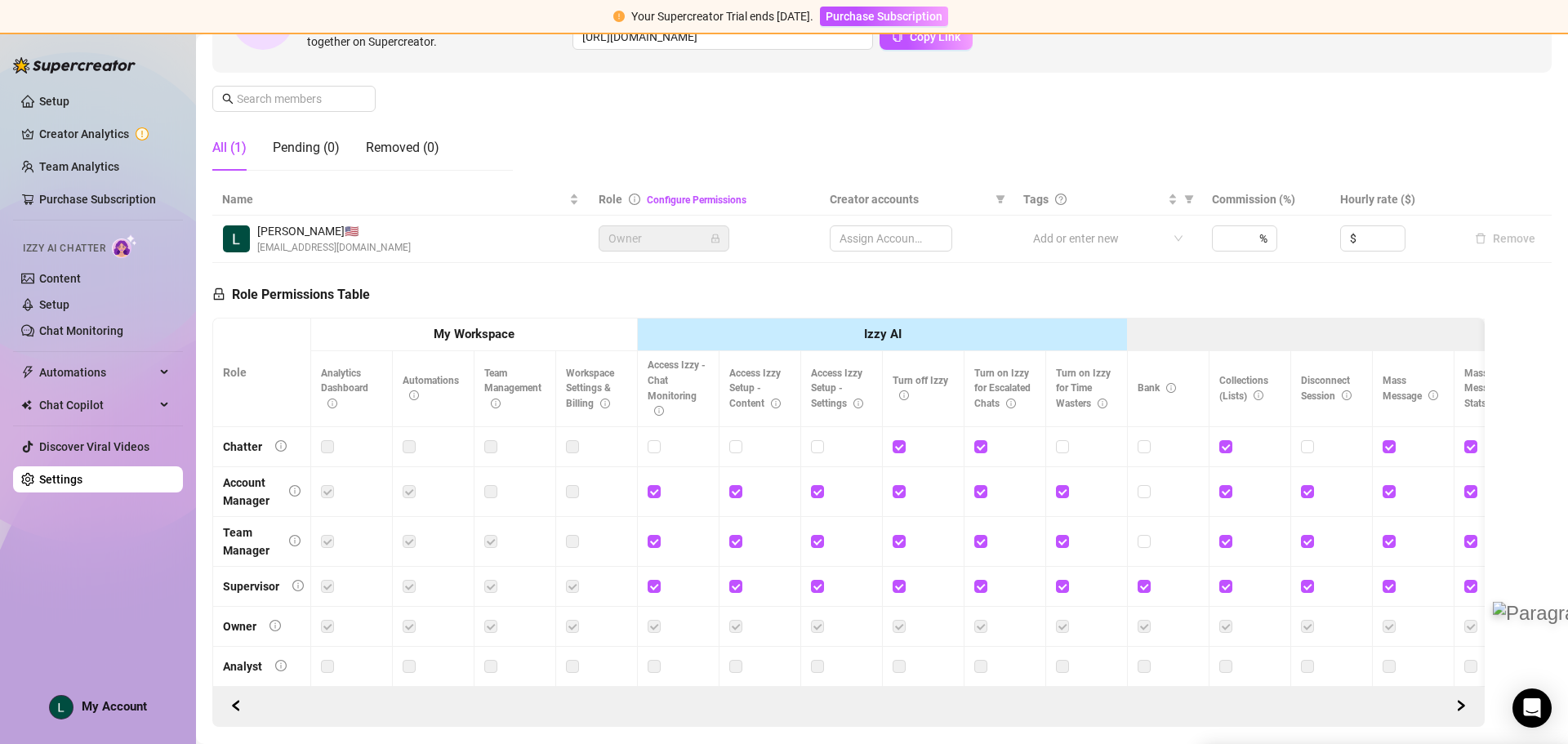
scroll to position [116, 0]
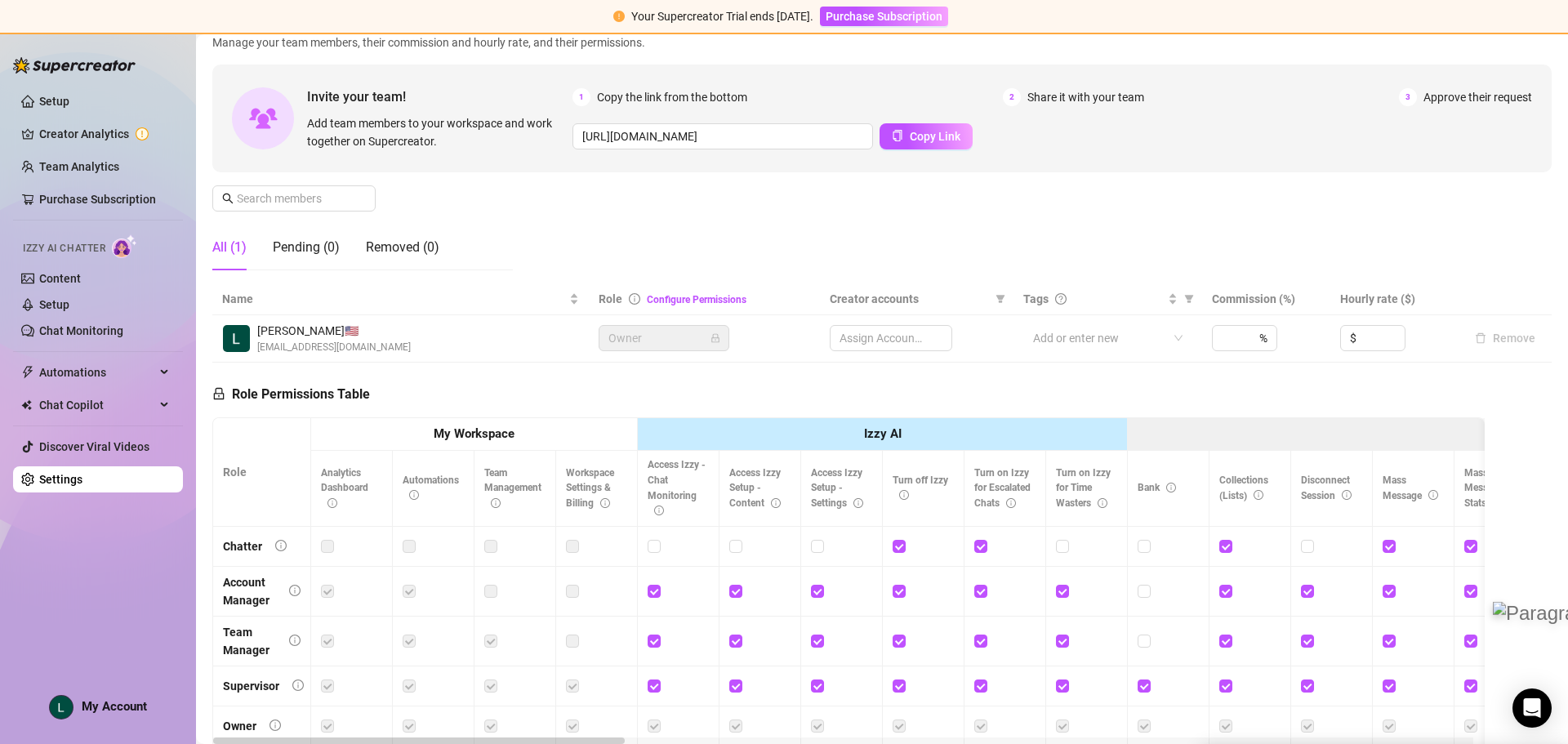
click at [873, 339] on div "Assign Accounts" at bounding box center [891, 338] width 122 height 26
click at [1160, 346] on div at bounding box center [1099, 338] width 144 height 23
click at [1160, 351] on div "Add or enter new" at bounding box center [1107, 338] width 168 height 27
click at [670, 300] on link "Configure Permissions" at bounding box center [697, 300] width 99 height 12
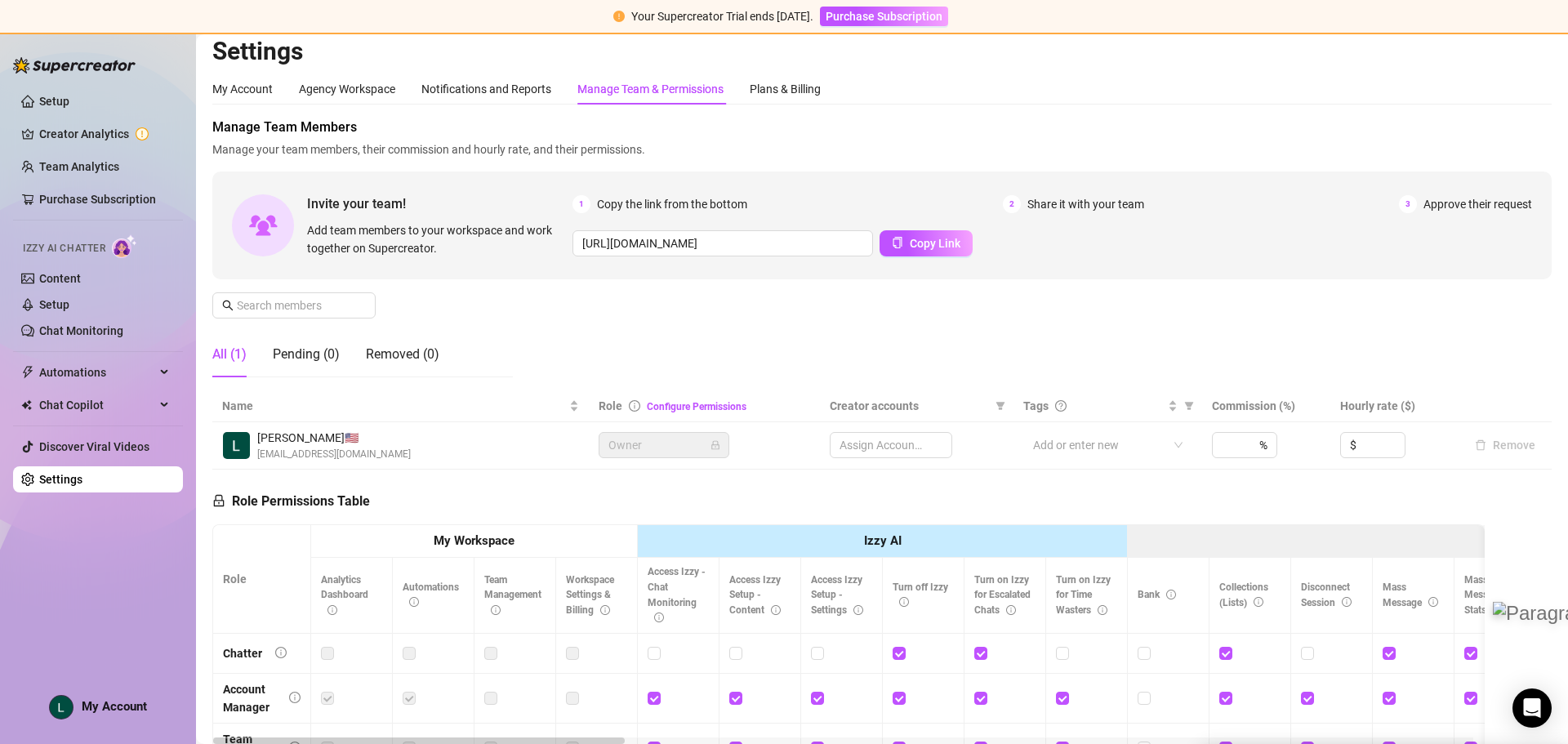
scroll to position [0, 0]
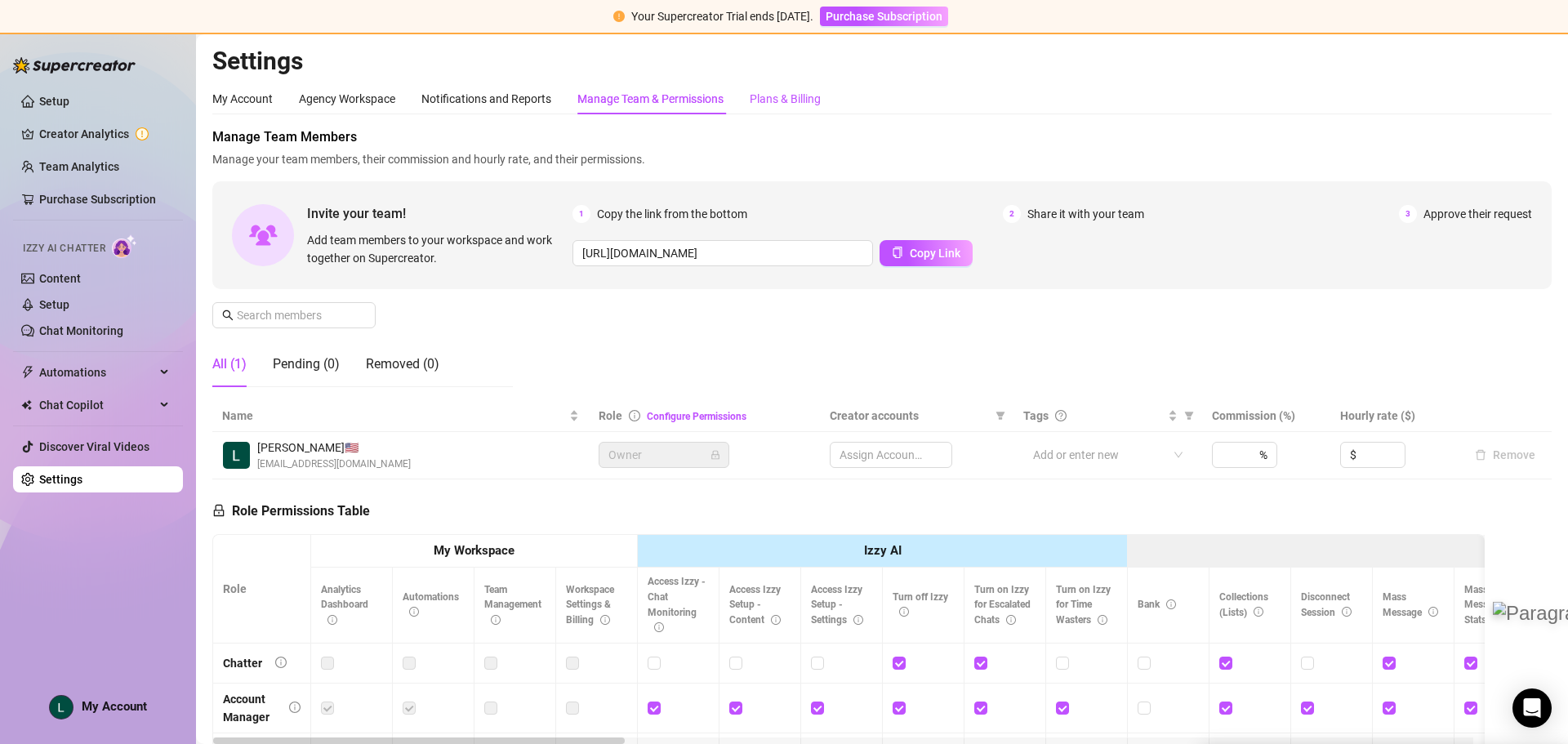
click at [779, 103] on div "Plans & Billing" at bounding box center [784, 98] width 71 height 18
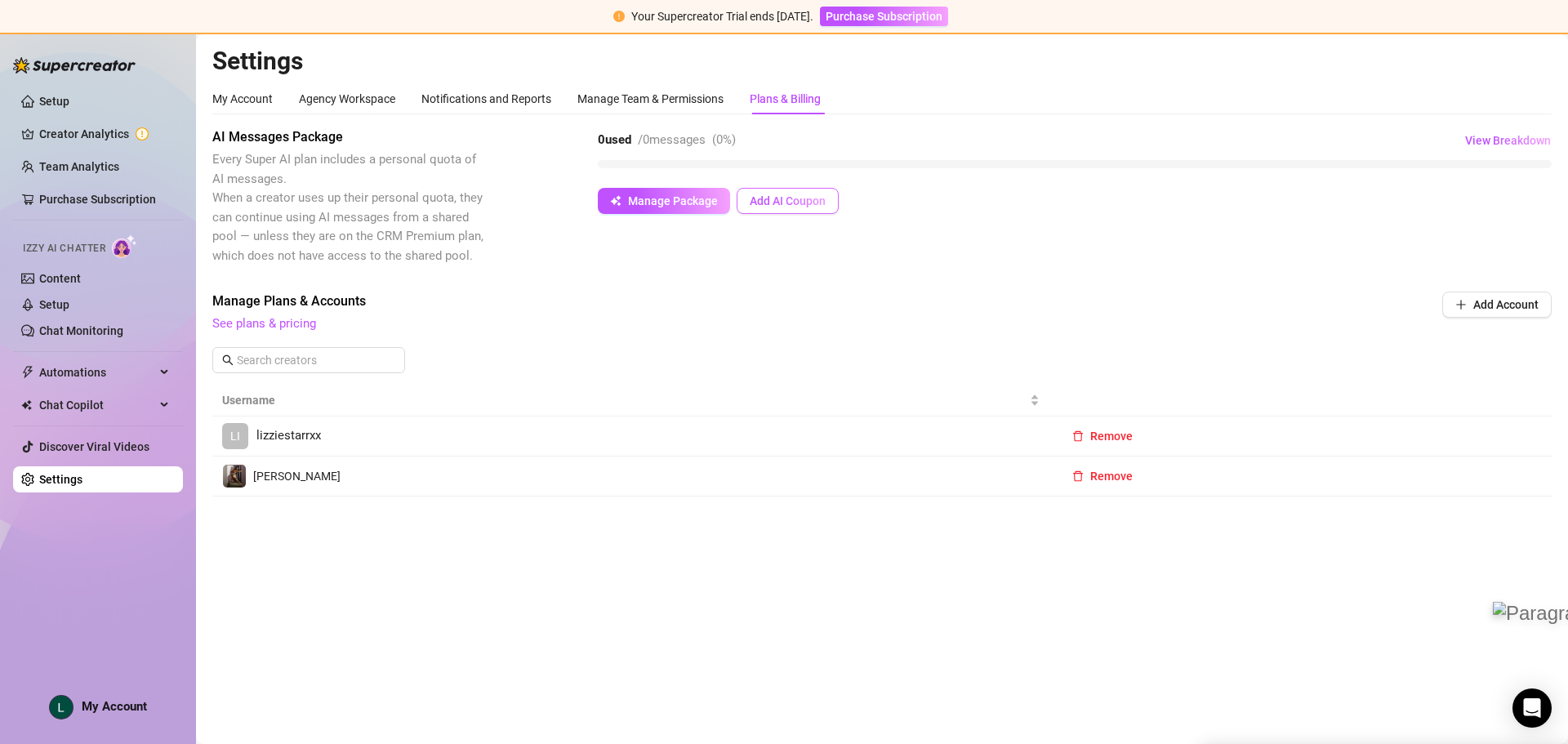
click at [783, 197] on span "Add AI Coupon" at bounding box center [787, 201] width 76 height 13
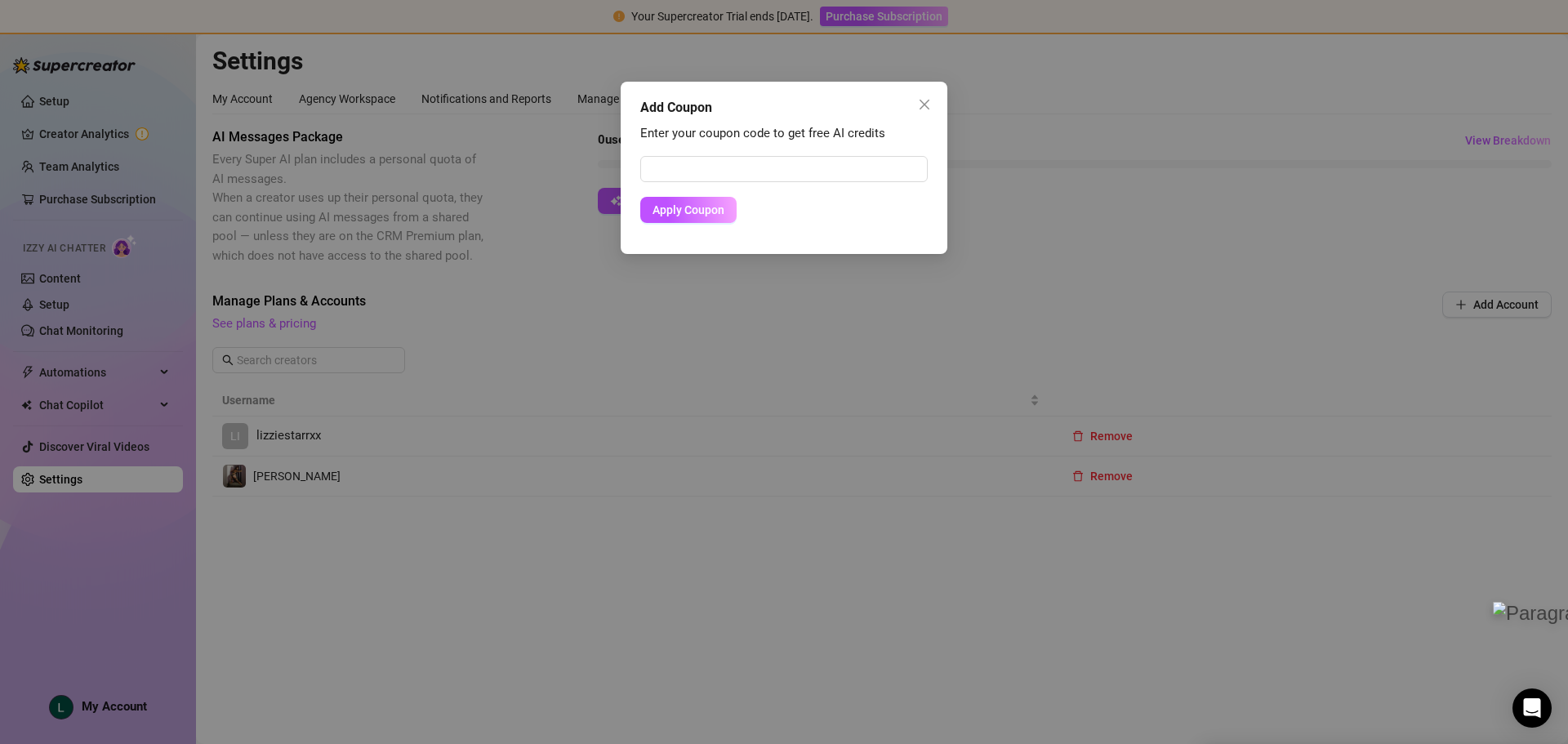
click at [669, 183] on form "Apply Coupon" at bounding box center [784, 189] width 287 height 67
click at [717, 177] on input "text" at bounding box center [784, 169] width 287 height 26
click at [921, 106] on icon "close" at bounding box center [924, 104] width 13 height 13
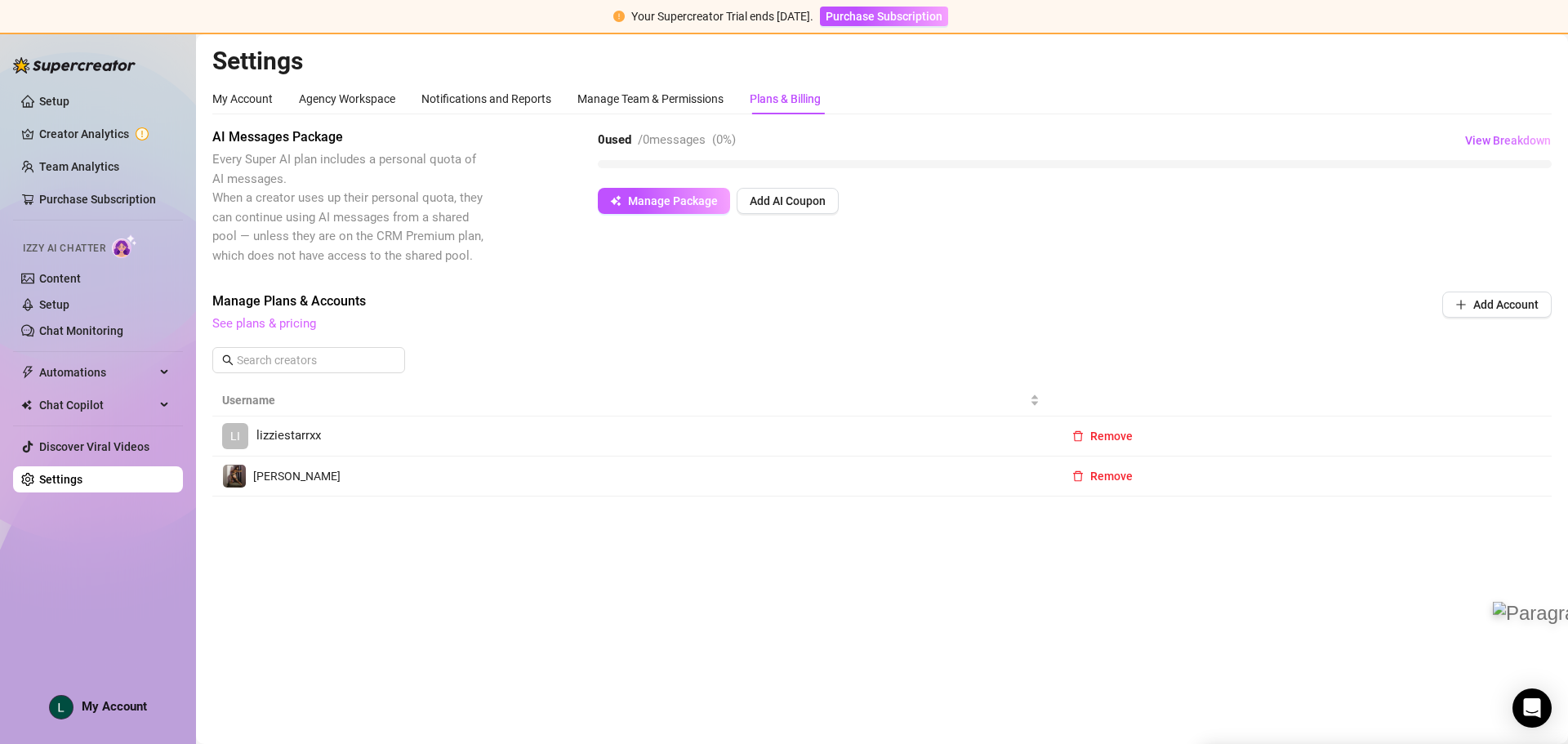
click at [215, 328] on link "See plans & pricing" at bounding box center [264, 323] width 103 height 15
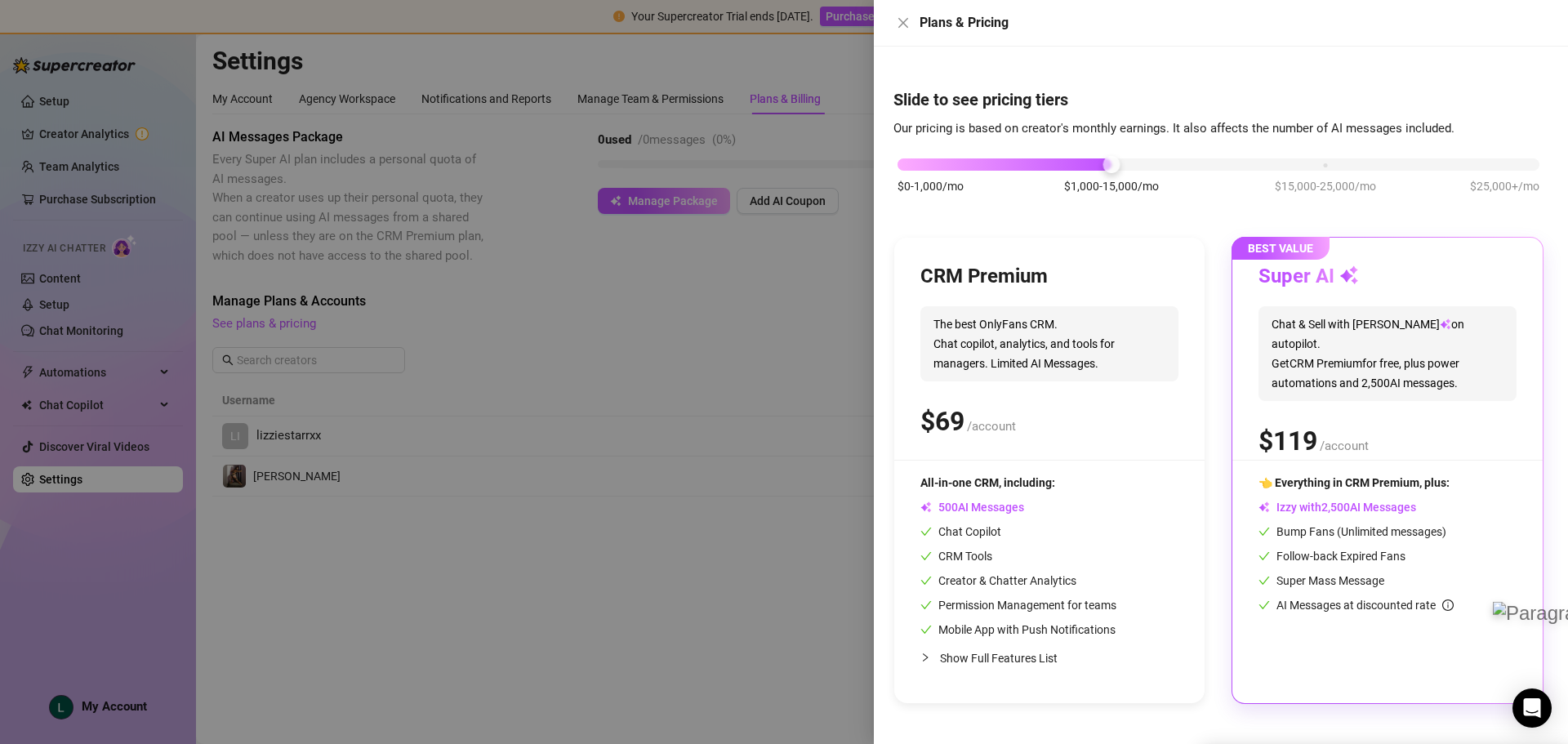
drag, startPoint x: 1472, startPoint y: 434, endPoint x: 1470, endPoint y: 449, distance: 15.1
click at [1470, 449] on div "Super AI Chat & Sell with Izzy on autopilot. Get CRM Premium for free, plus pow…" at bounding box center [1388, 361] width 259 height 196
drag, startPoint x: 707, startPoint y: 332, endPoint x: 786, endPoint y: 242, distance: 119.8
click at [707, 332] on div at bounding box center [784, 372] width 1568 height 744
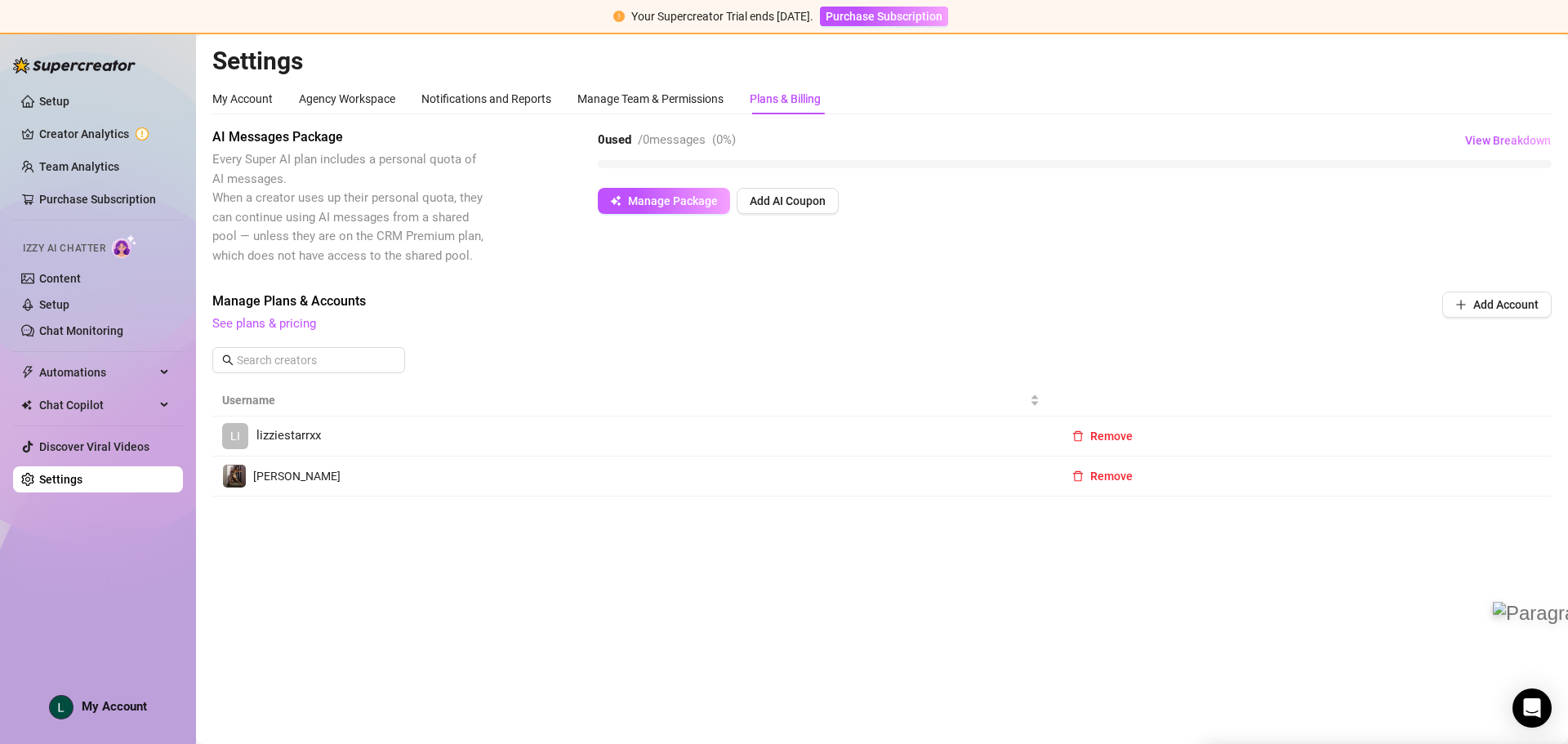
click at [907, 27] on div "Your Supercreator Trial ends [DATE]. Purchase Subscription" at bounding box center [784, 17] width 1568 height 35
click at [859, 14] on span "Purchase Subscription" at bounding box center [884, 16] width 116 height 13
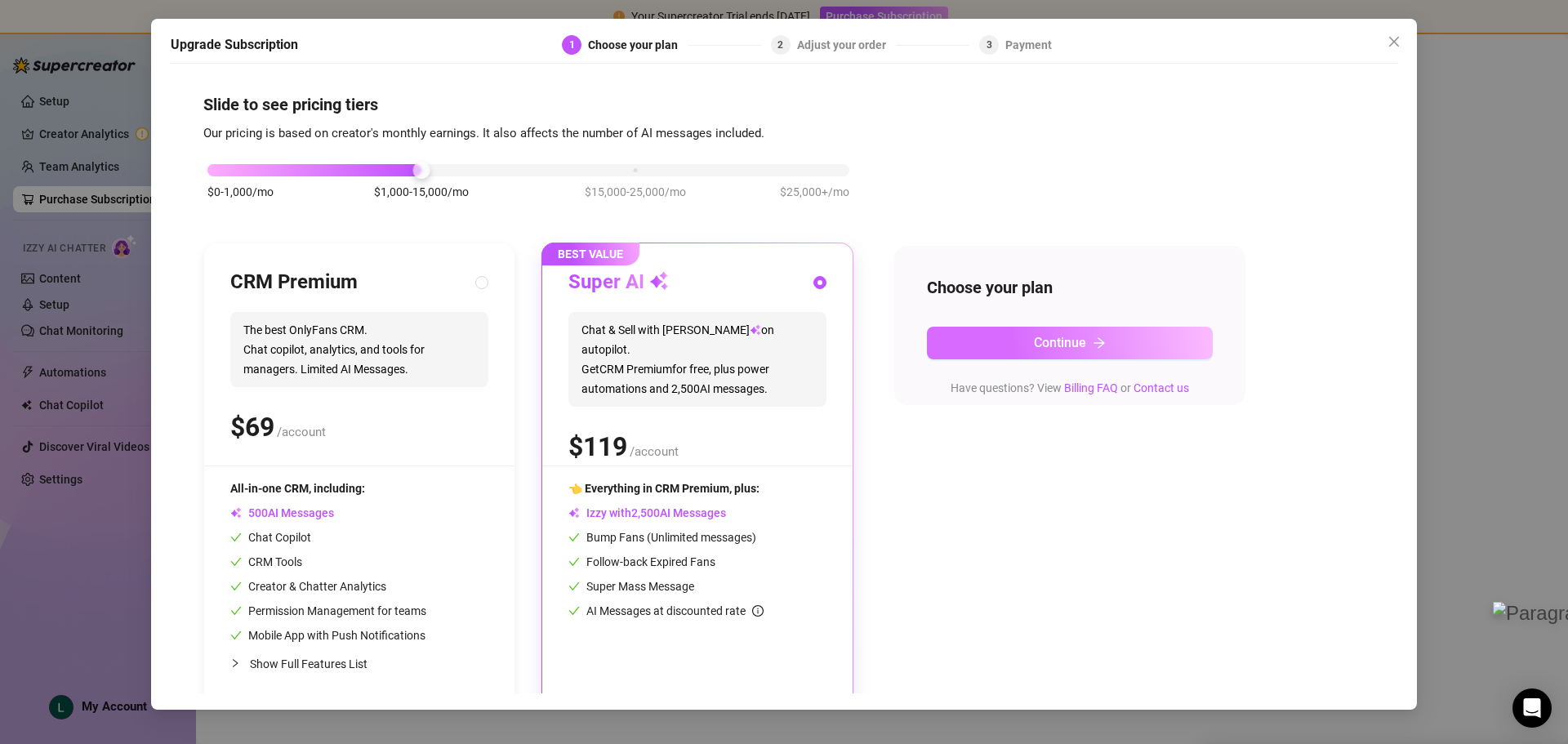
click at [1050, 355] on button "Continue" at bounding box center [1070, 343] width 286 height 33
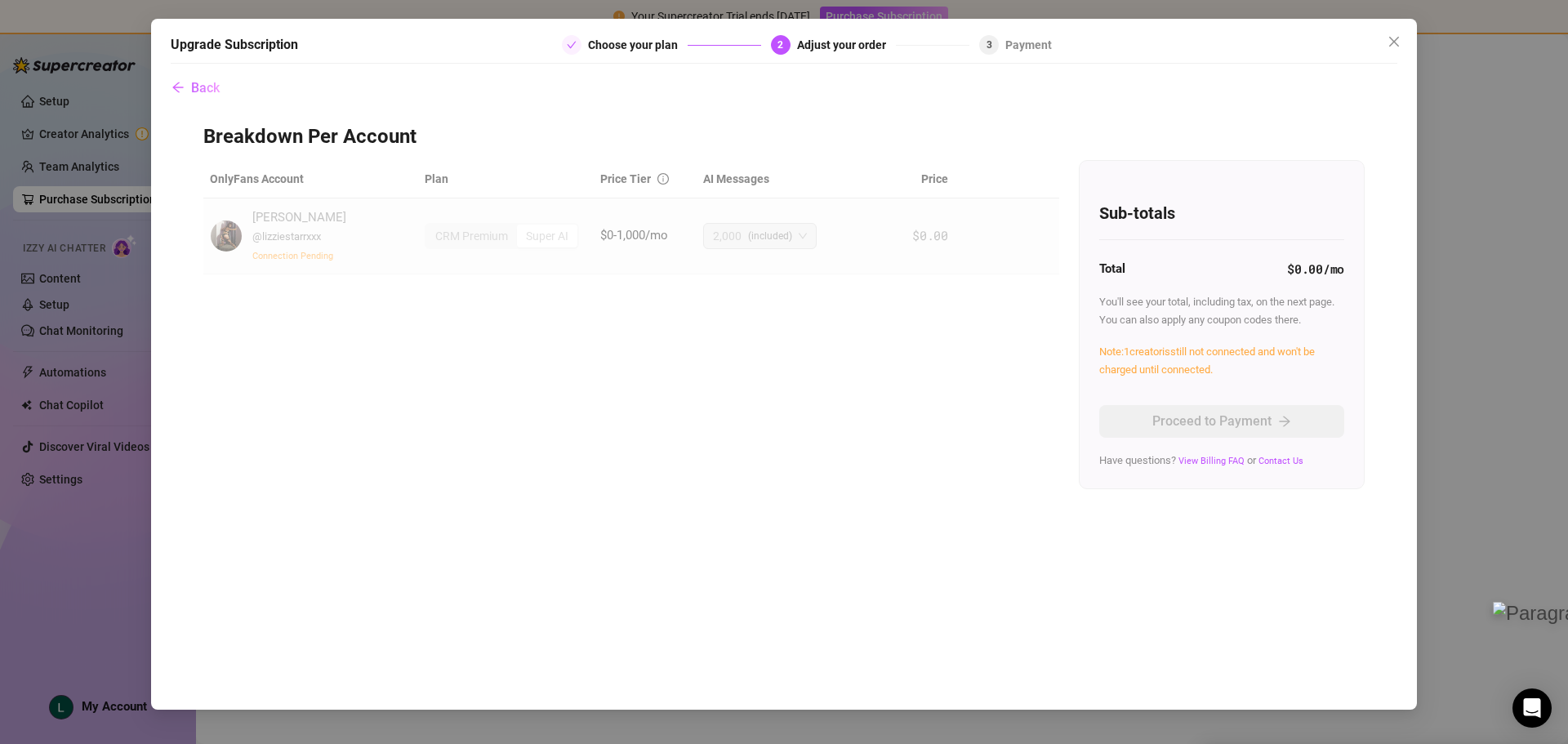
drag, startPoint x: 1427, startPoint y: 321, endPoint x: 814, endPoint y: 9, distance: 687.8
click at [1427, 321] on div "Upgrade Subscription Choose your plan 2 Adjust your order 3 Payment Back Breakd…" at bounding box center [784, 372] width 1568 height 744
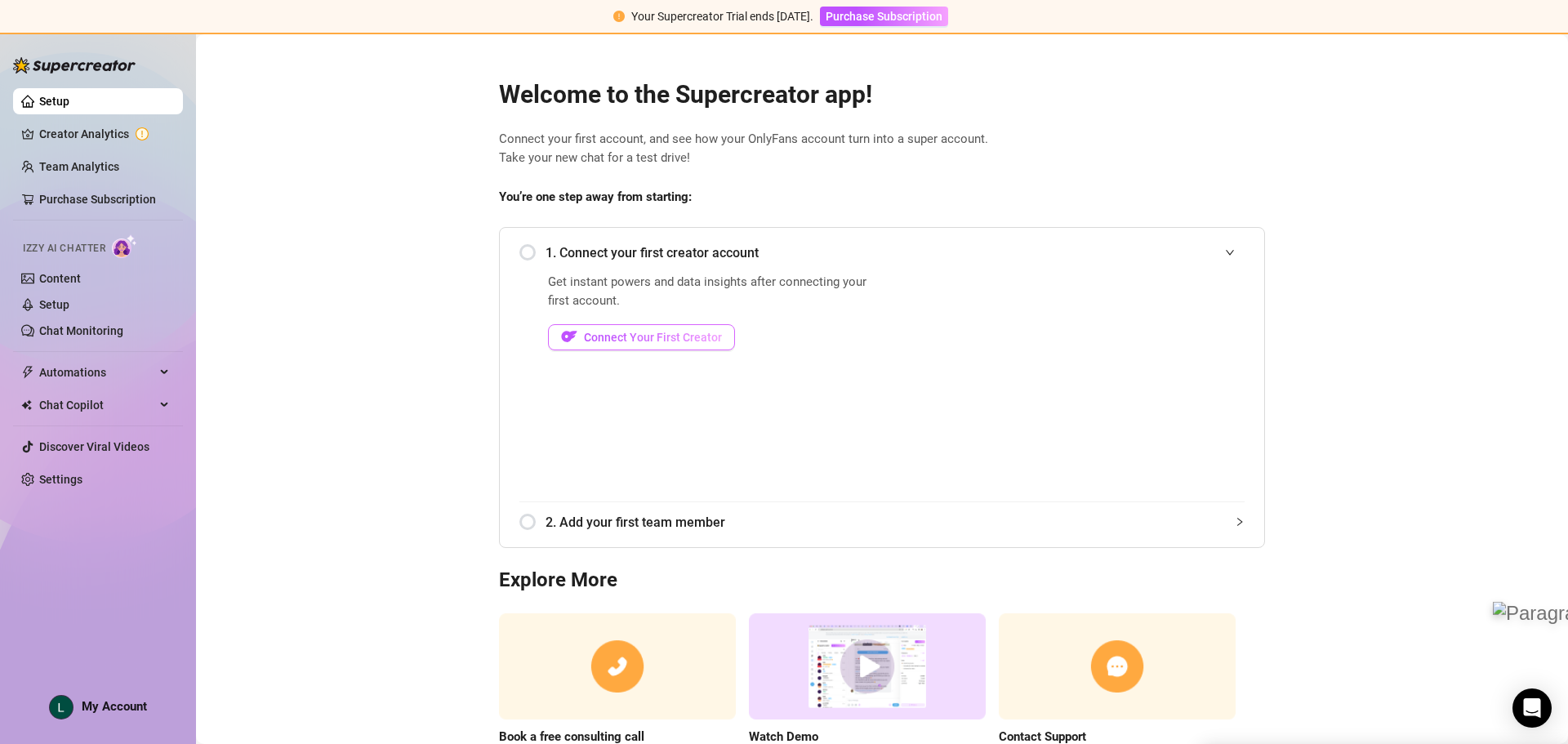
click at [648, 341] on span "Connect Your First Creator" at bounding box center [652, 337] width 138 height 13
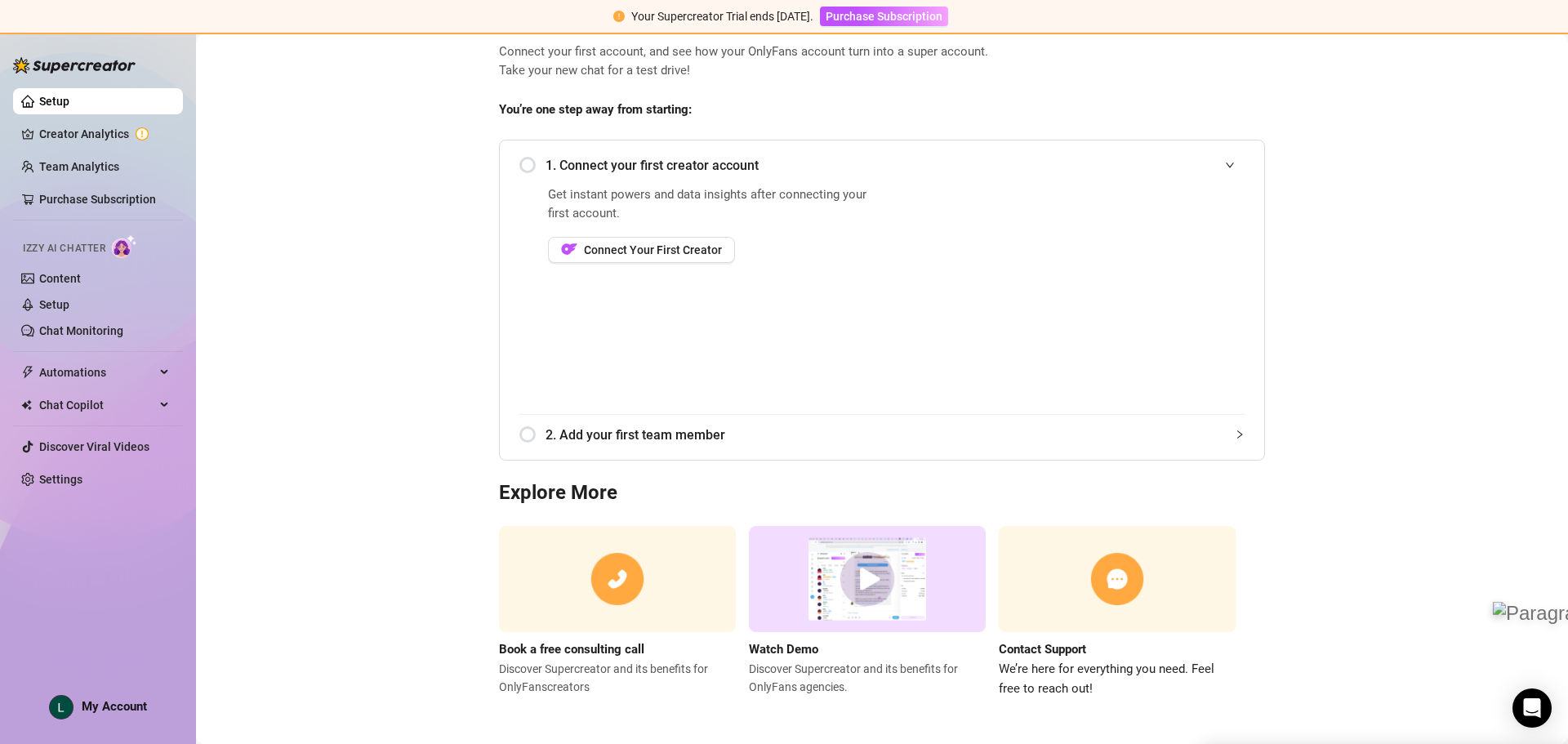
scroll to position [91, 0]
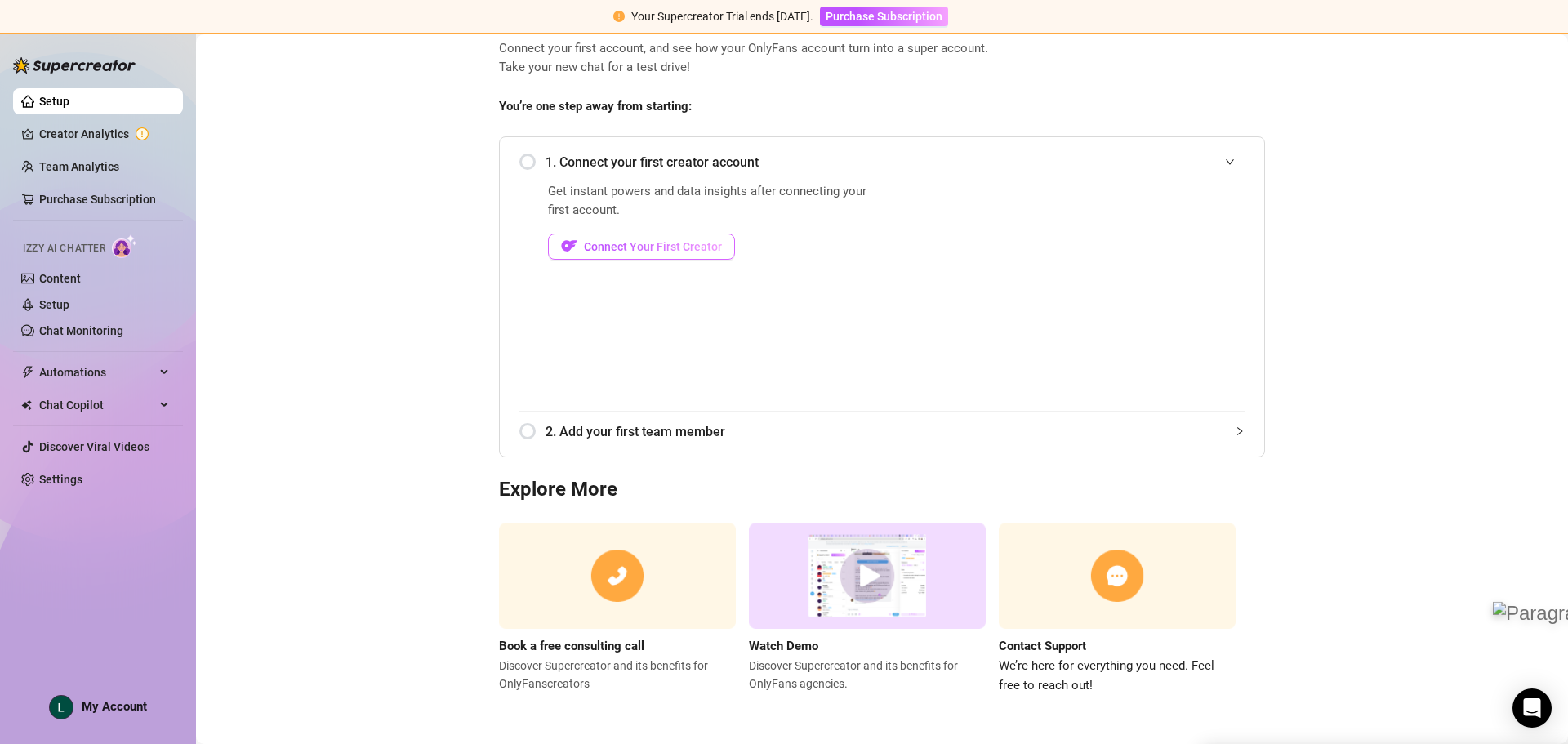
click at [608, 241] on span "Connect Your First Creator" at bounding box center [652, 247] width 138 height 13
click at [612, 218] on span "Get instant powers and data insights after connecting your first account." at bounding box center [712, 201] width 329 height 39
drag, startPoint x: 625, startPoint y: 238, endPoint x: 735, endPoint y: 255, distance: 111.3
click at [625, 239] on button "Connect Your First Creator" at bounding box center [641, 247] width 187 height 26
click at [70, 277] on link "Content" at bounding box center [60, 279] width 42 height 13
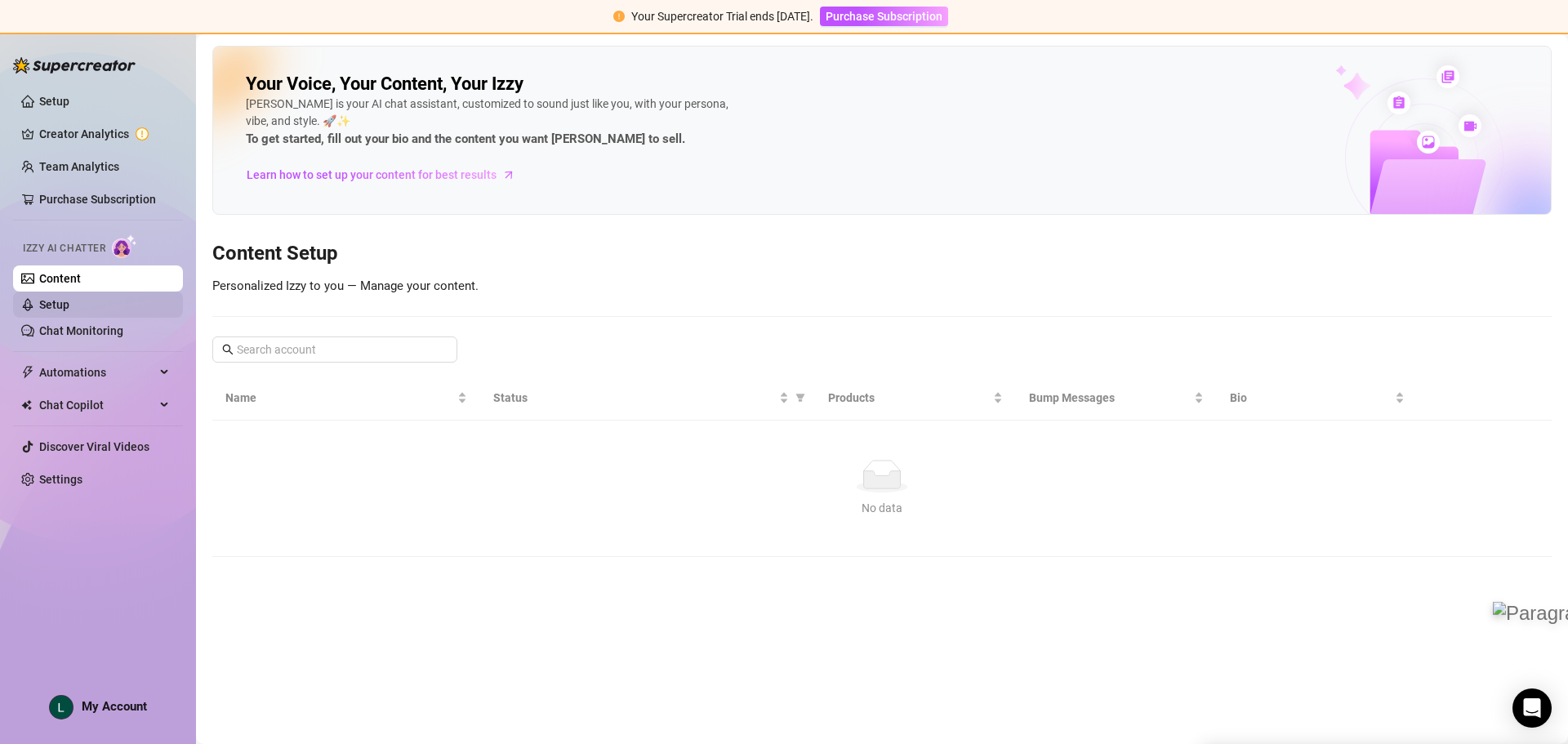
click at [57, 309] on link "Setup" at bounding box center [54, 304] width 30 height 13
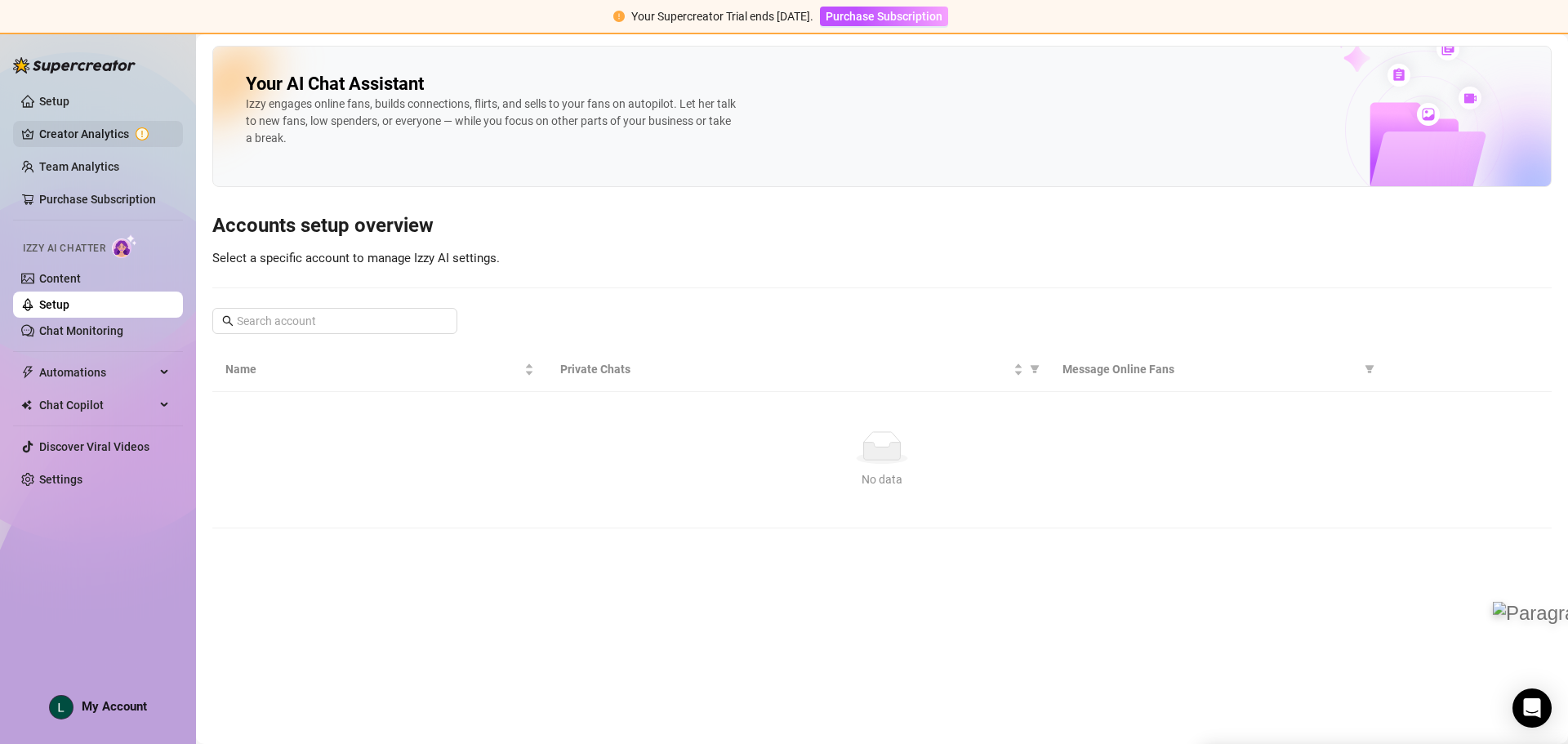
click at [82, 130] on link "Creator Analytics" at bounding box center [103, 134] width 130 height 26
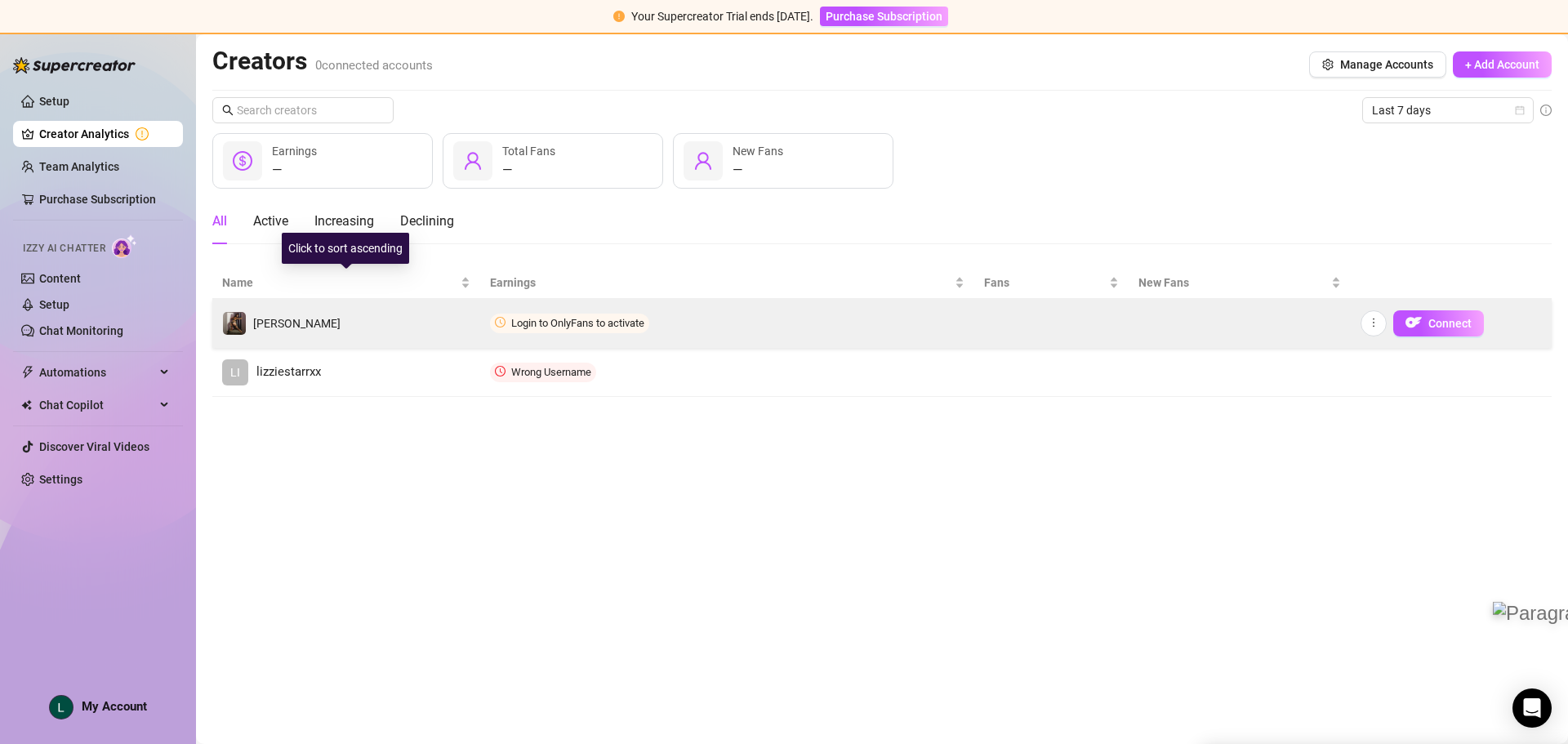
click at [288, 318] on td "[PERSON_NAME]" at bounding box center [346, 323] width 267 height 49
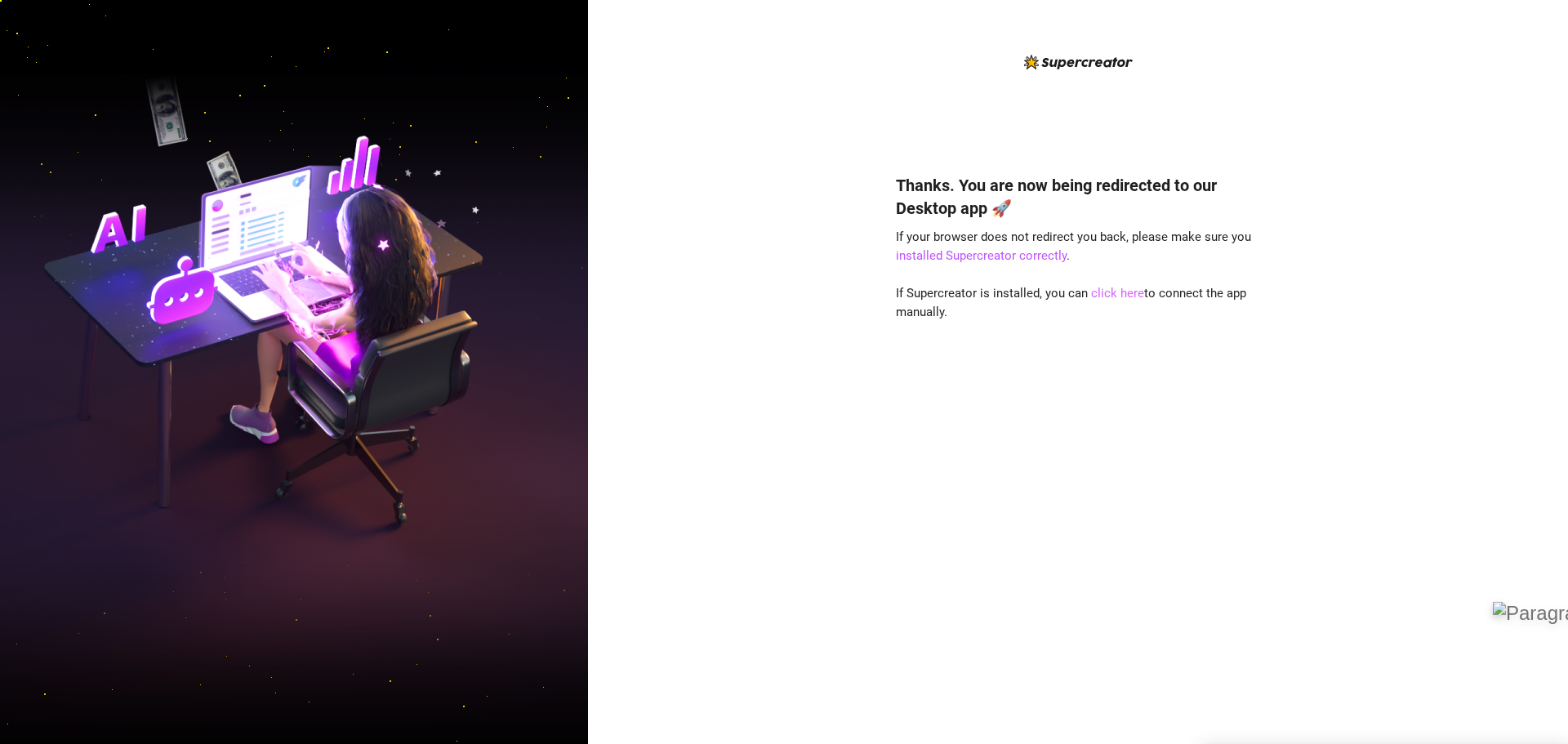
click at [1119, 291] on link "click here" at bounding box center [1118, 293] width 53 height 15
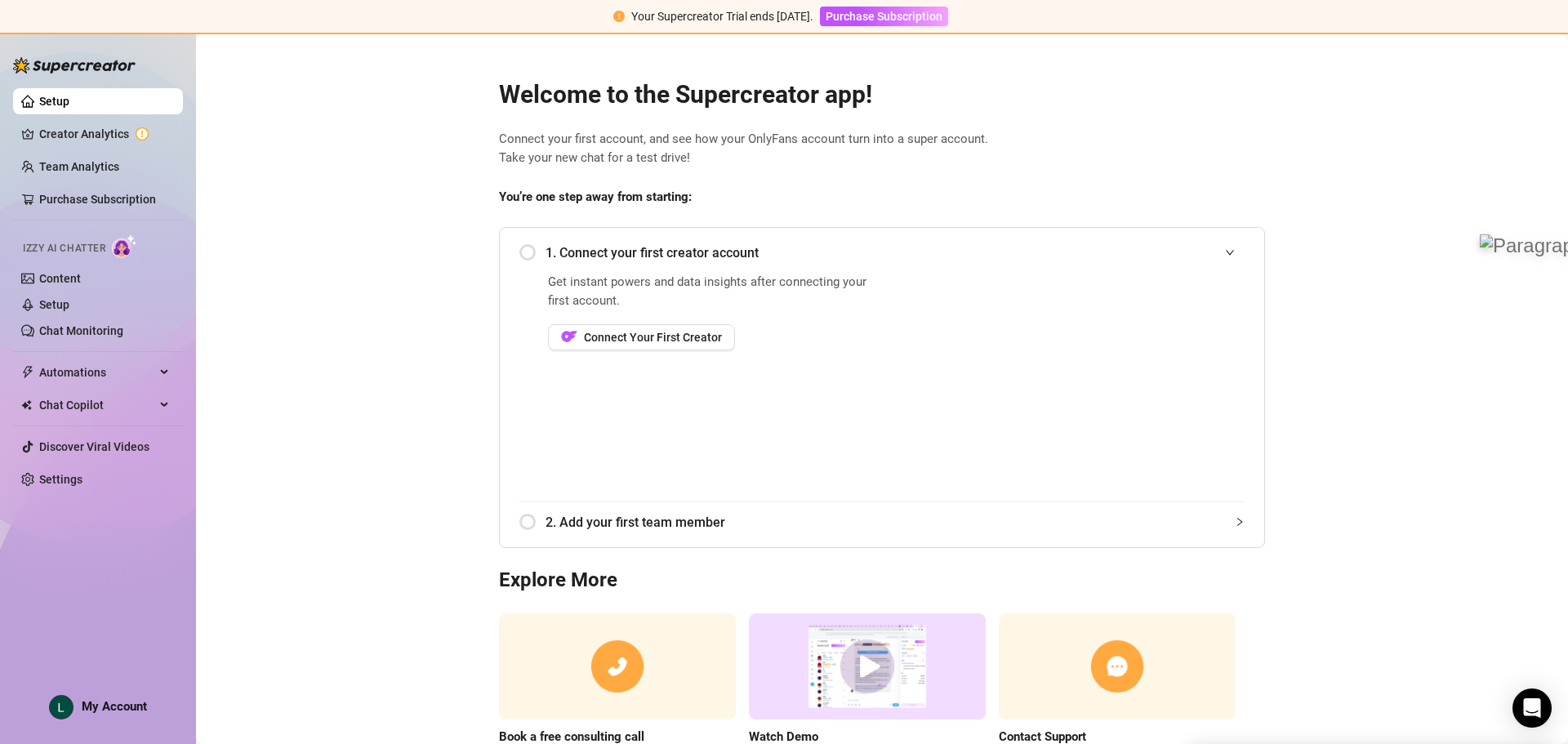
click at [609, 321] on div "Get instant powers and data insights after connecting your first account. Conne…" at bounding box center [712, 387] width 329 height 229
drag, startPoint x: 600, startPoint y: 340, endPoint x: 550, endPoint y: 348, distance: 50.6
click at [600, 341] on span "Connect Your First Creator" at bounding box center [652, 337] width 138 height 13
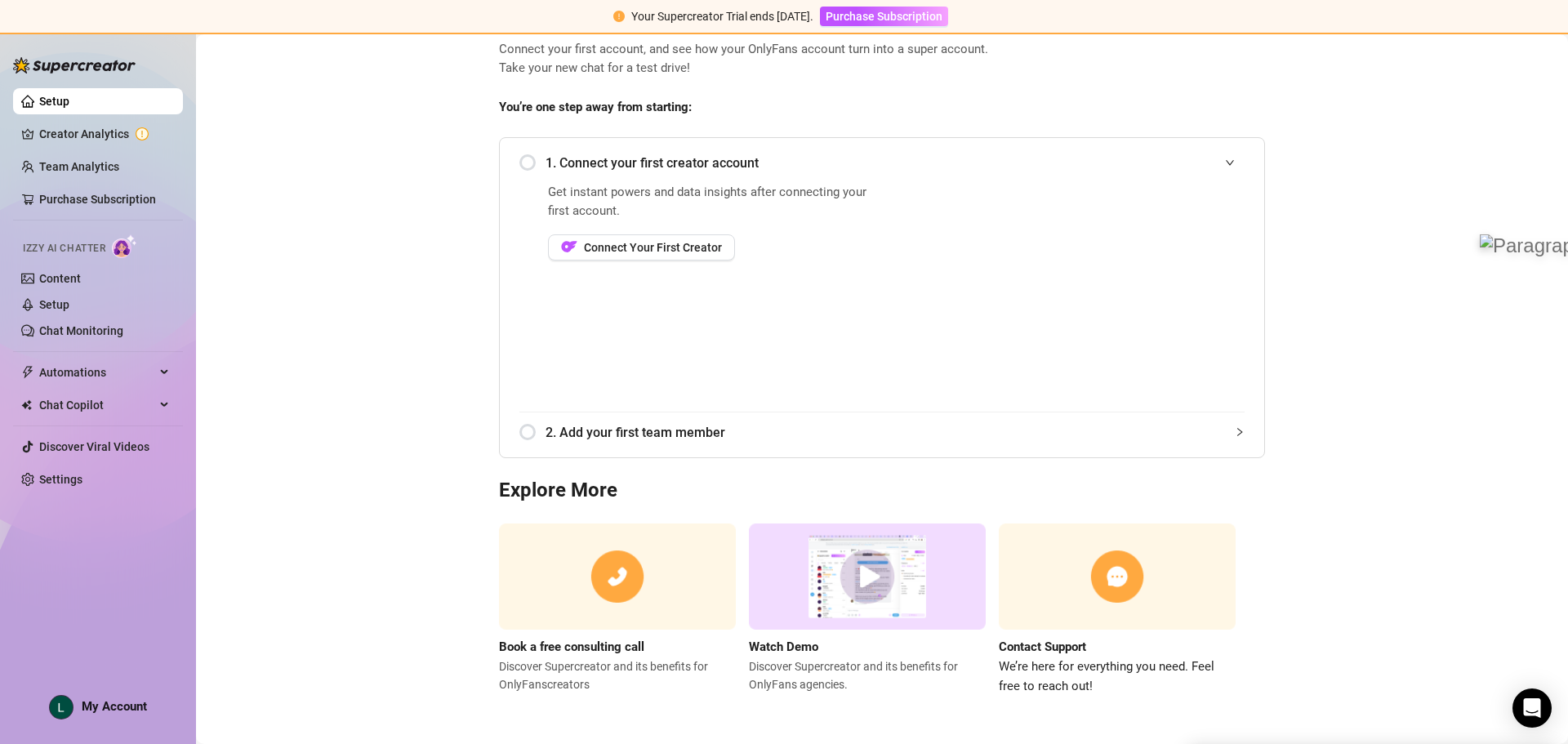
scroll to position [91, 0]
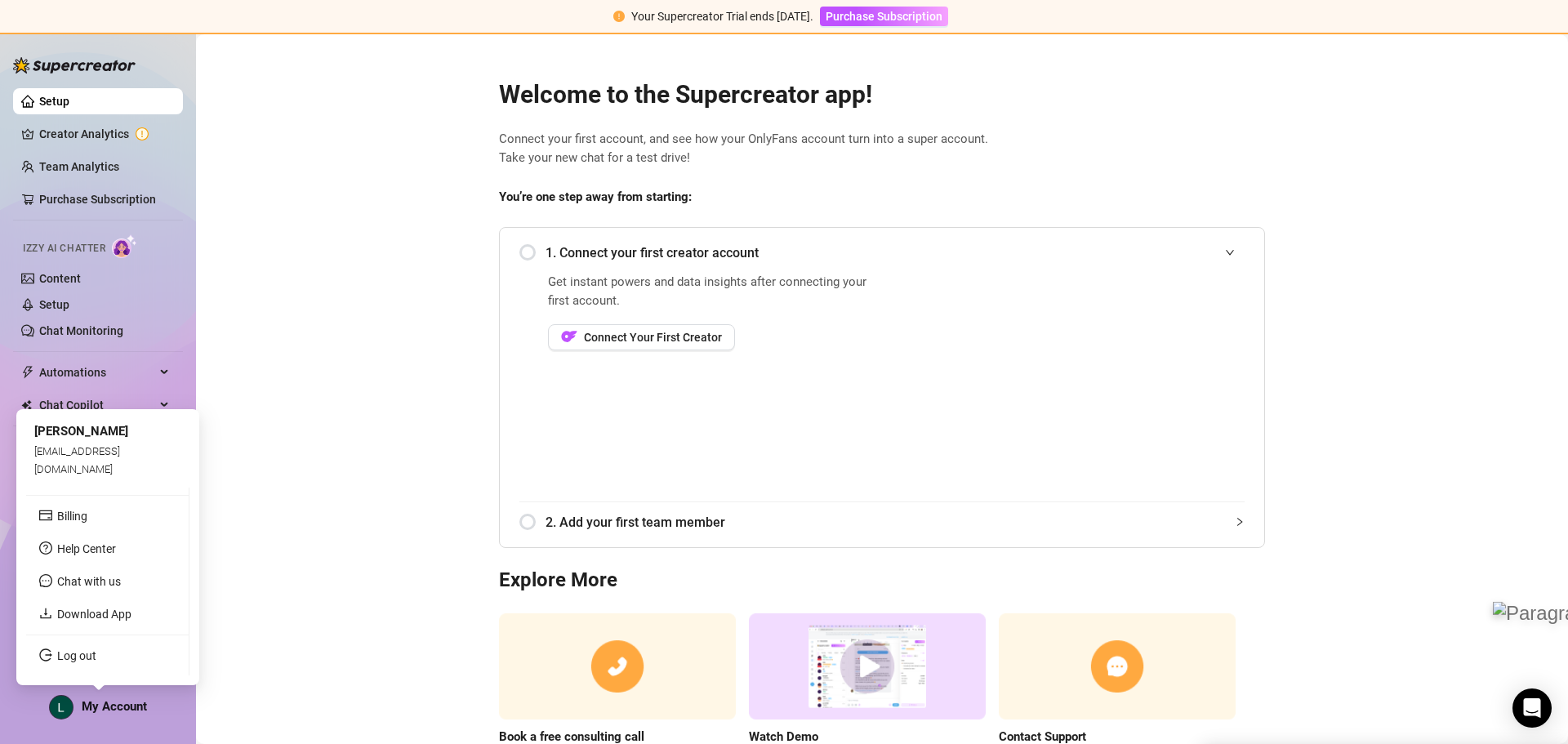
click at [125, 721] on div "Setup Creator Analytics Team Analytics Purchase Subscription Izzy AI Chatter Co…" at bounding box center [97, 381] width 170 height 697
click at [81, 442] on div "[PERSON_NAME]" at bounding box center [108, 433] width 147 height 20
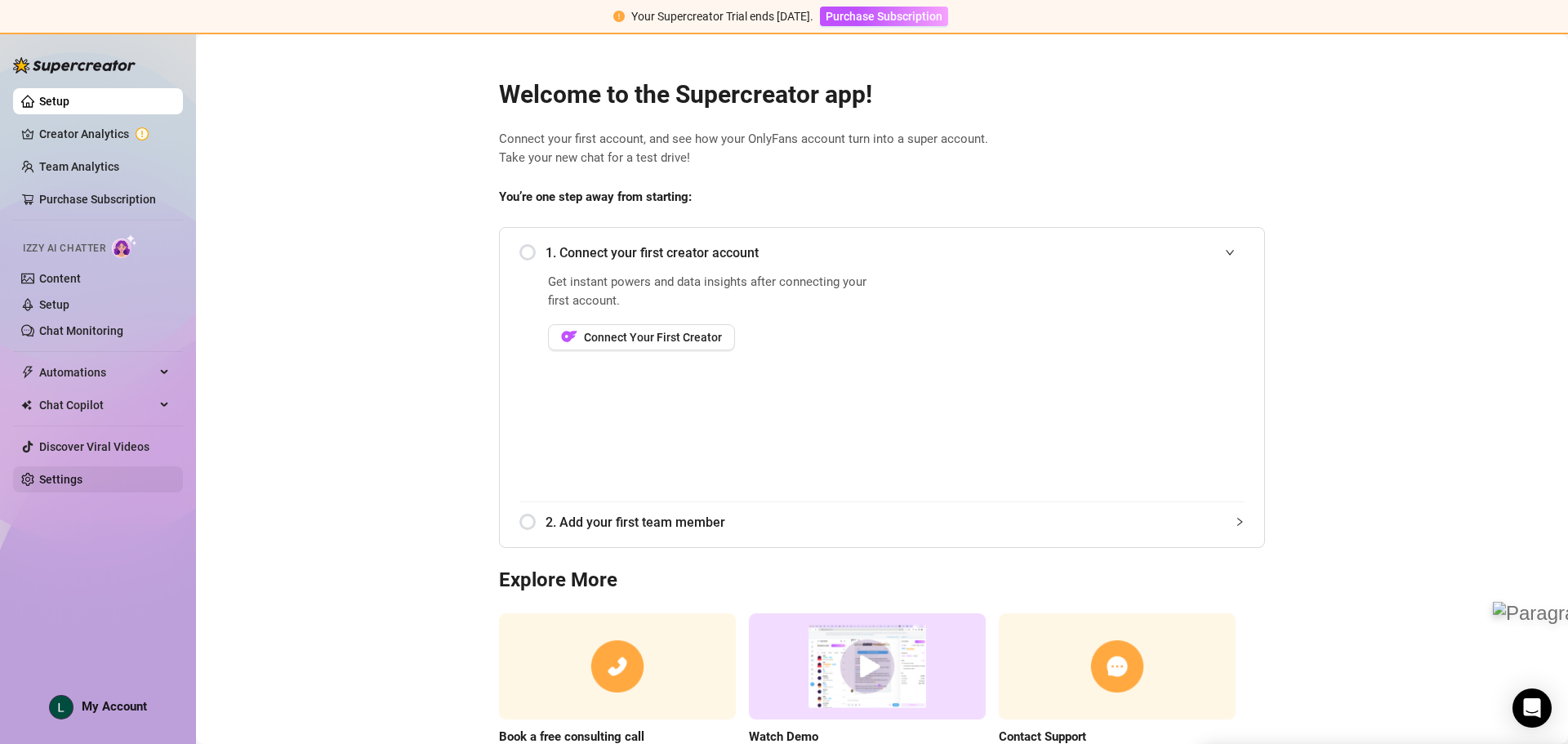
click at [64, 477] on link "Settings" at bounding box center [61, 479] width 44 height 13
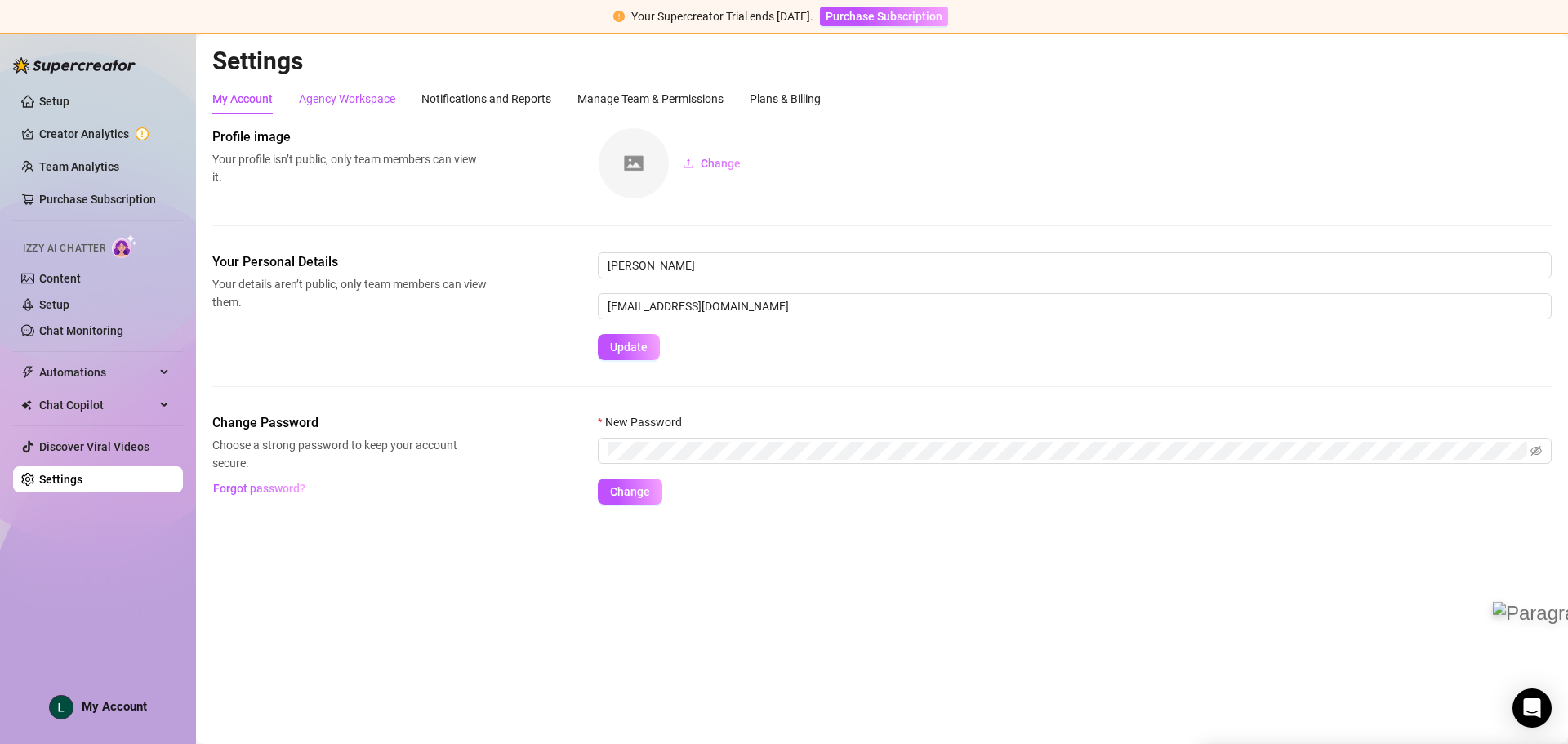
click at [355, 99] on div "Agency Workspace" at bounding box center [347, 98] width 96 height 18
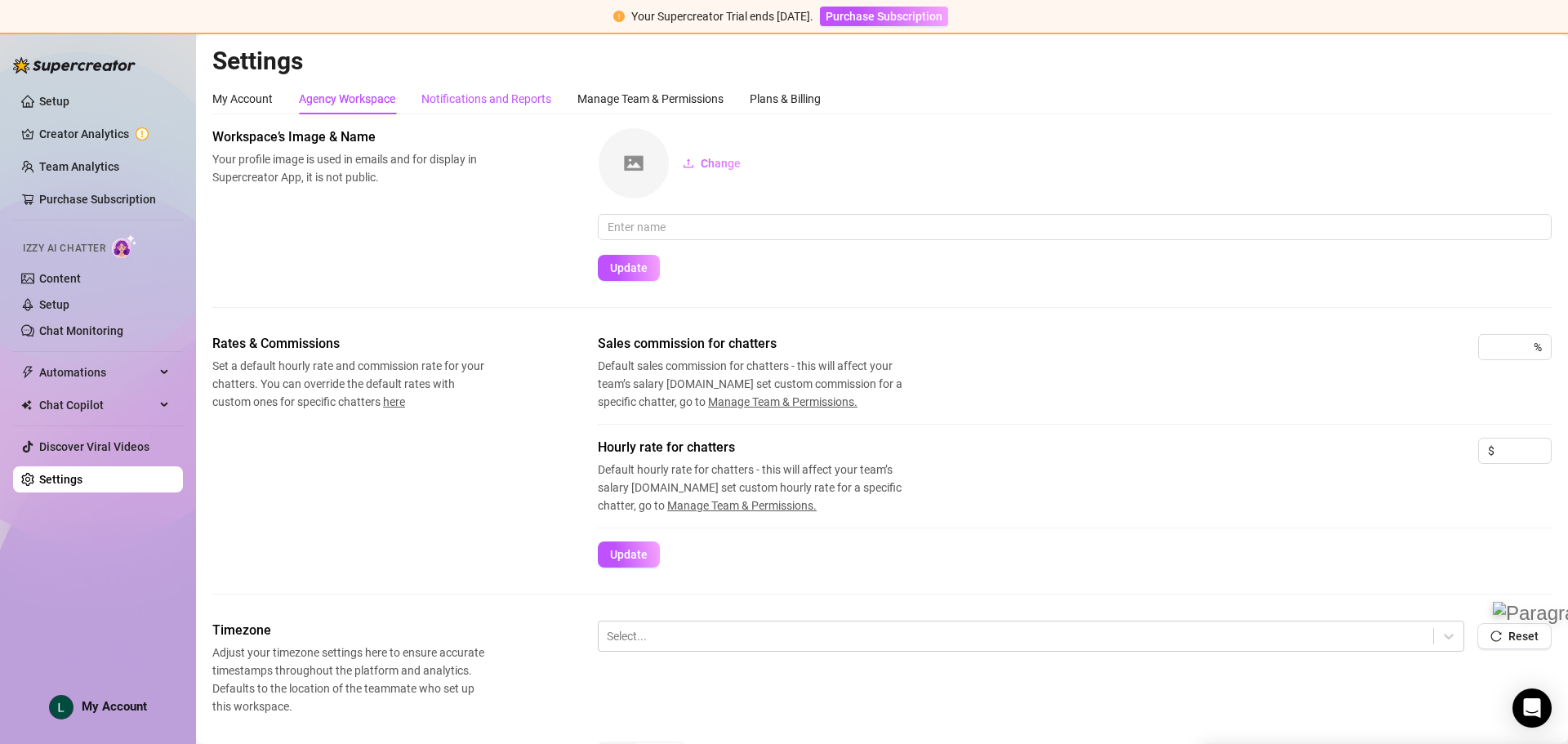
click at [499, 93] on div "Notifications and Reports" at bounding box center [486, 98] width 130 height 18
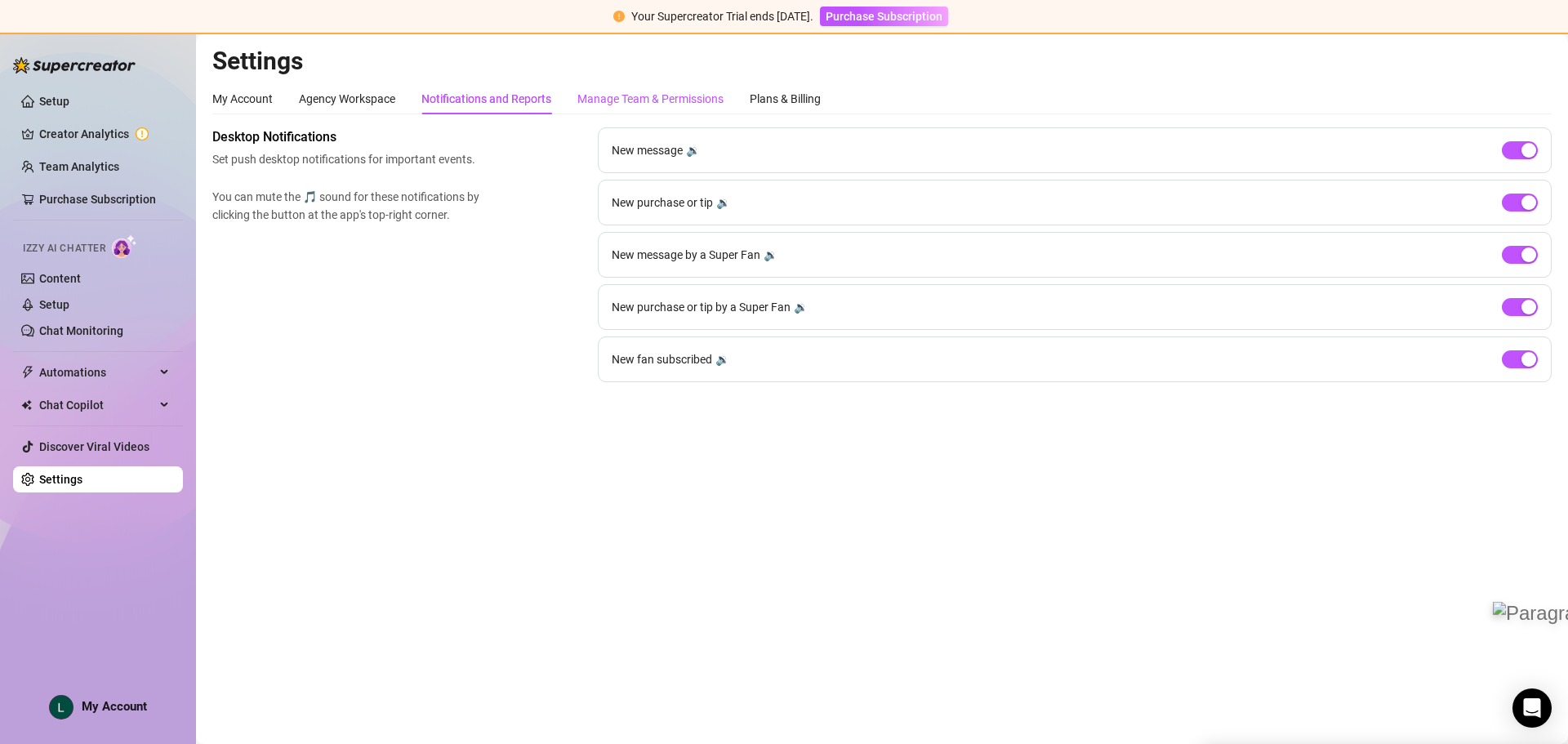
click at [649, 93] on div "Manage Team & Permissions" at bounding box center [650, 98] width 146 height 18
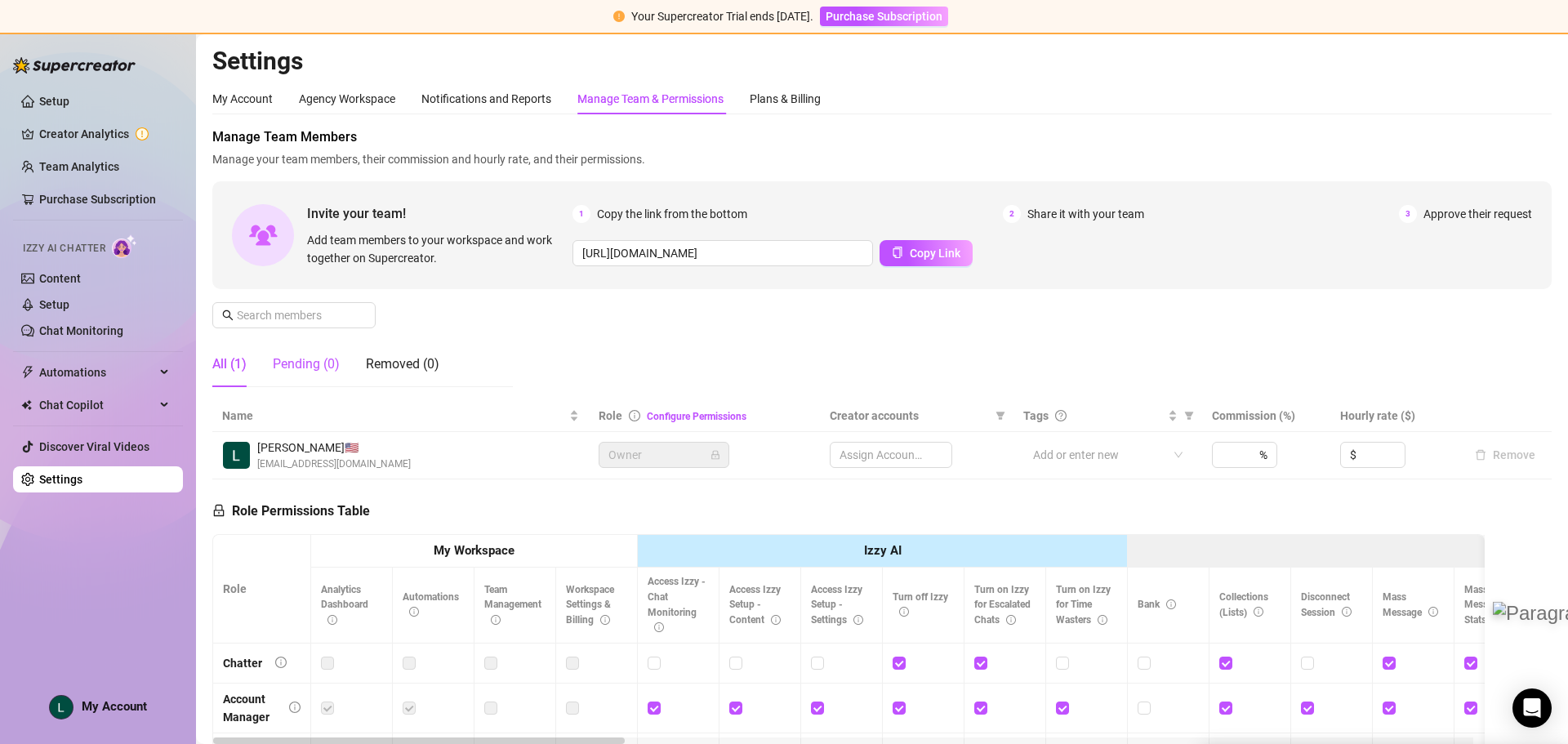
click at [317, 364] on div "Pending (0)" at bounding box center [305, 365] width 67 height 20
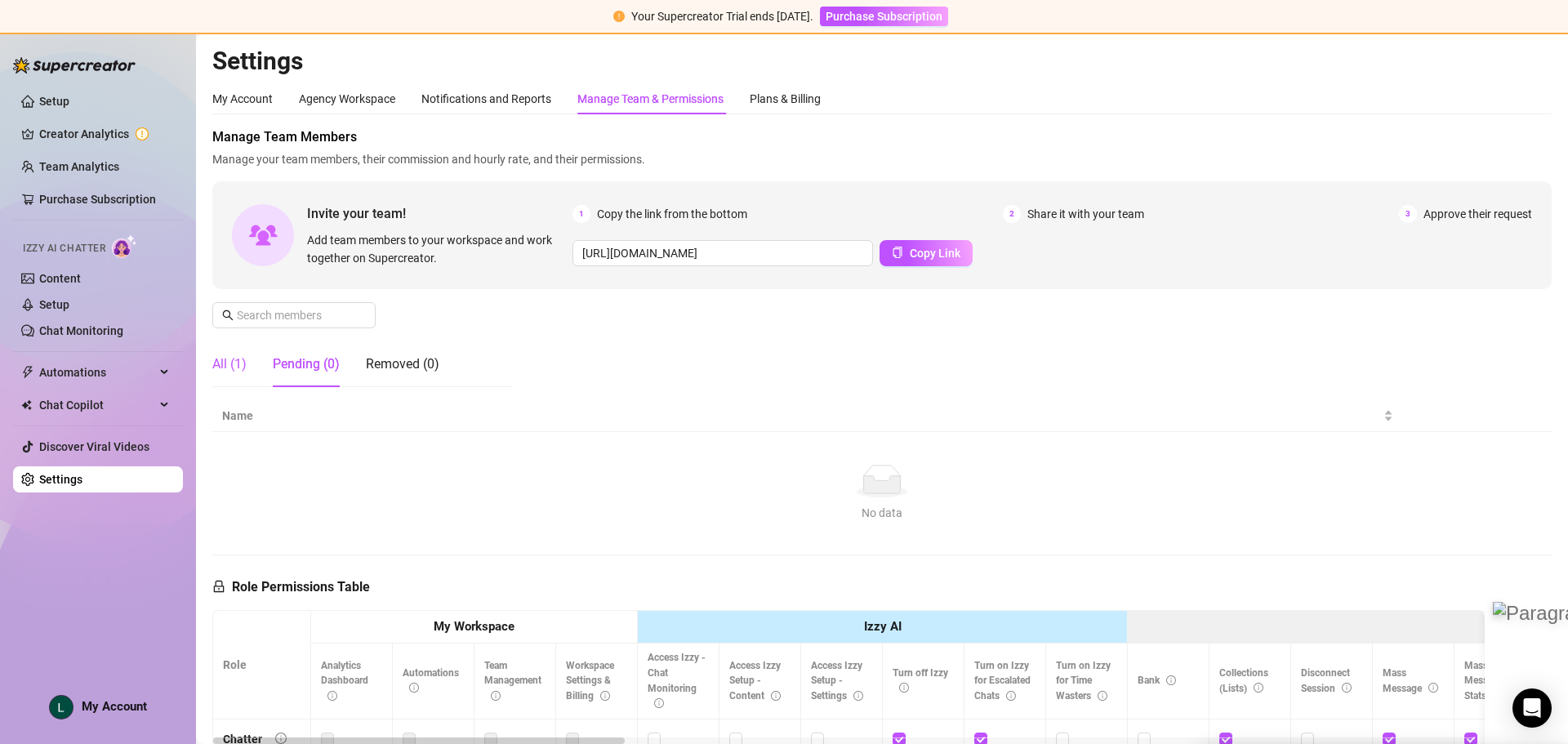
click at [245, 371] on div "All (1)" at bounding box center [230, 365] width 35 height 20
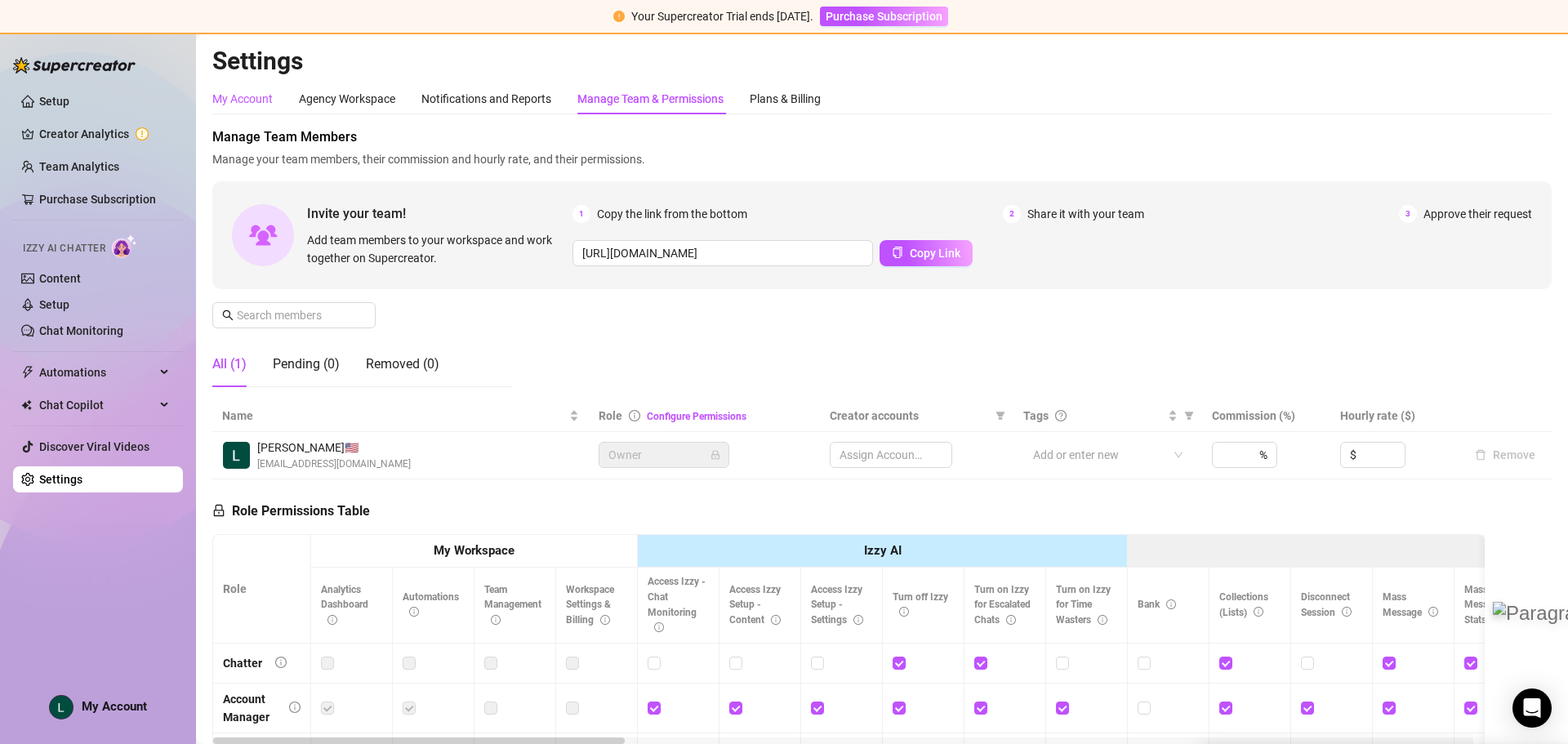
drag, startPoint x: 223, startPoint y: 101, endPoint x: 254, endPoint y: 139, distance: 49.0
click at [224, 101] on div "My Account" at bounding box center [243, 98] width 61 height 18
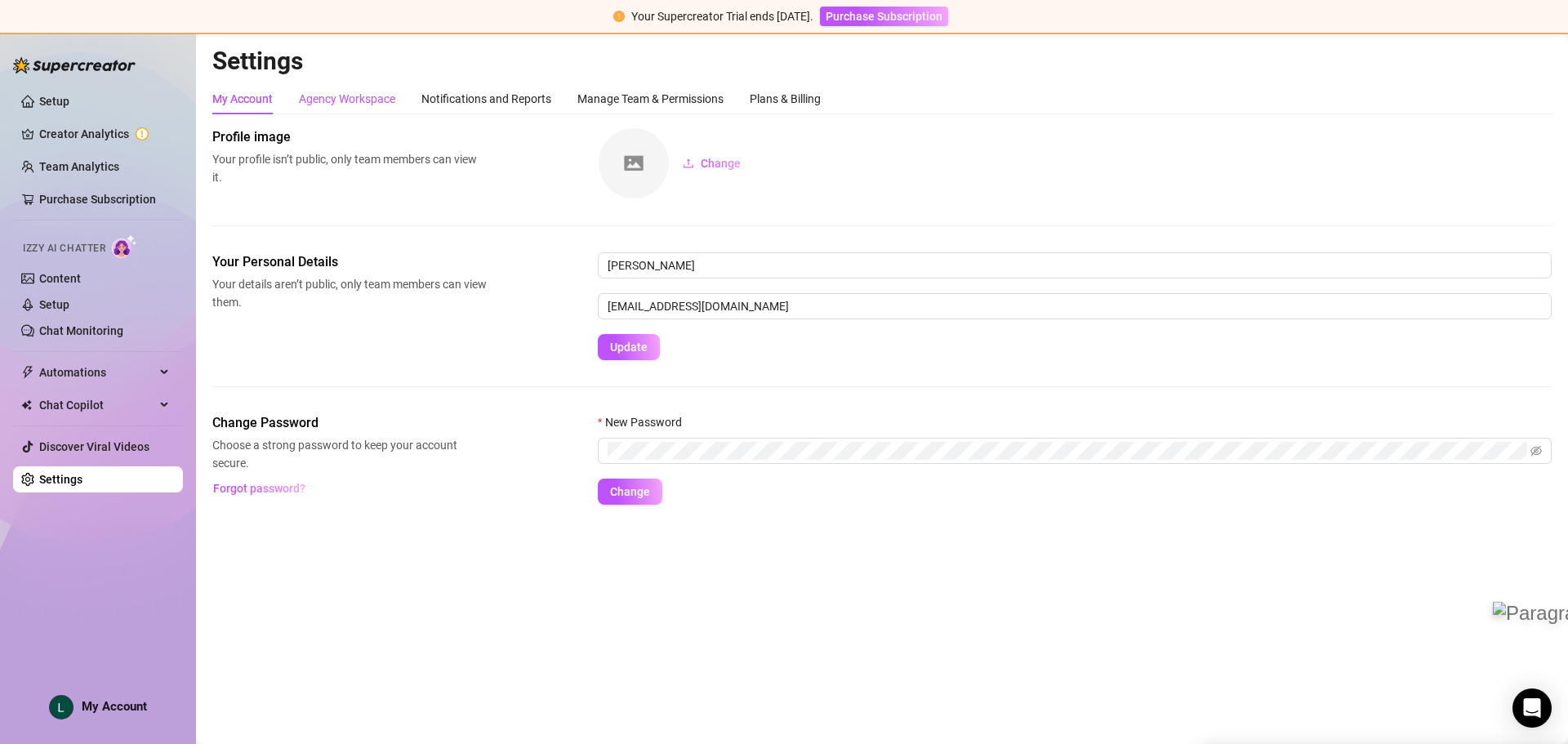
click at [330, 95] on div "Agency Workspace" at bounding box center [347, 98] width 96 height 18
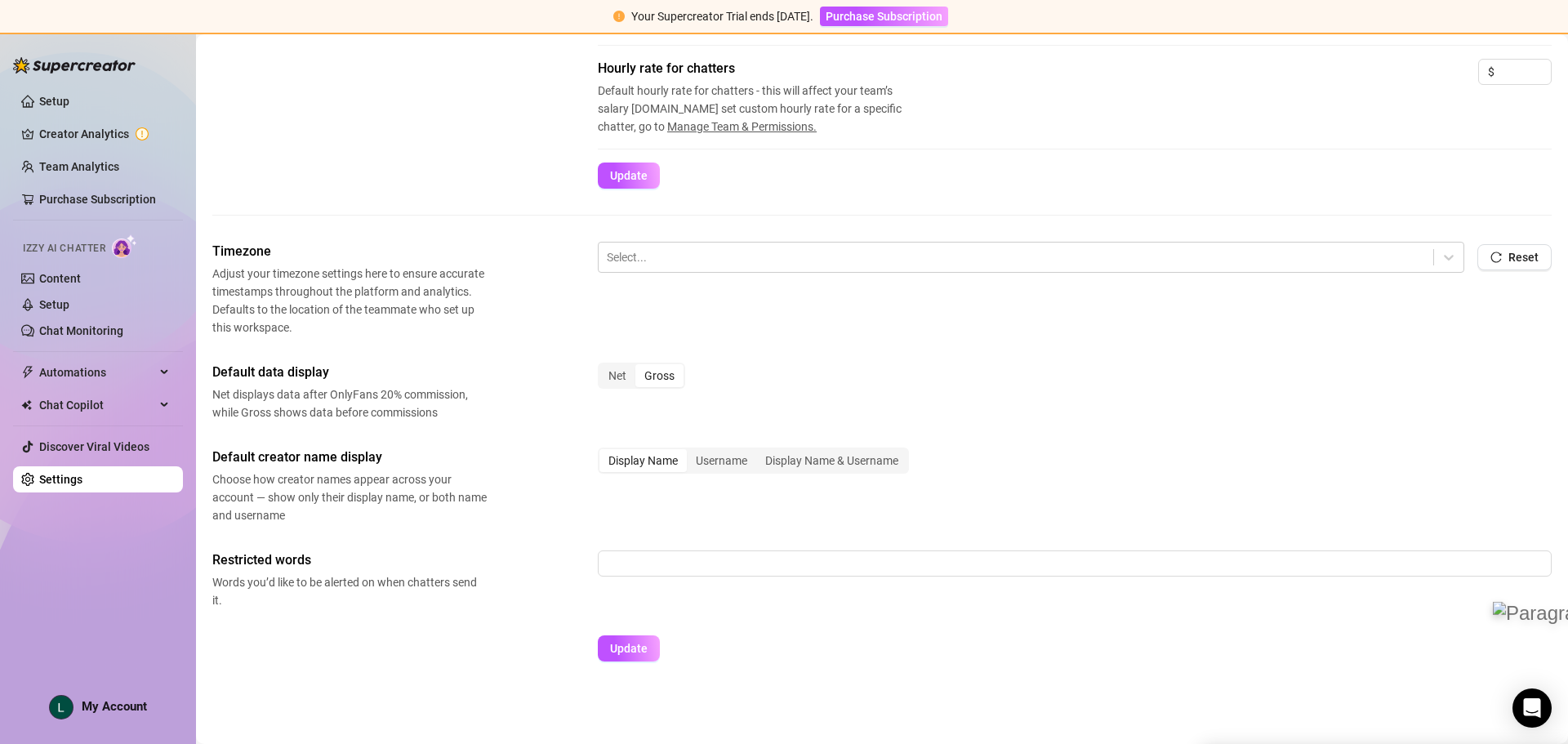
scroll to position [380, 0]
click at [713, 465] on div "Username" at bounding box center [722, 460] width 70 height 23
click at [691, 451] on input "Username" at bounding box center [691, 451] width 0 height 0
click at [638, 456] on div "Display Name" at bounding box center [643, 460] width 87 height 23
click at [604, 451] on input "Display Name" at bounding box center [604, 451] width 0 height 0
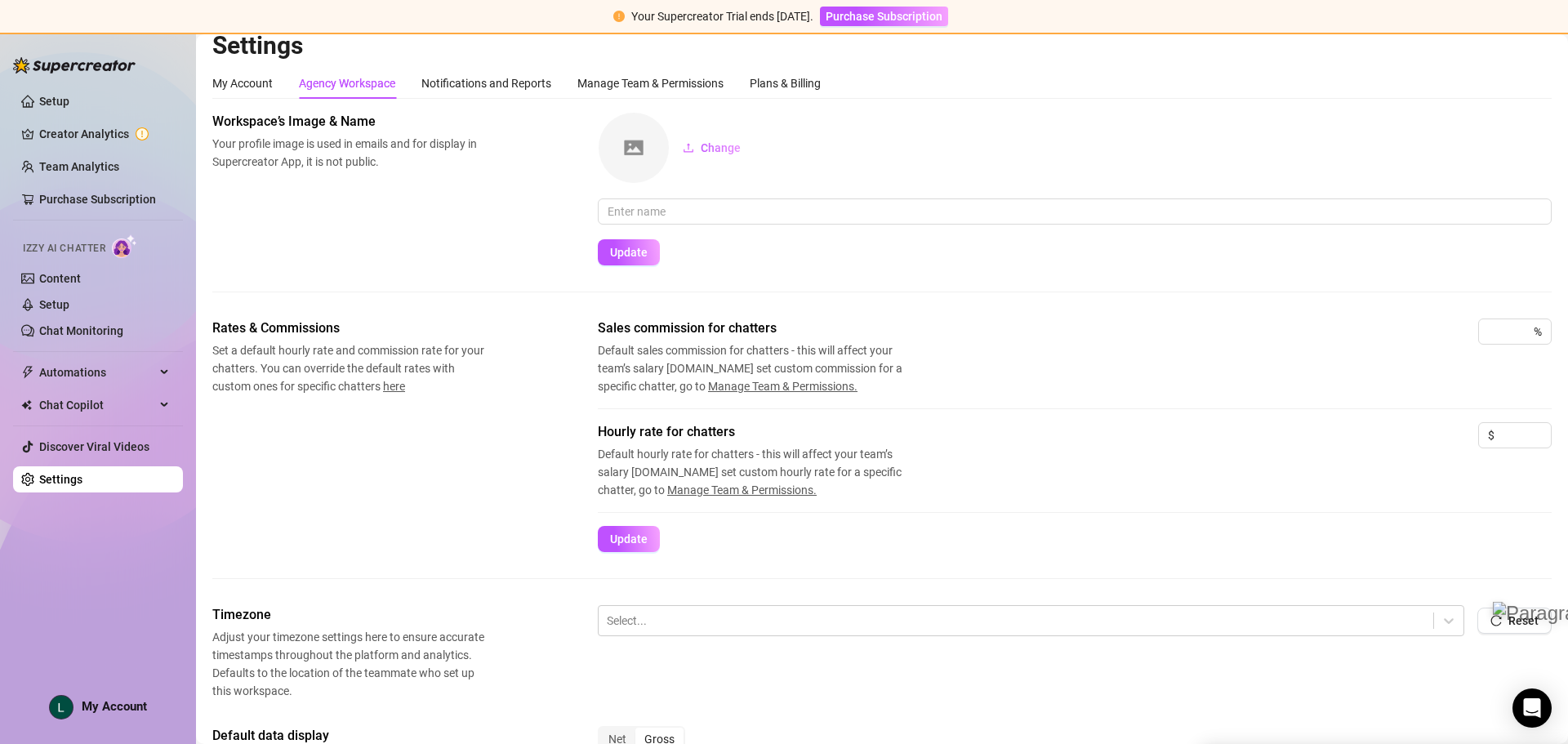
scroll to position [0, 0]
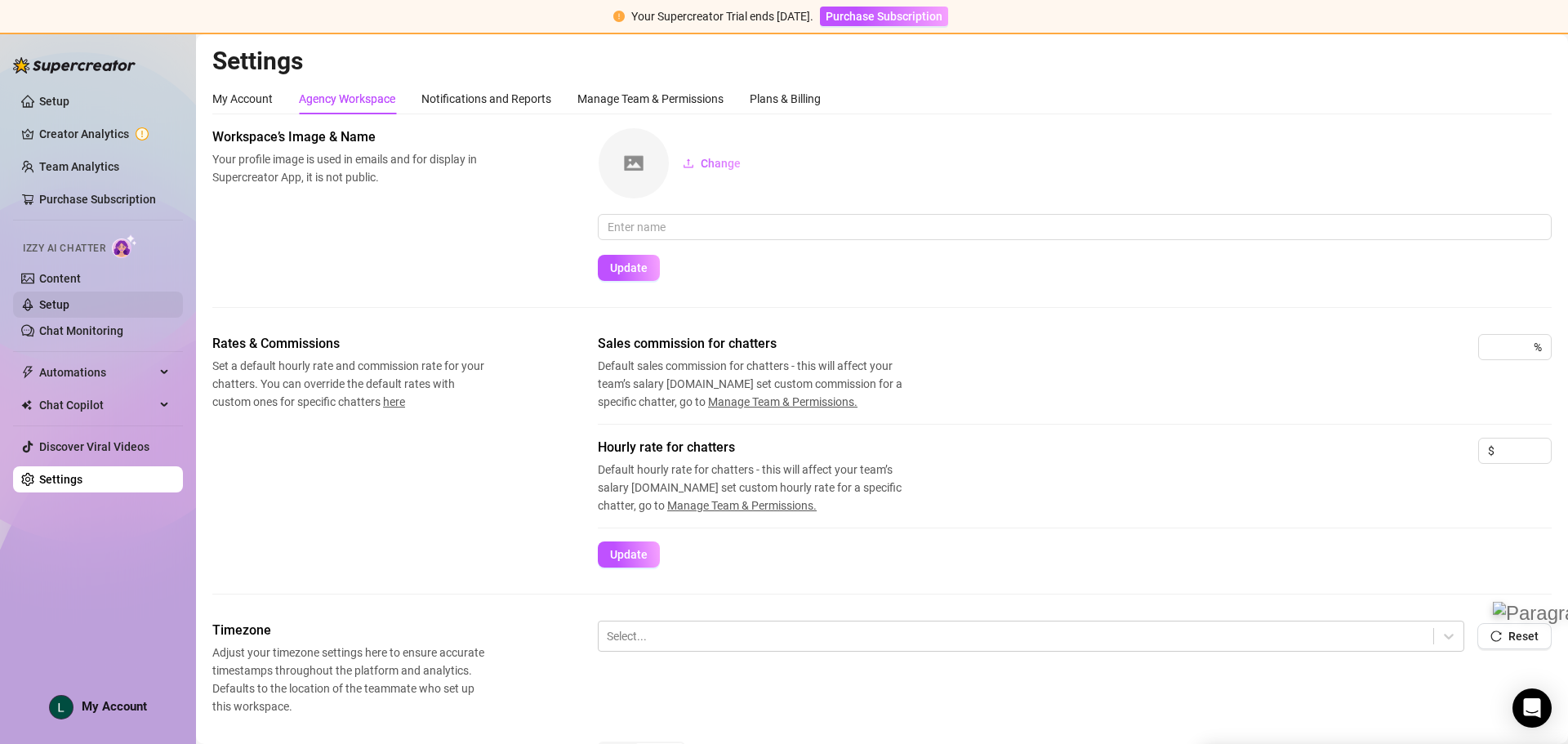
click at [50, 301] on link "Setup" at bounding box center [54, 304] width 30 height 13
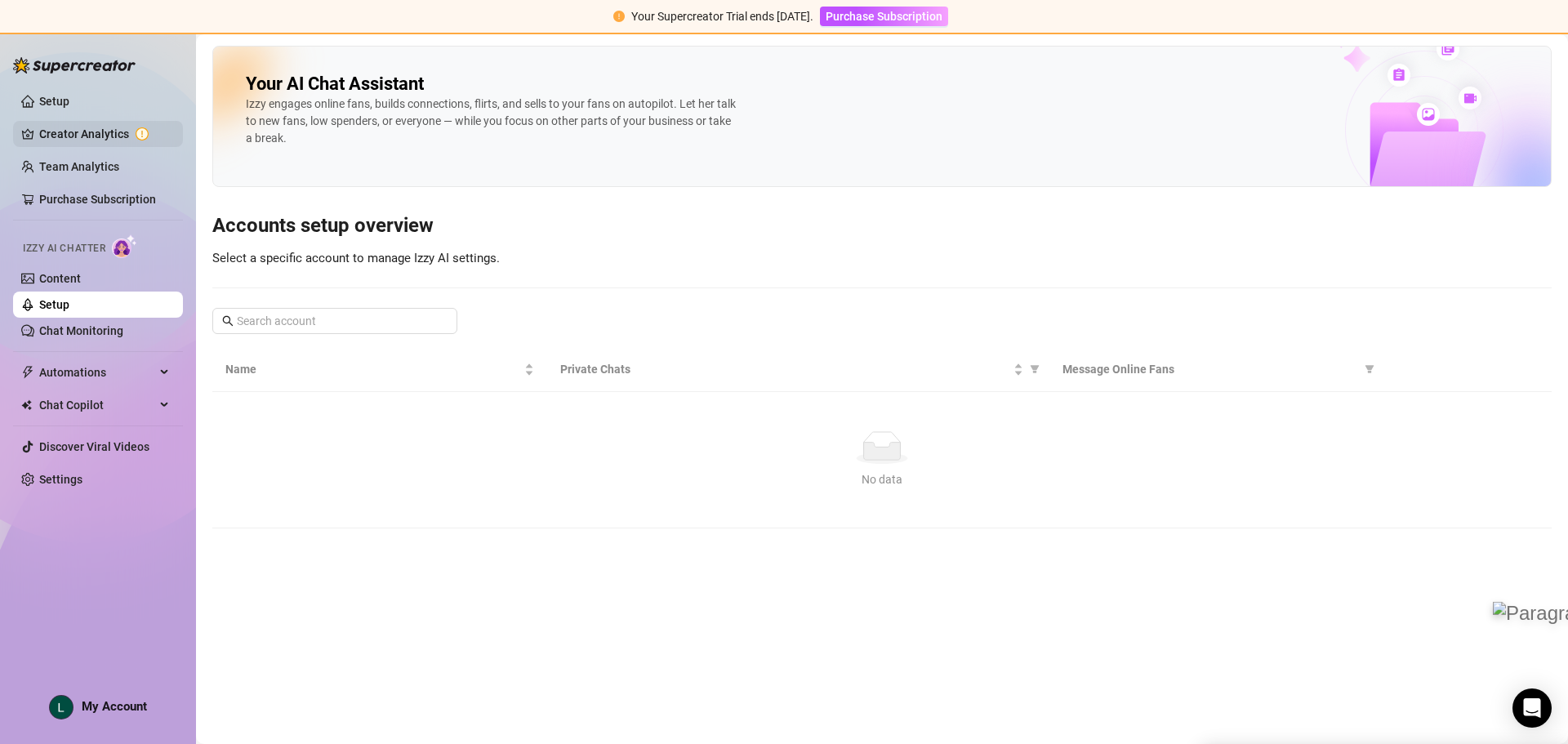
click at [78, 146] on link "Creator Analytics" at bounding box center [103, 134] width 130 height 26
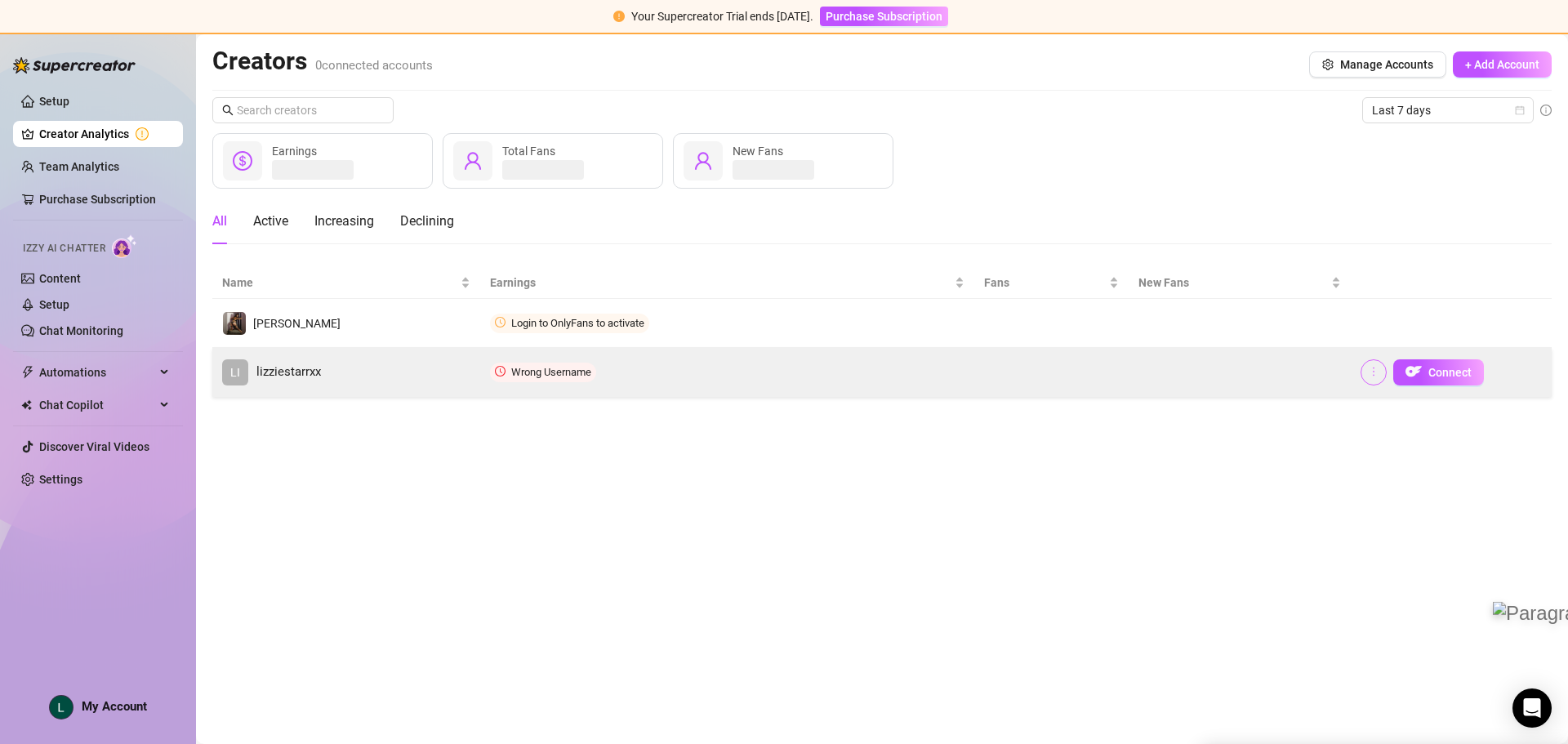
click at [1364, 378] on button "button" at bounding box center [1374, 372] width 26 height 26
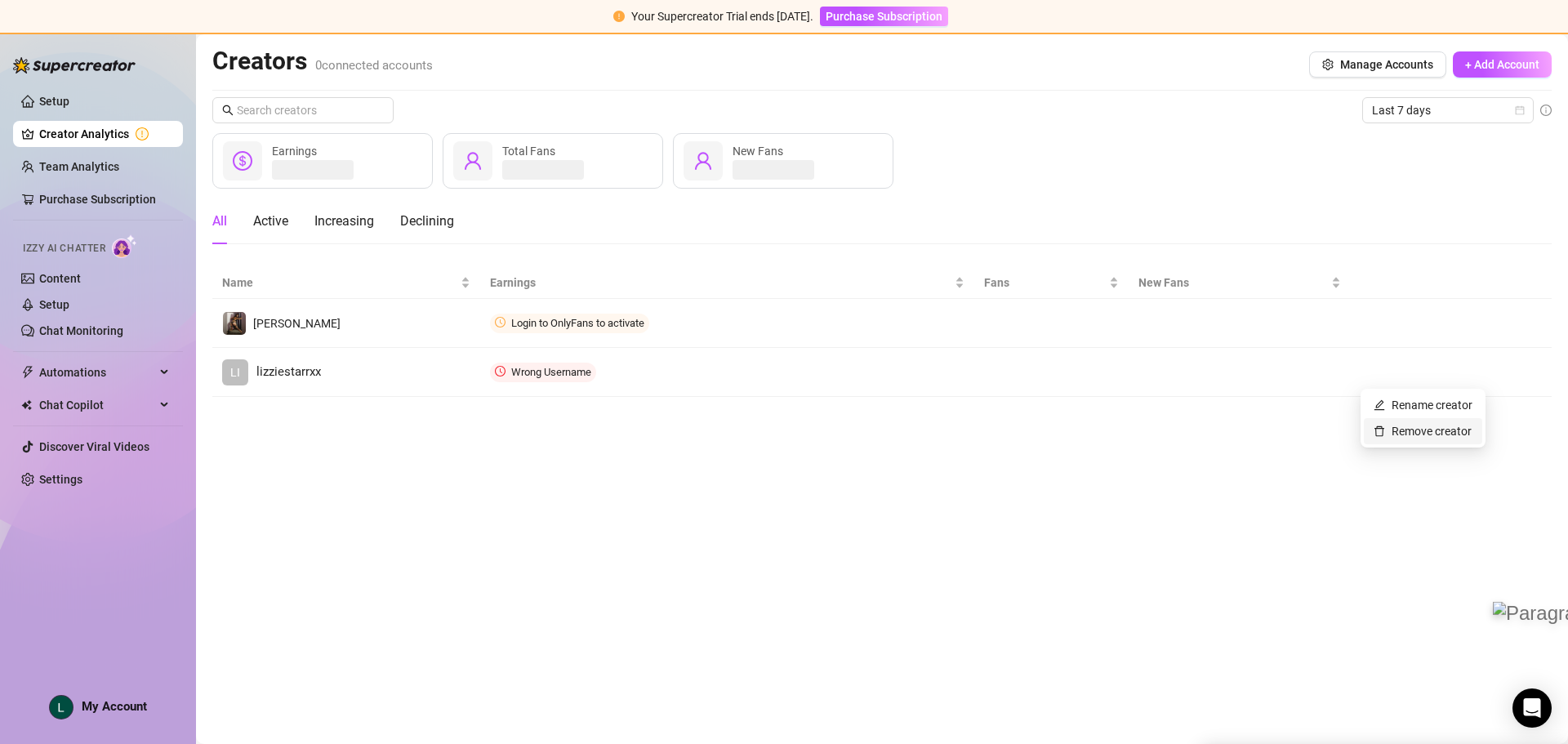
click at [1410, 428] on link "Remove creator" at bounding box center [1423, 431] width 98 height 13
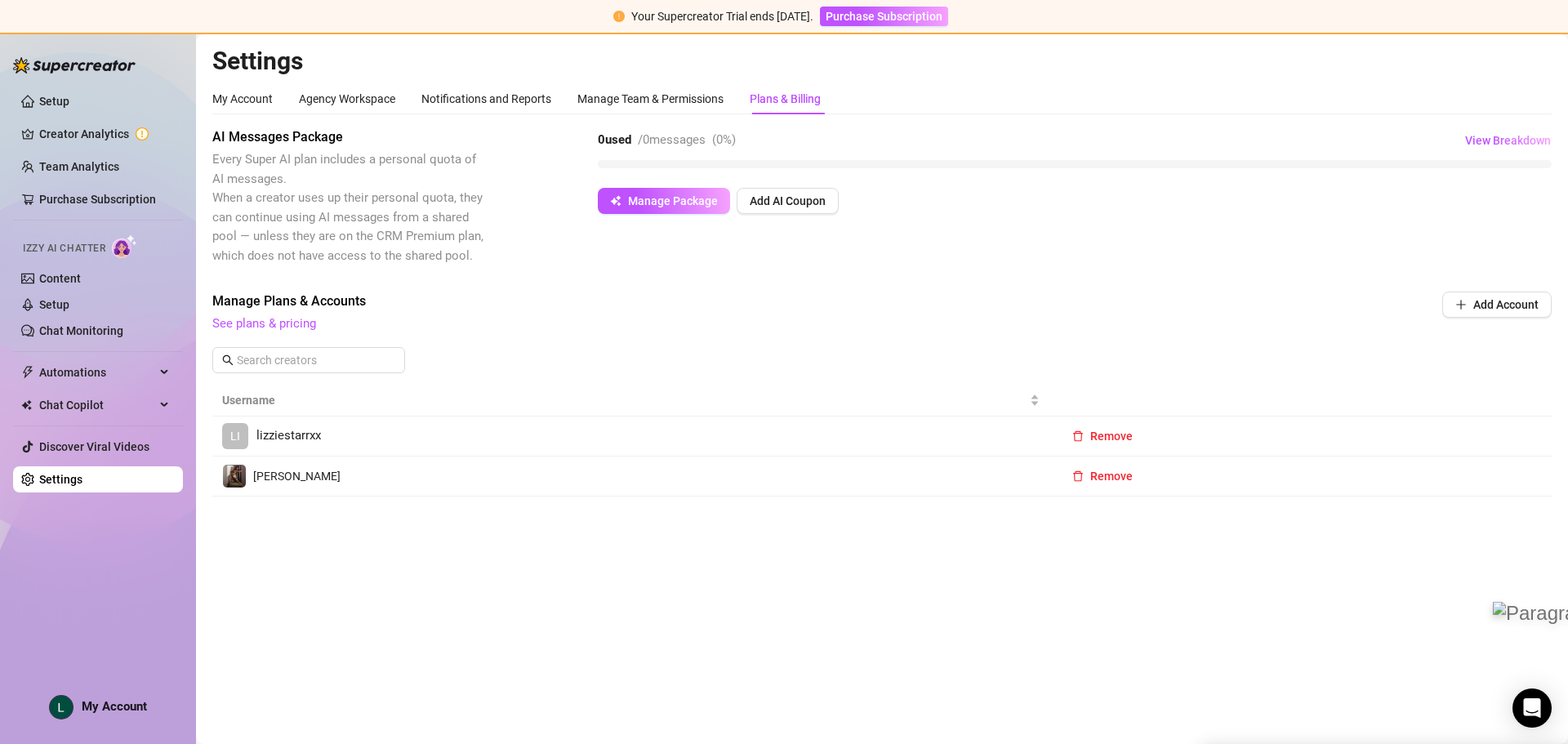
click at [1117, 456] on td "Remove" at bounding box center [1301, 437] width 502 height 40
click at [1116, 446] on button "Remove" at bounding box center [1102, 437] width 87 height 26
click at [1192, 397] on button "Cancel" at bounding box center [1167, 394] width 49 height 20
click at [1110, 440] on span "Remove" at bounding box center [1112, 436] width 43 height 13
click at [1212, 400] on span "OK" at bounding box center [1213, 393] width 16 height 13
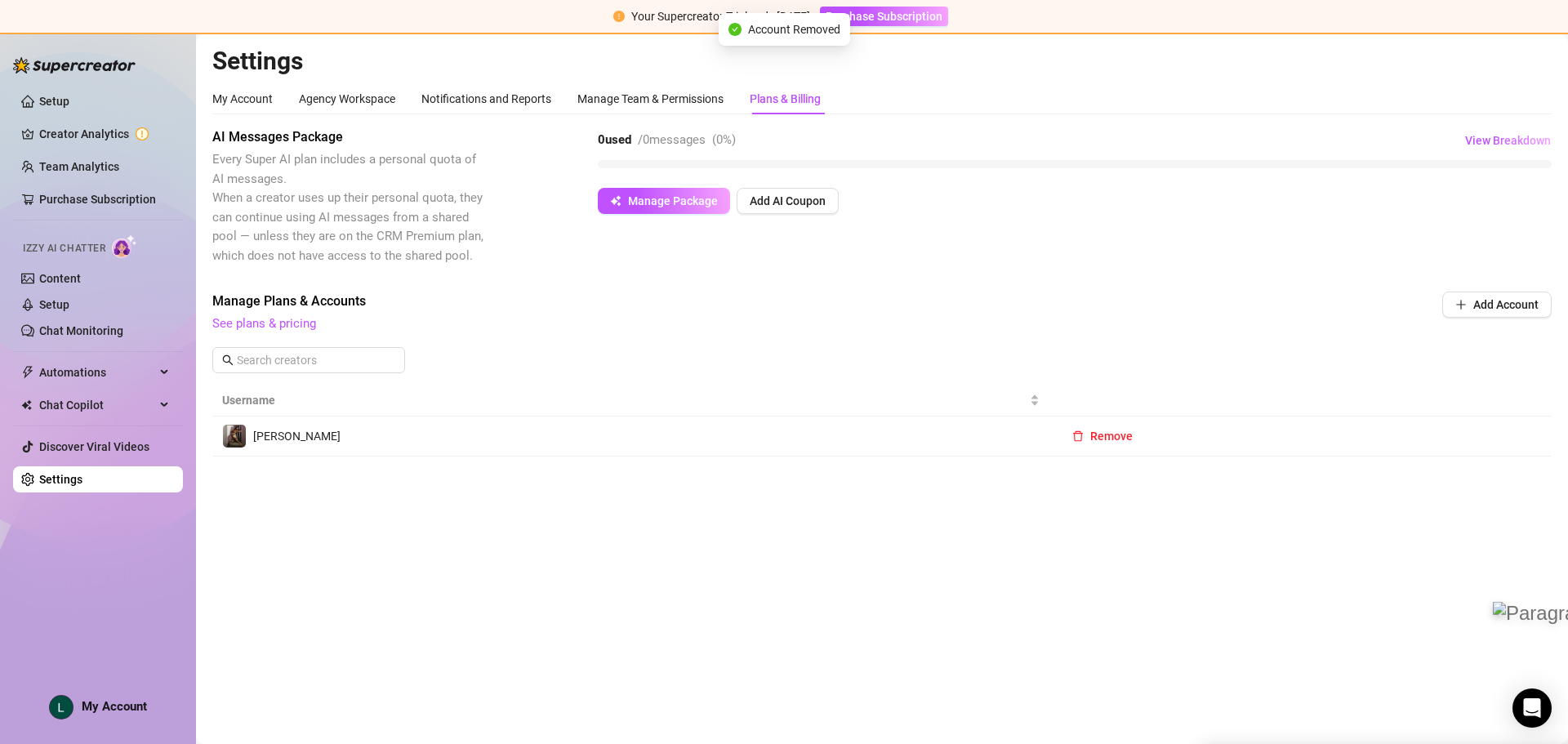
click at [669, 423] on td "[PERSON_NAME]" at bounding box center [631, 437] width 837 height 40
click at [107, 123] on link "Creator Analytics" at bounding box center [103, 134] width 130 height 26
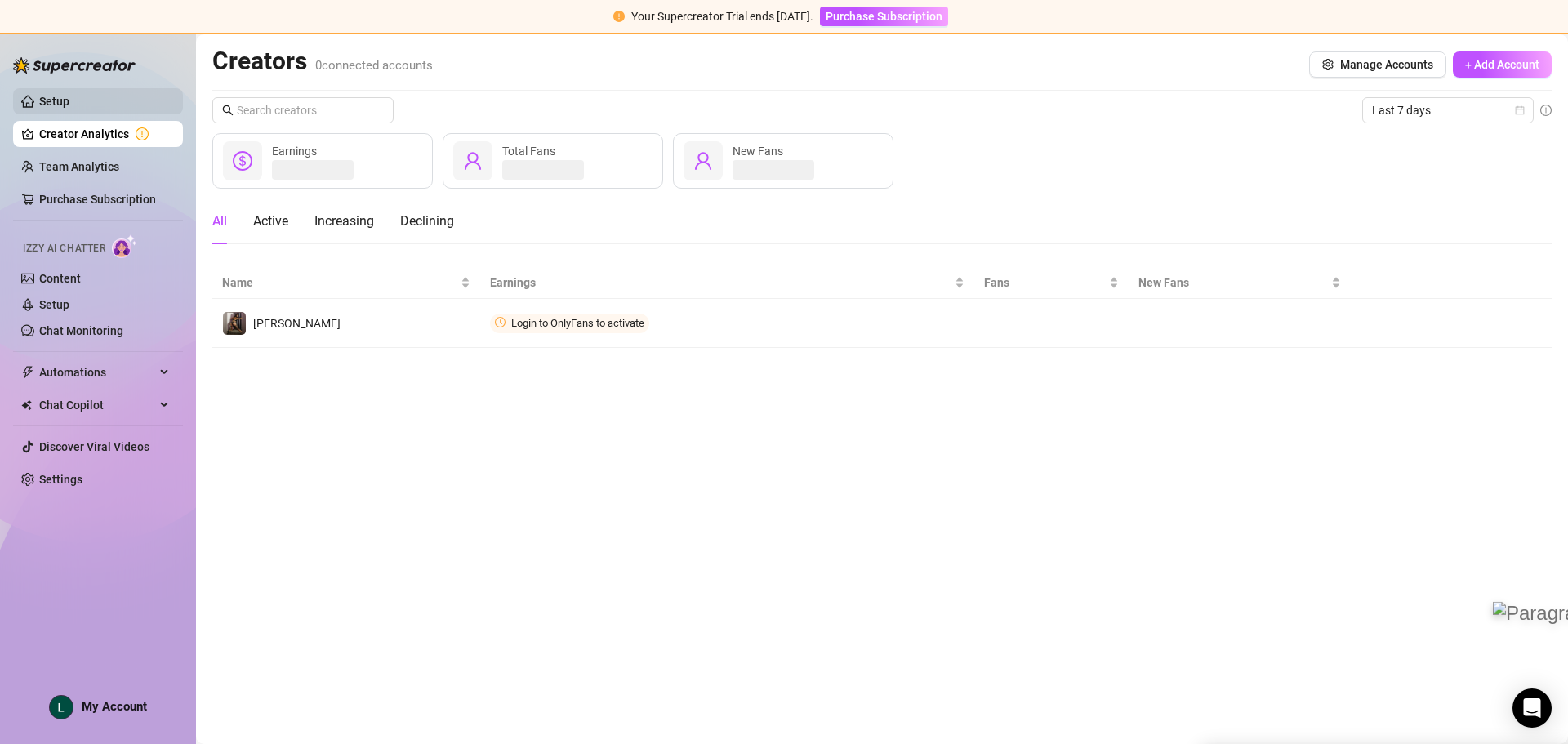
click at [70, 104] on link "Setup" at bounding box center [54, 100] width 30 height 13
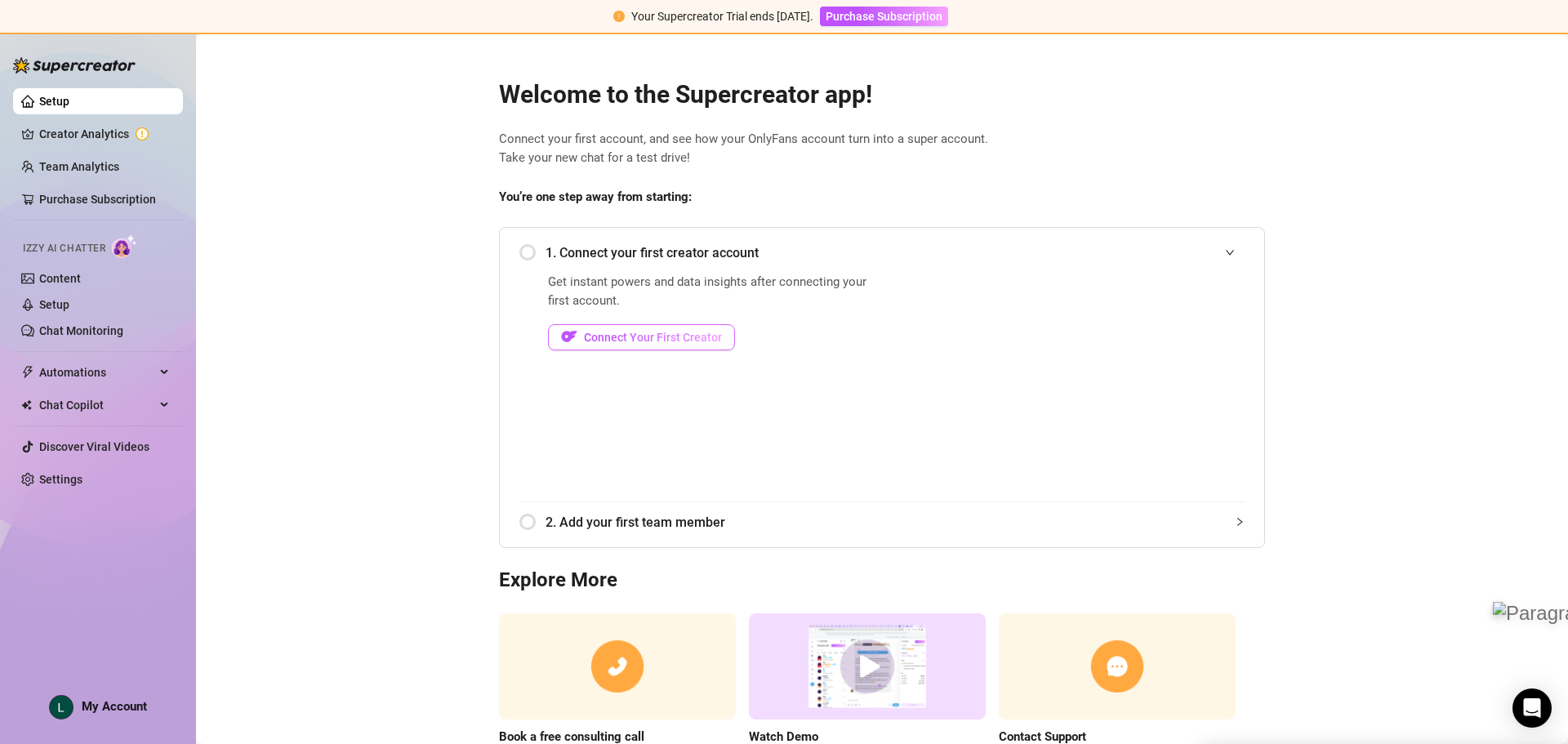
drag, startPoint x: 640, startPoint y: 337, endPoint x: 648, endPoint y: 335, distance: 8.2
click at [641, 337] on span "Connect Your First Creator" at bounding box center [652, 337] width 138 height 13
click at [640, 334] on span "Connect Your First Creator" at bounding box center [652, 337] width 138 height 13
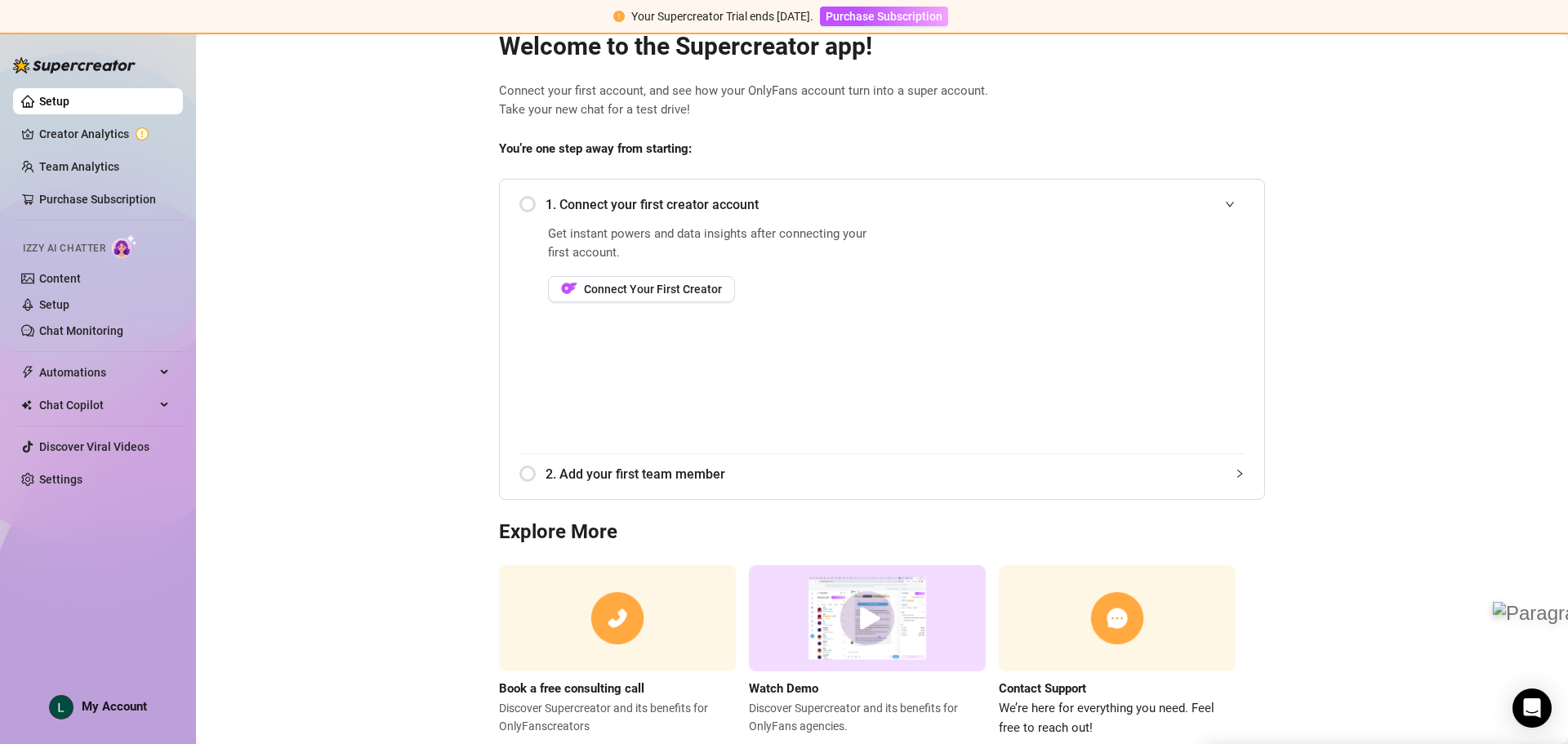
scroll to position [91, 0]
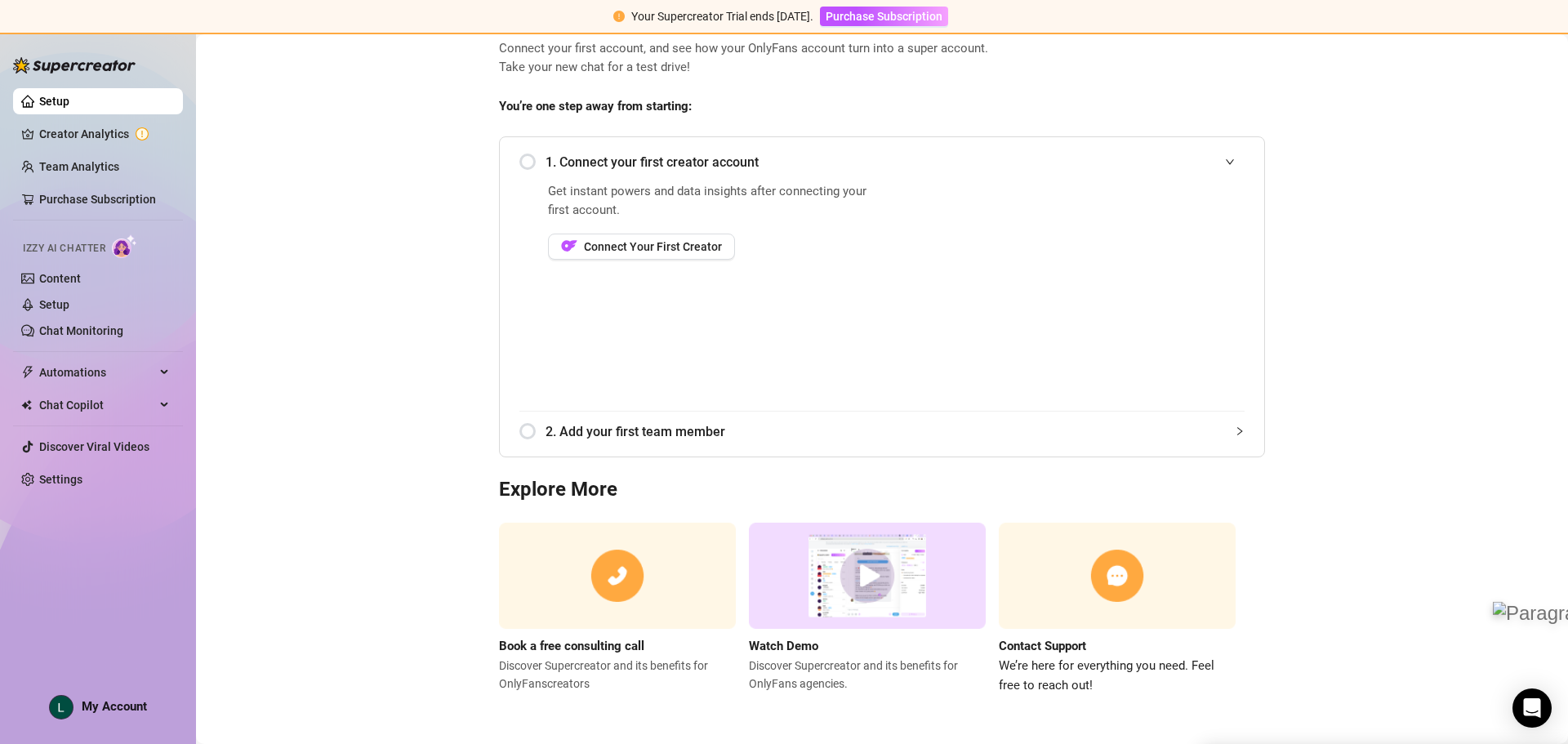
click at [76, 709] on div "My Account" at bounding box center [97, 707] width 98 height 25
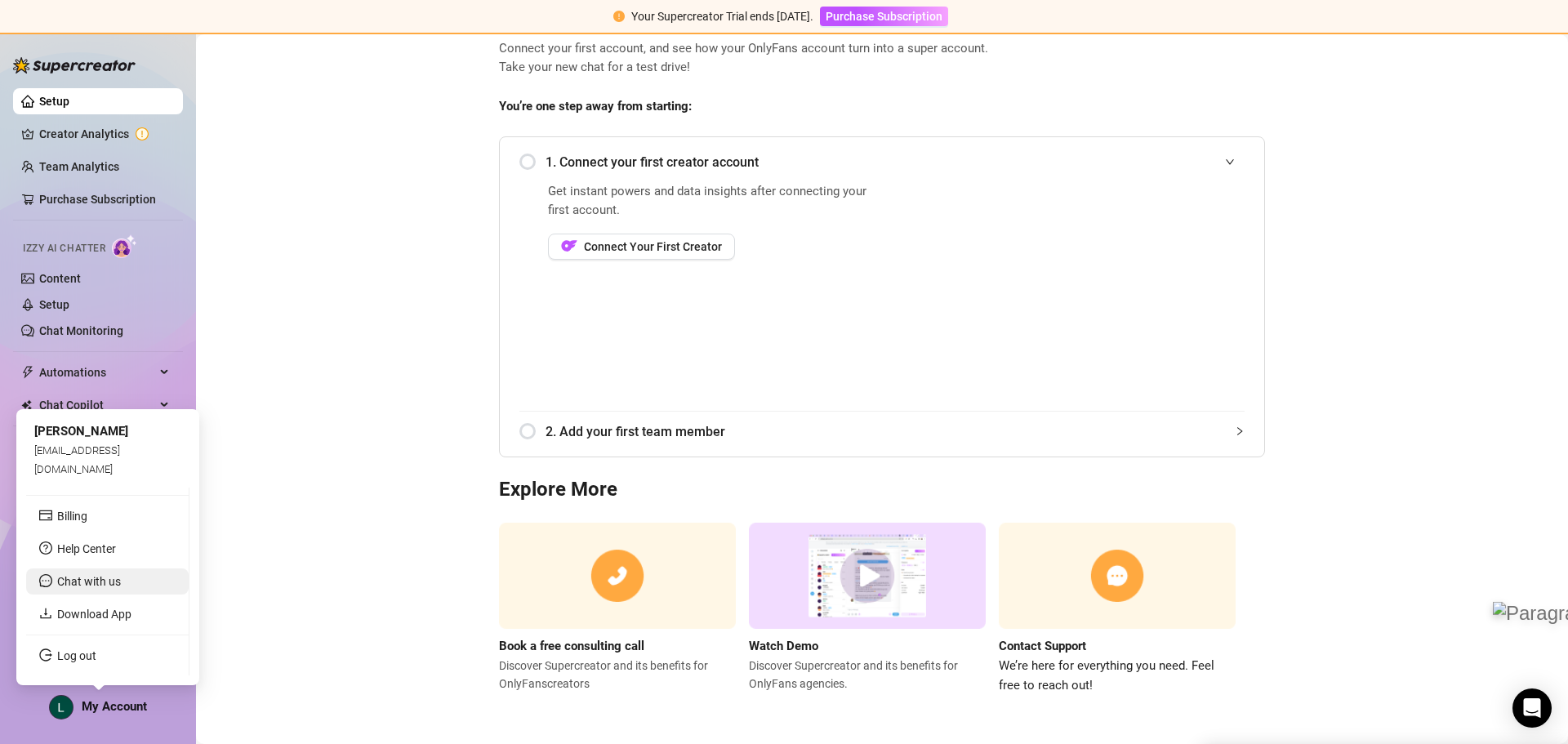
click at [67, 585] on span "Chat with us" at bounding box center [89, 581] width 64 height 13
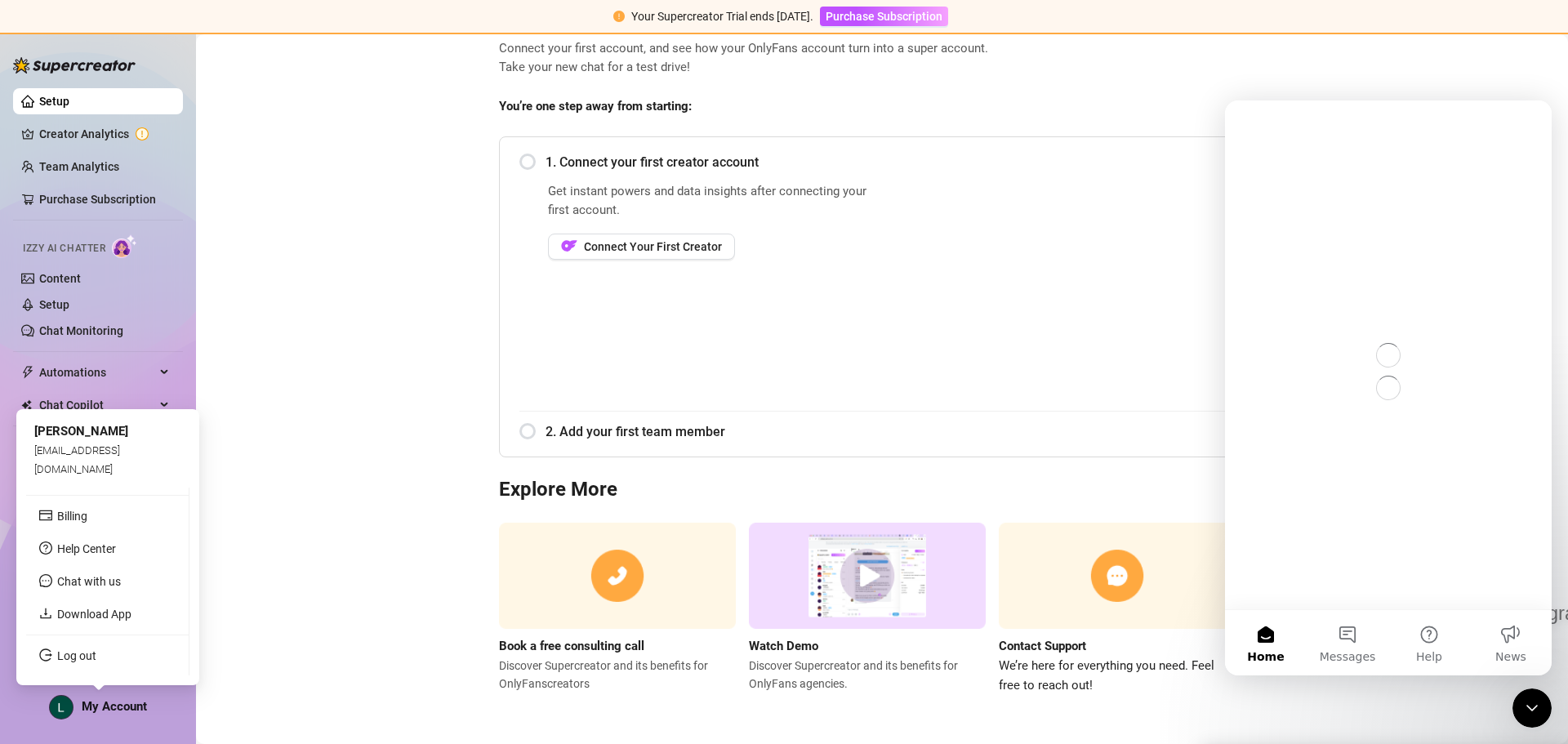
scroll to position [0, 0]
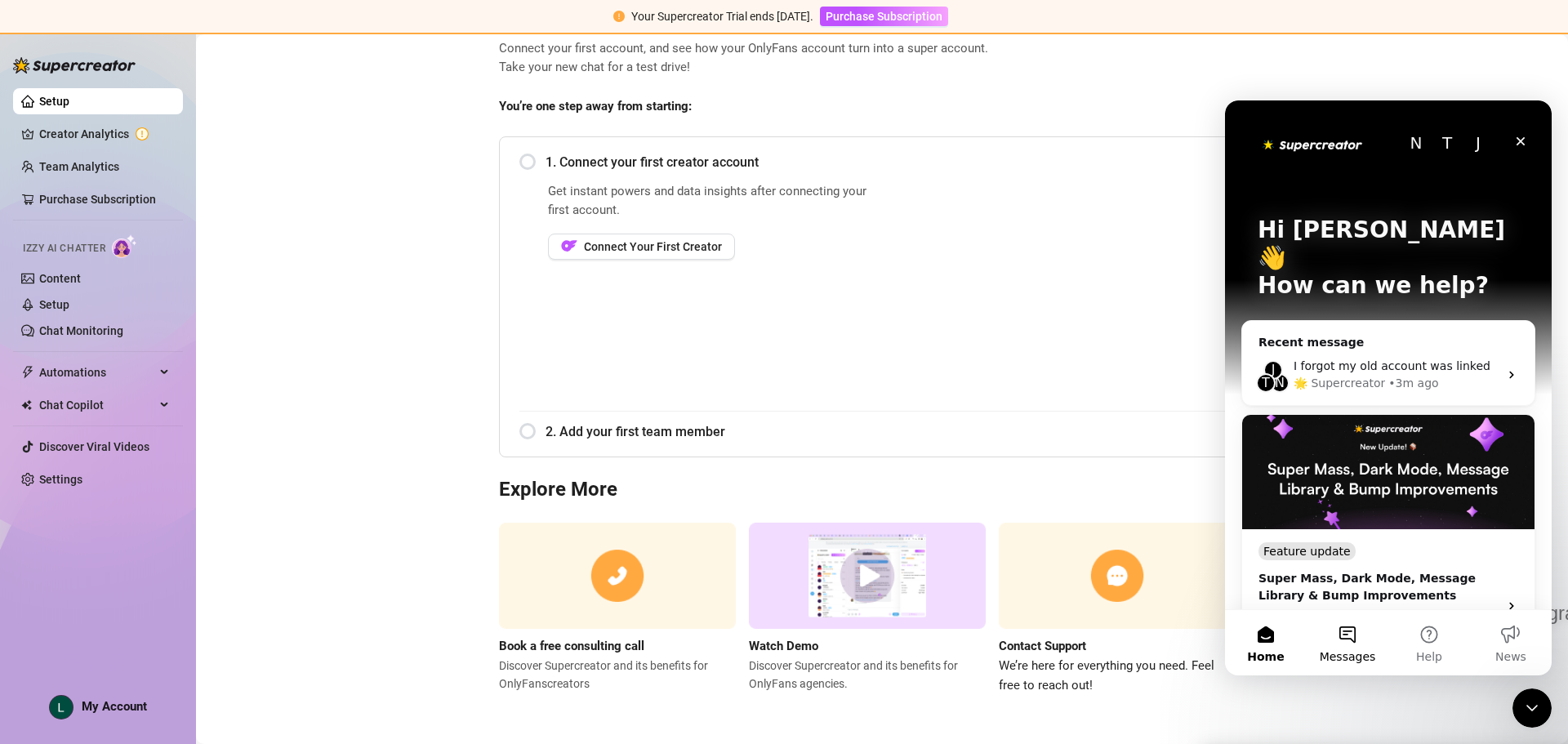
click at [1357, 641] on button "Messages" at bounding box center [1347, 644] width 82 height 66
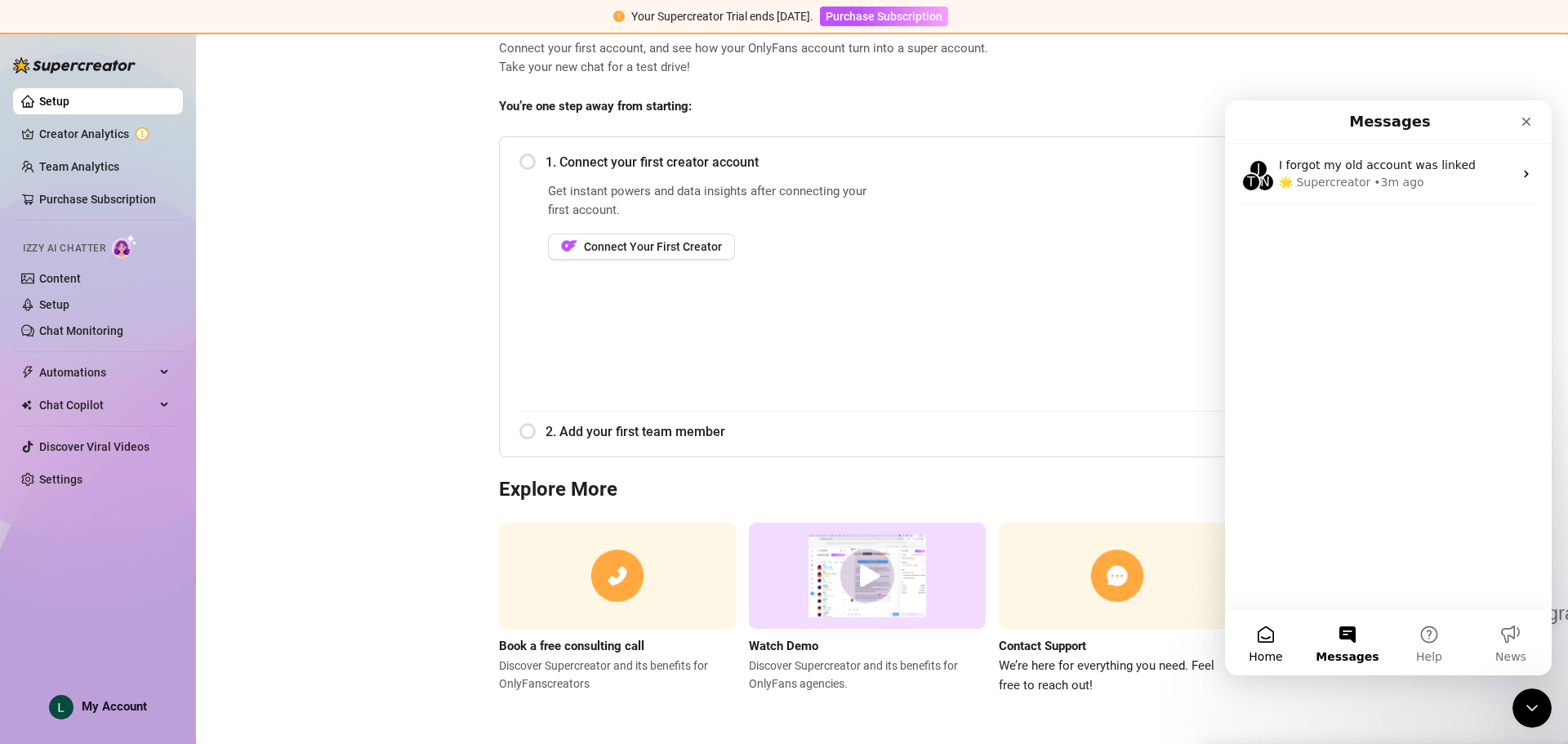
click at [1268, 653] on span "Home" at bounding box center [1266, 657] width 34 height 12
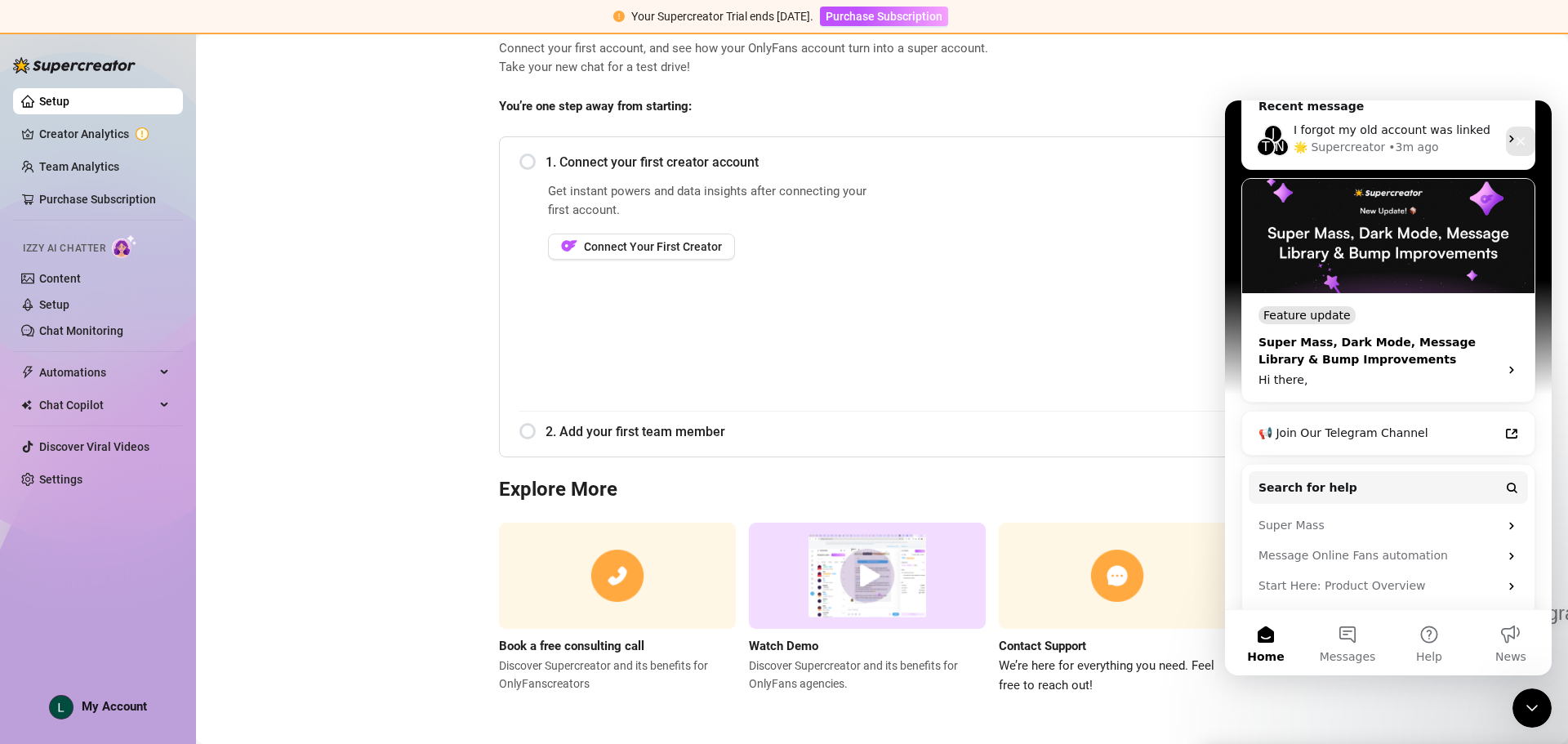
scroll to position [245, 0]
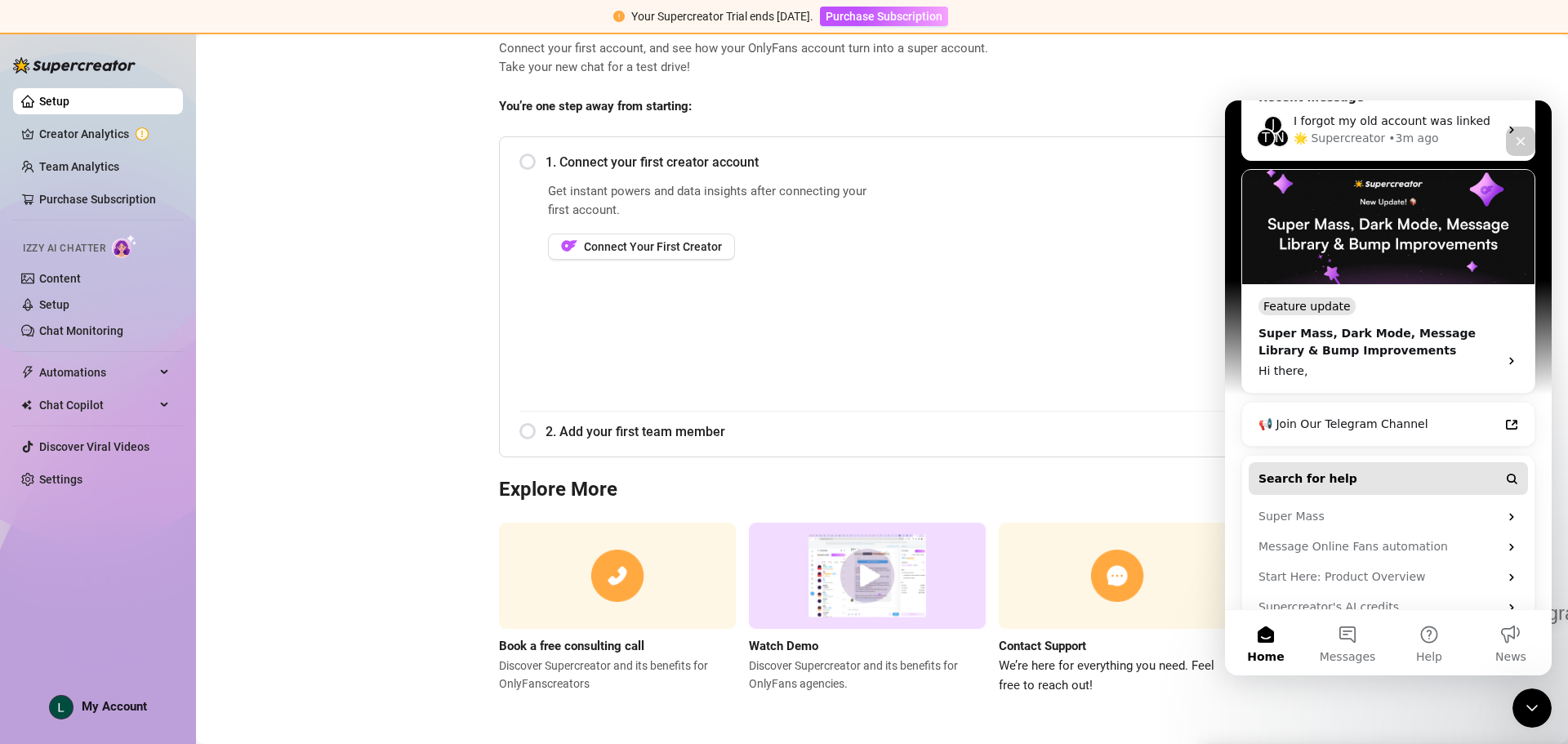
click at [1336, 470] on span "Search for help" at bounding box center [1307, 478] width 98 height 17
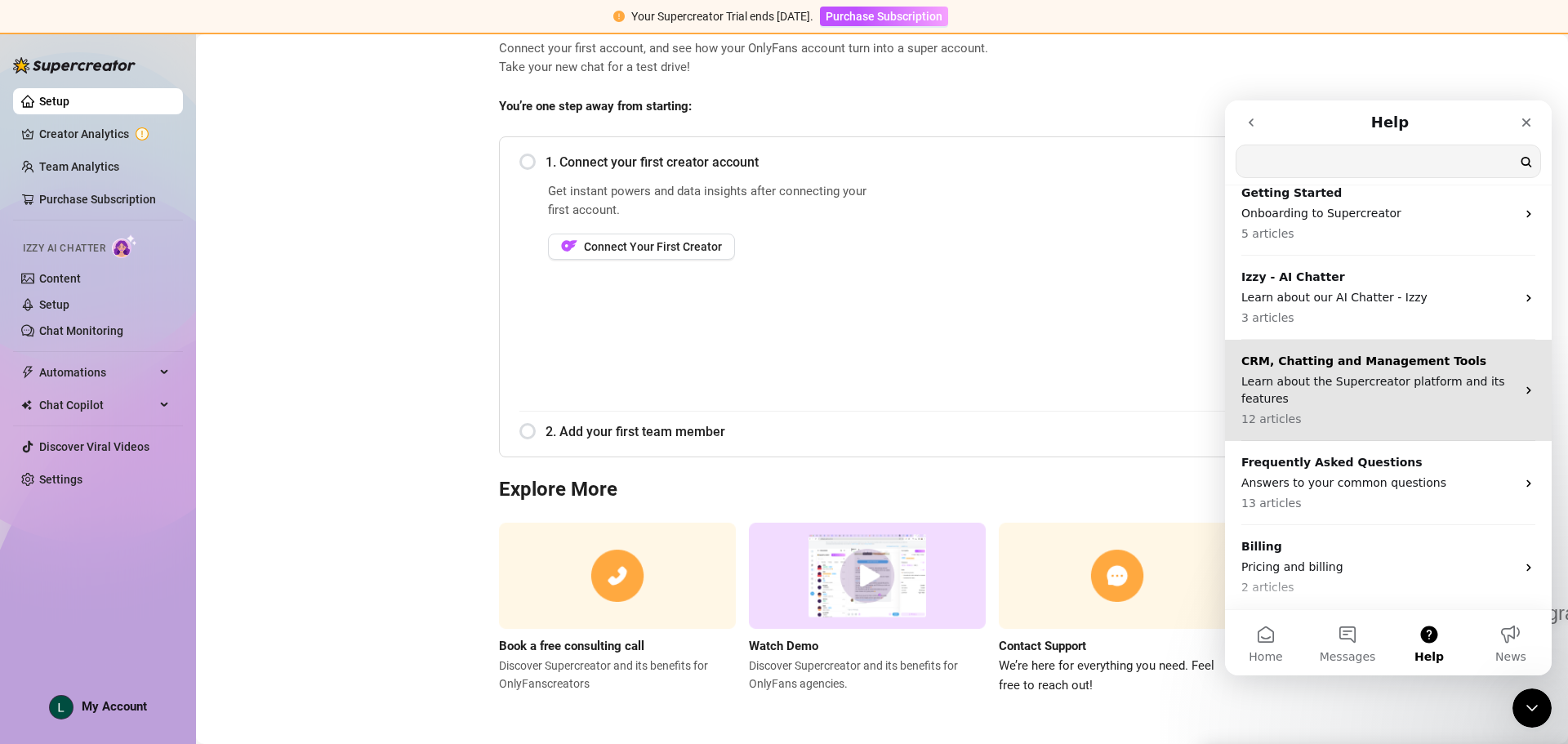
scroll to position [0, 0]
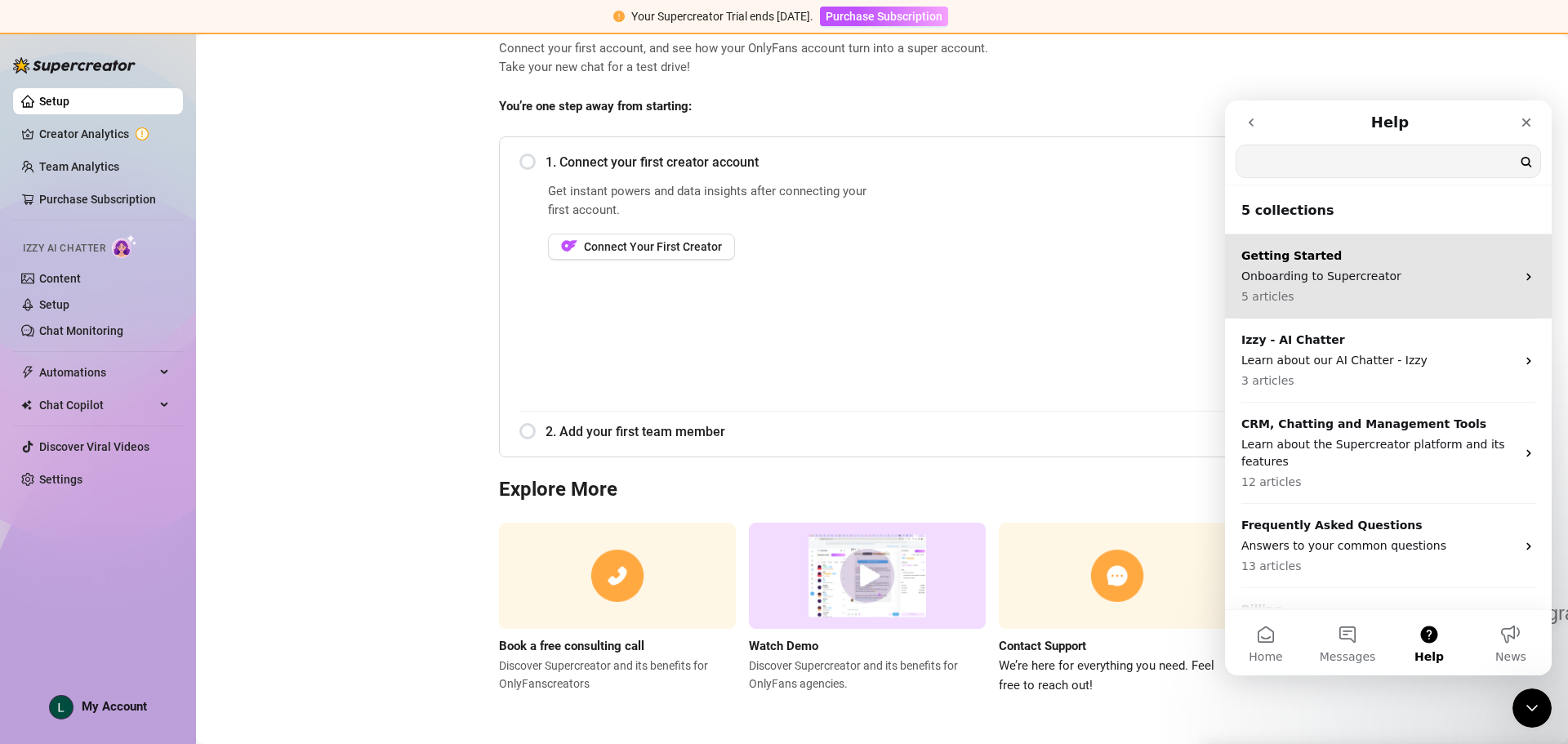
click at [1311, 260] on p "Getting Started" at bounding box center [1379, 256] width 274 height 17
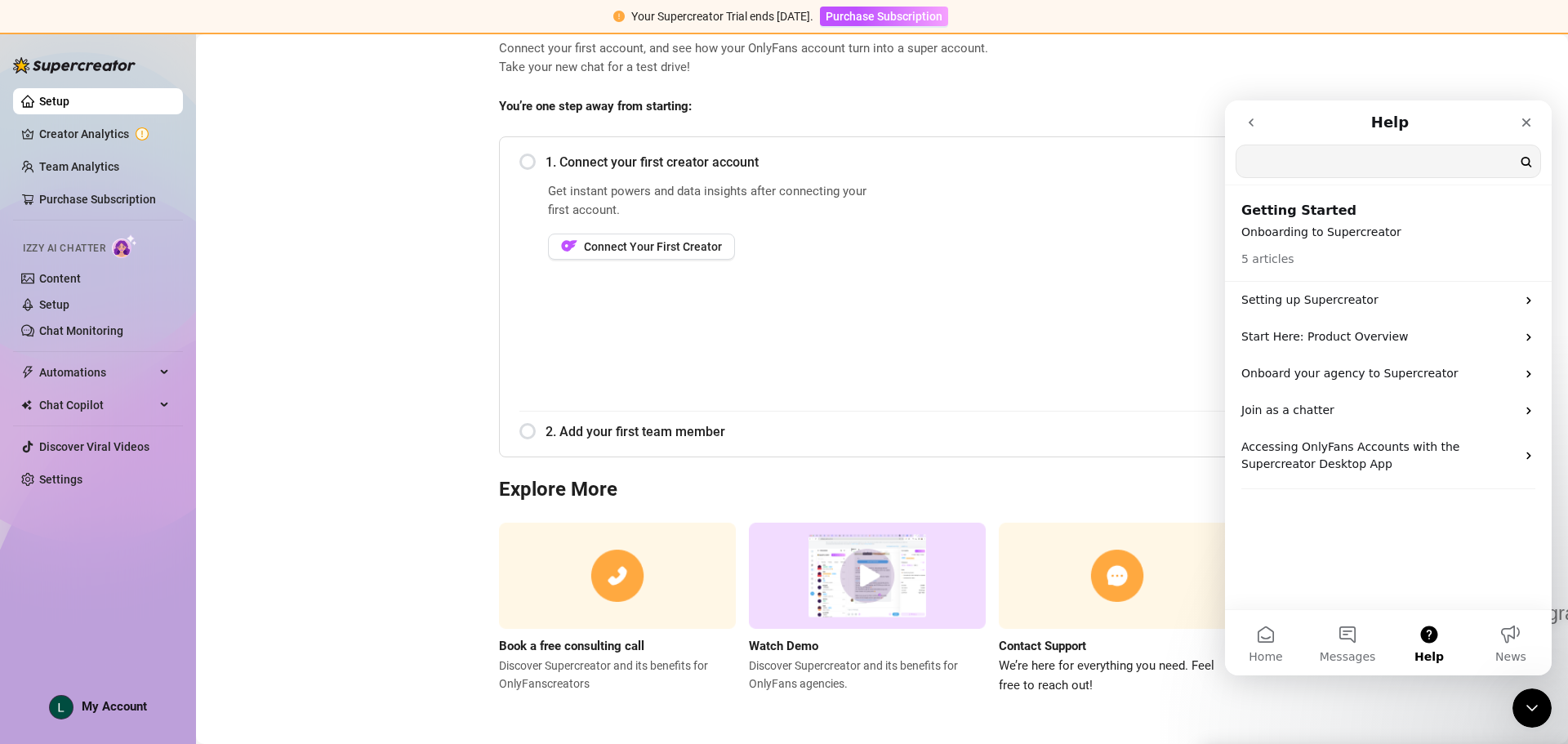
click at [1279, 163] on input "Search for help" at bounding box center [1389, 161] width 304 height 32
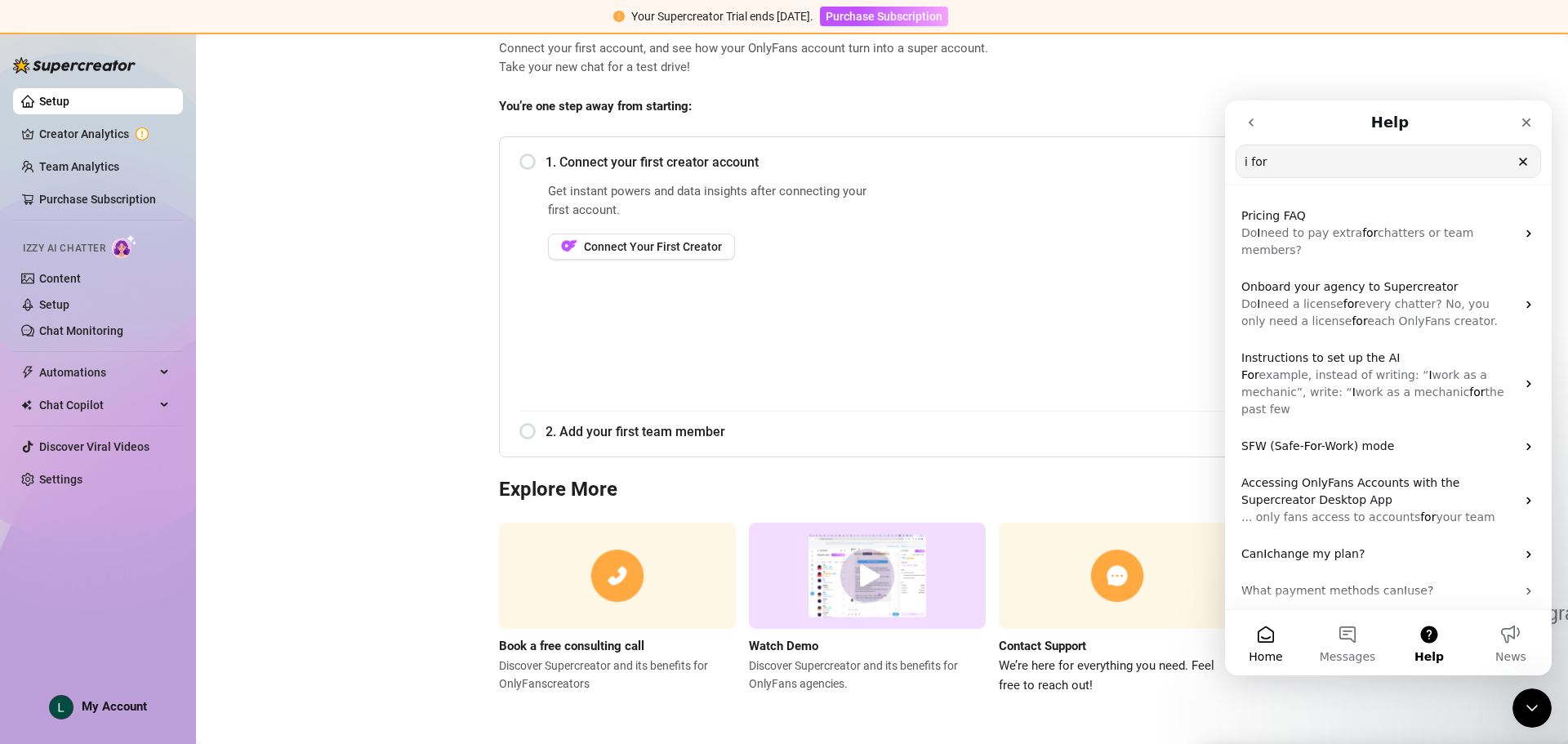
type input "i for"
click at [1291, 664] on button "Home" at bounding box center [1266, 644] width 82 height 66
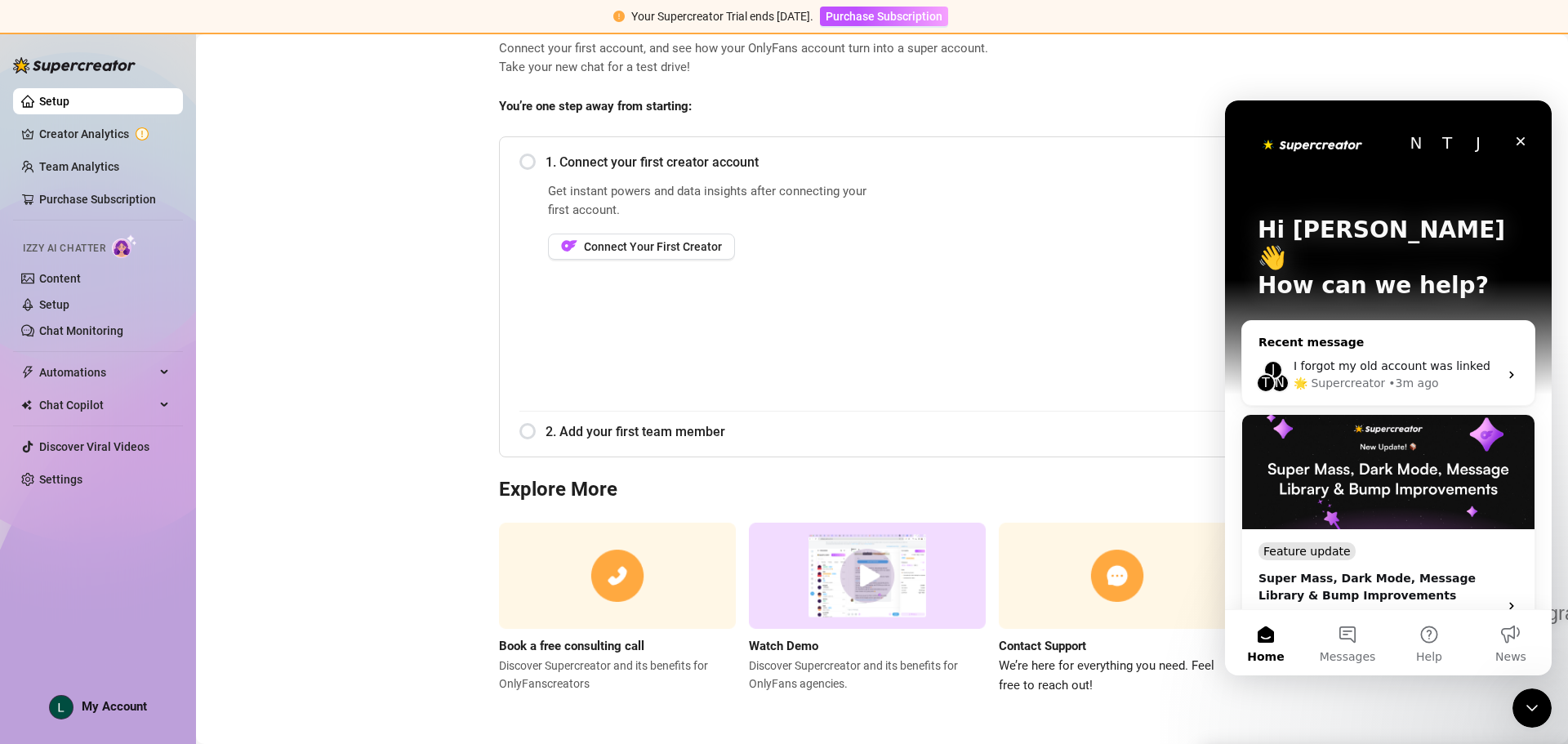
click at [1466, 375] on div "🌟 Supercreator • 3m ago" at bounding box center [1396, 383] width 205 height 17
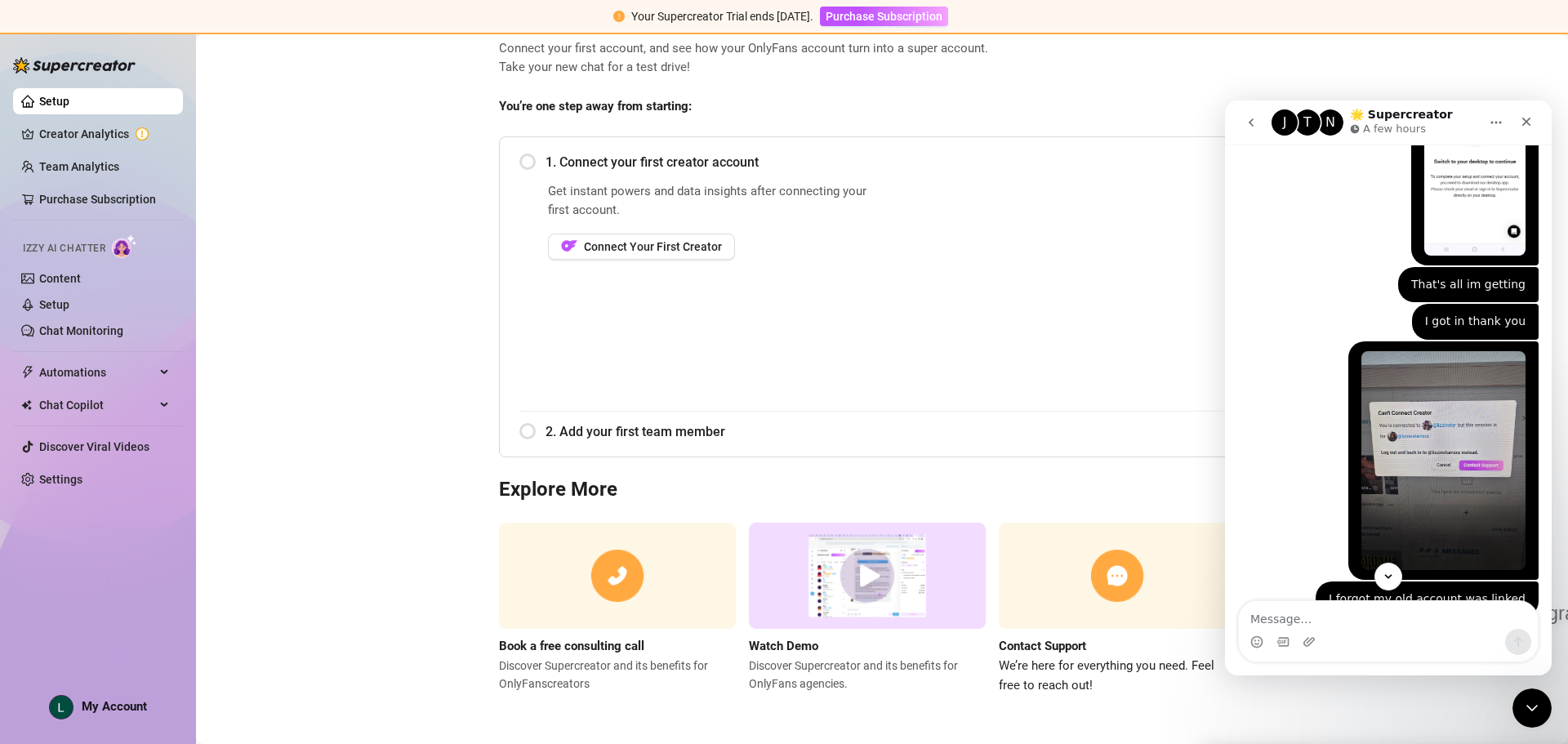
scroll to position [1122, 0]
click at [1494, 118] on icon "Home" at bounding box center [1495, 122] width 13 height 13
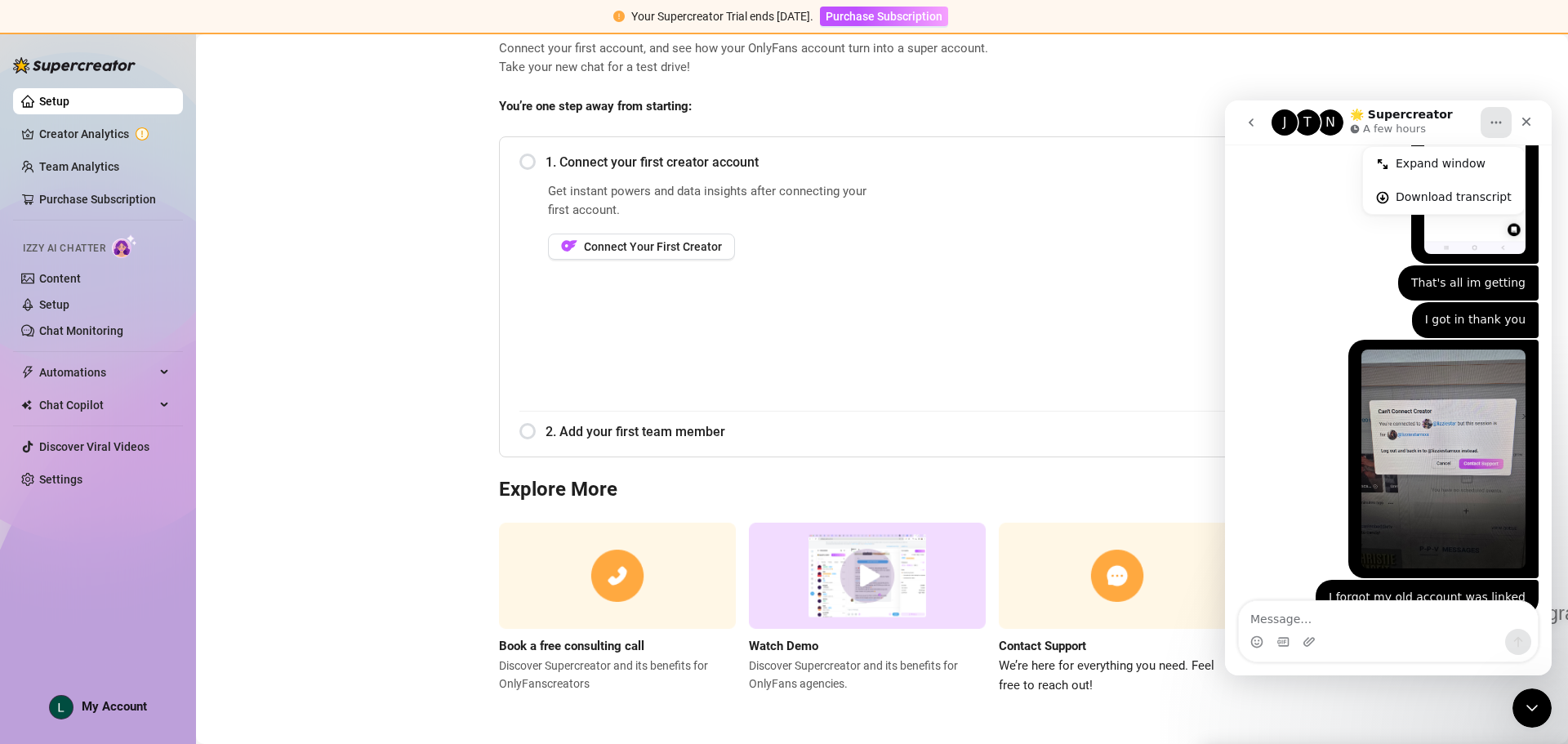
click at [1252, 126] on icon "go back" at bounding box center [1251, 122] width 13 height 13
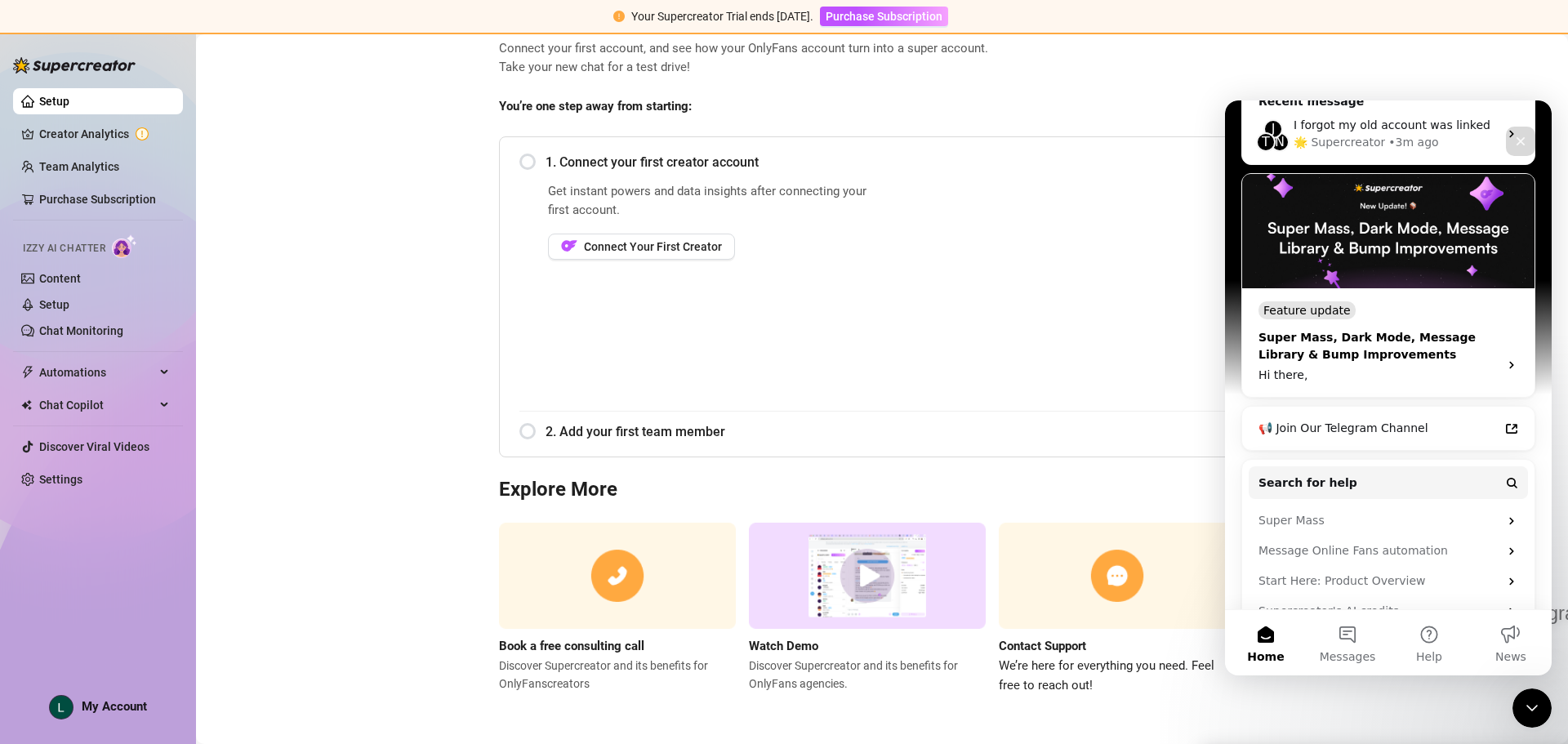
scroll to position [246, 0]
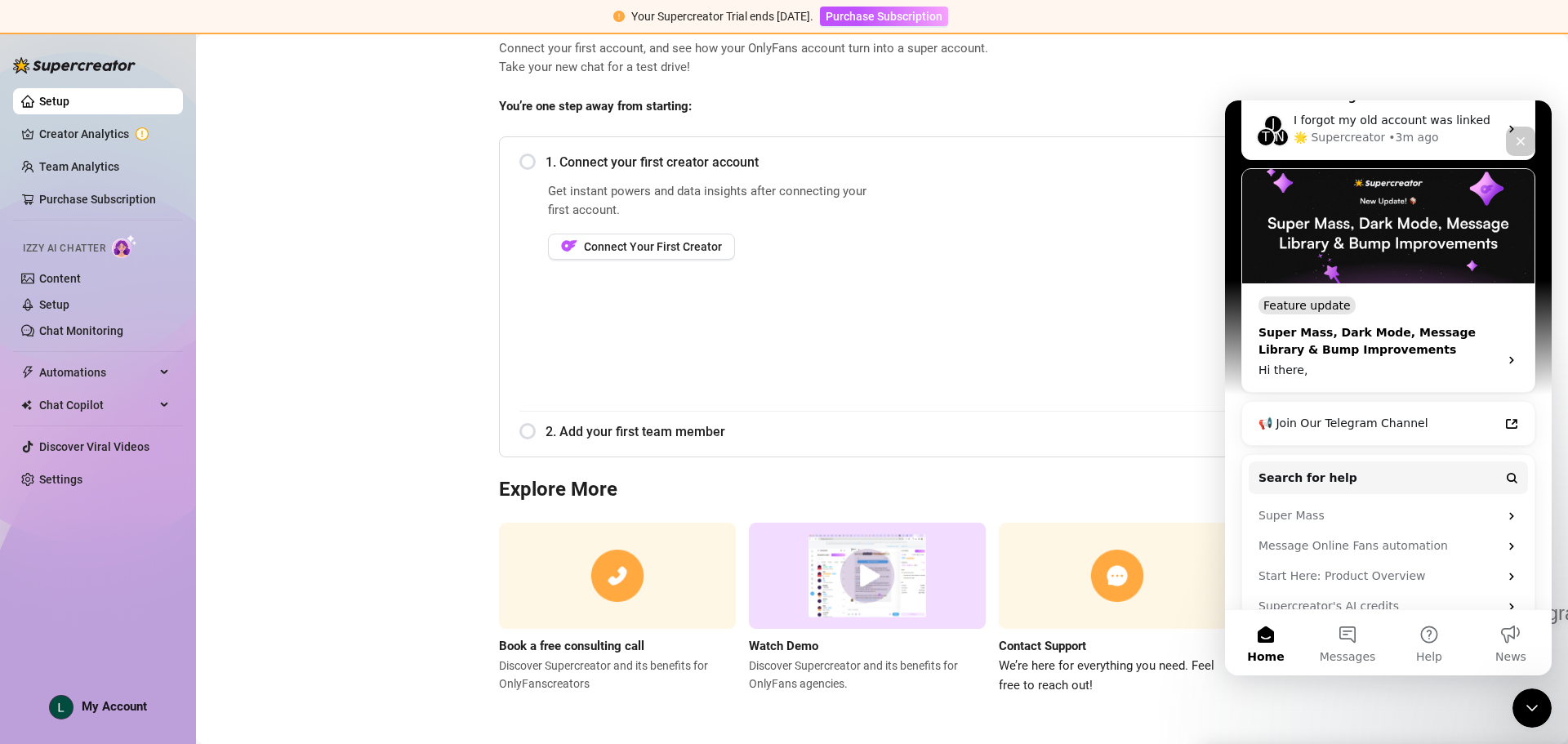
click at [1337, 296] on div "Feature update" at bounding box center [1307, 305] width 97 height 18
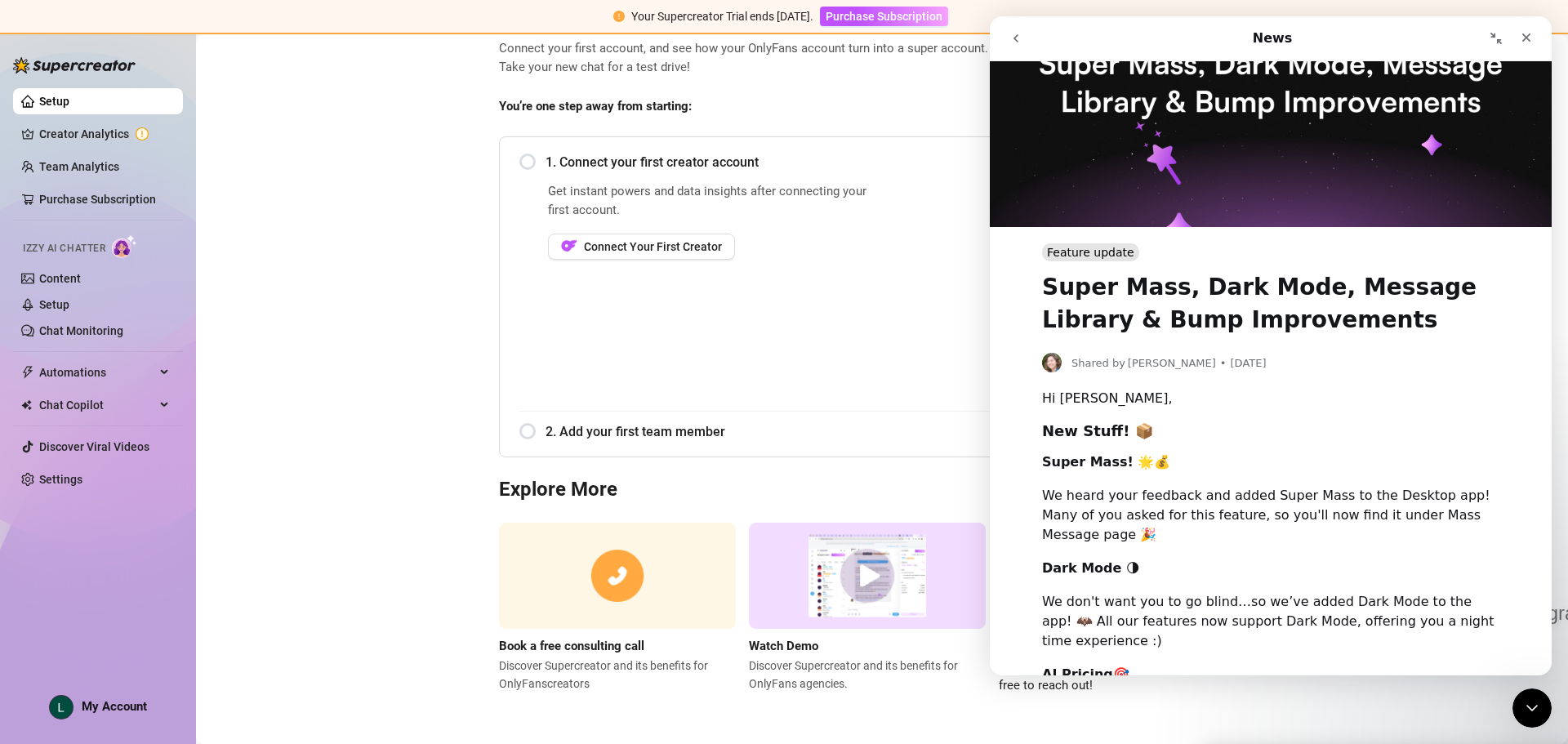
scroll to position [0, 0]
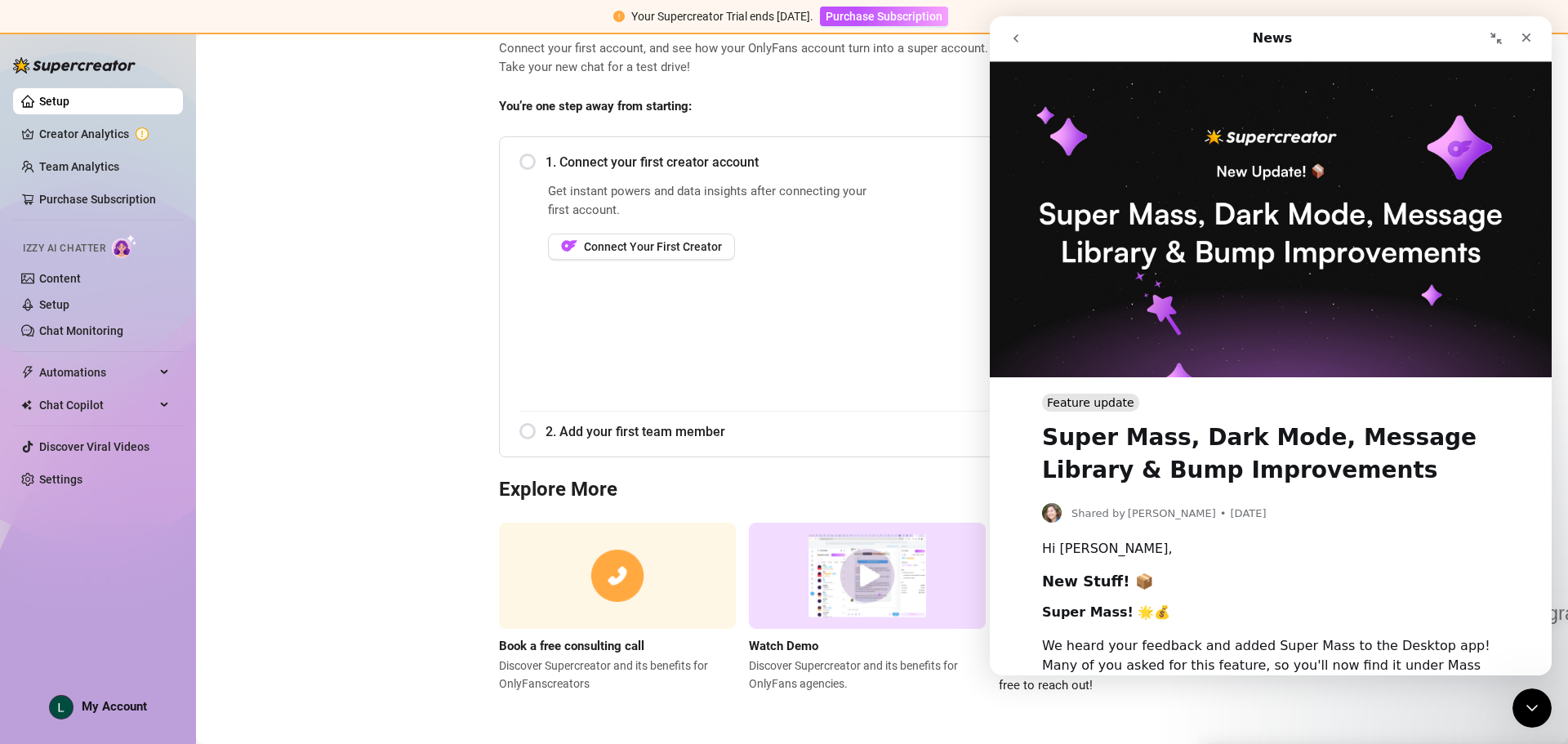
drag, startPoint x: 1985, startPoint y: 83, endPoint x: 1017, endPoint y: 49, distance: 968.6
click at [1017, 49] on button "go back" at bounding box center [1015, 38] width 31 height 31
